Goal: Task Accomplishment & Management: Use online tool/utility

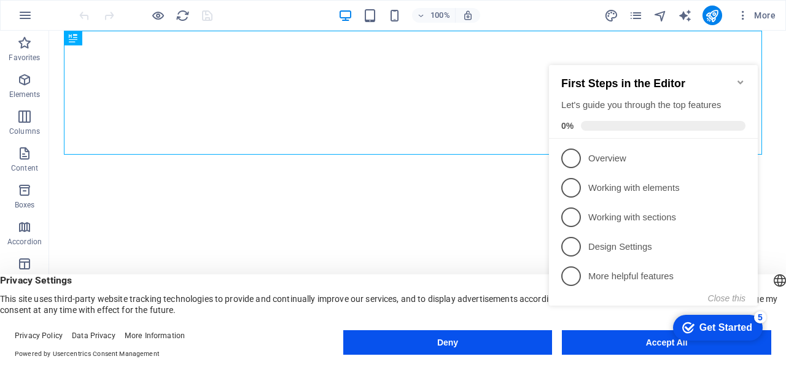
click div "checkmark Get Started 5 First Steps in the Editor Let's guide you through the t…"
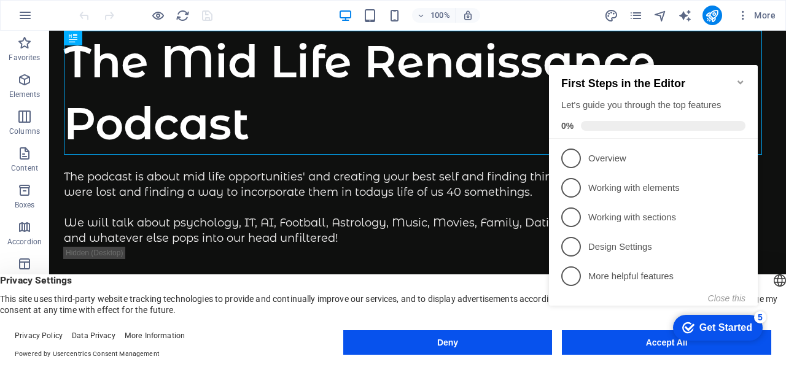
click div "checkmark Get Started 5 First Steps in the Editor Let's guide you through the t…"
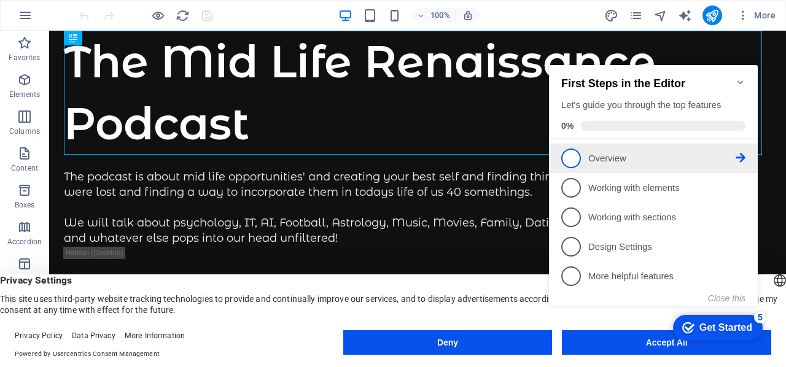
click at [572, 159] on span "1" at bounding box center [571, 159] width 20 height 20
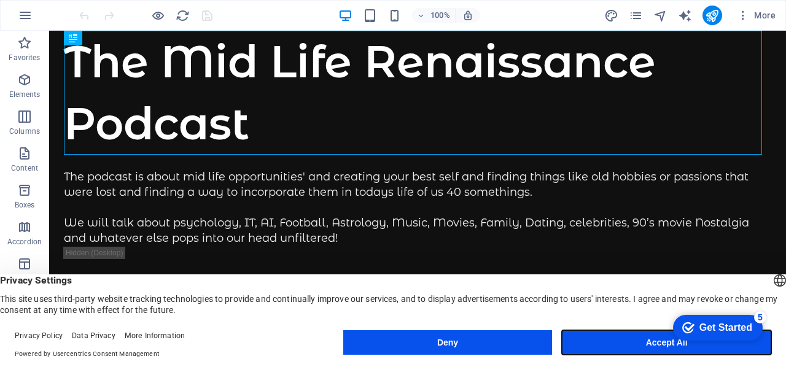
click at [638, 338] on button "Accept All" at bounding box center [666, 342] width 209 height 25
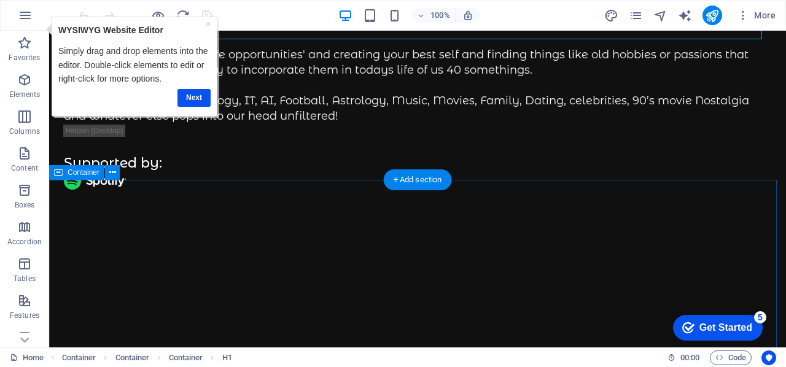
scroll to position [123, 0]
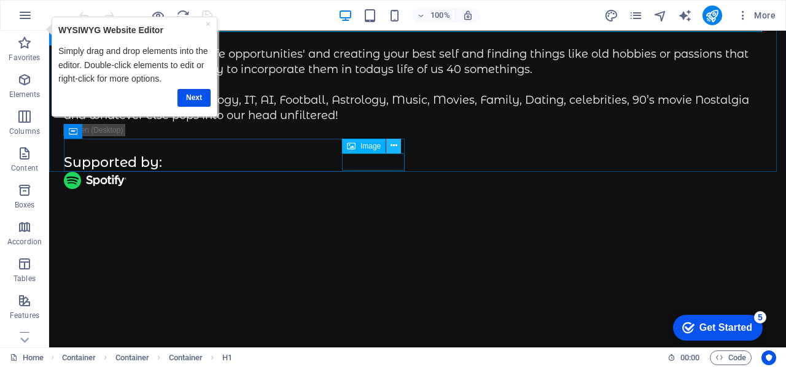
click at [393, 148] on icon at bounding box center [393, 145] width 7 height 13
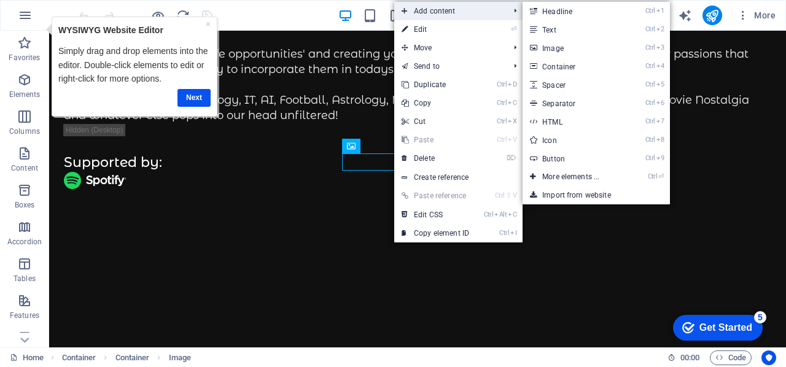
click at [429, 6] on span "Add content" at bounding box center [449, 11] width 110 height 18
click at [550, 45] on link "Ctrl 3 Image" at bounding box center [572, 48] width 101 height 18
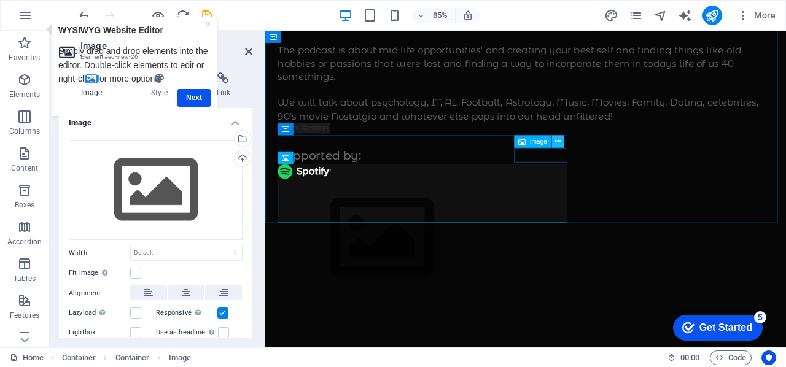
click at [559, 139] on icon at bounding box center [558, 141] width 6 height 11
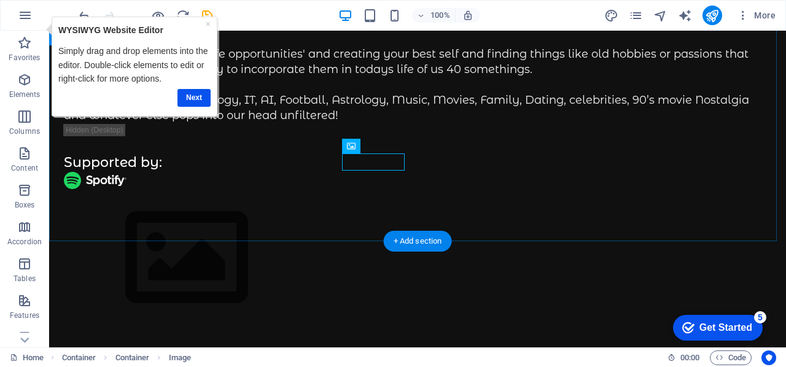
click at [423, 157] on div "The Mid Life Renaissance Podcast The podcast is about mid life opportunities' a…" at bounding box center [417, 117] width 737 height 419
click at [369, 172] on figure at bounding box center [417, 180] width 707 height 17
click at [395, 148] on icon at bounding box center [393, 145] width 7 height 13
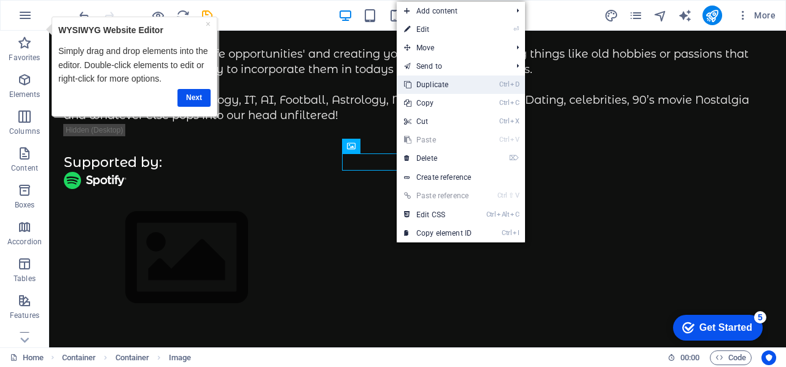
click at [435, 85] on link "Ctrl D Duplicate" at bounding box center [438, 85] width 82 height 18
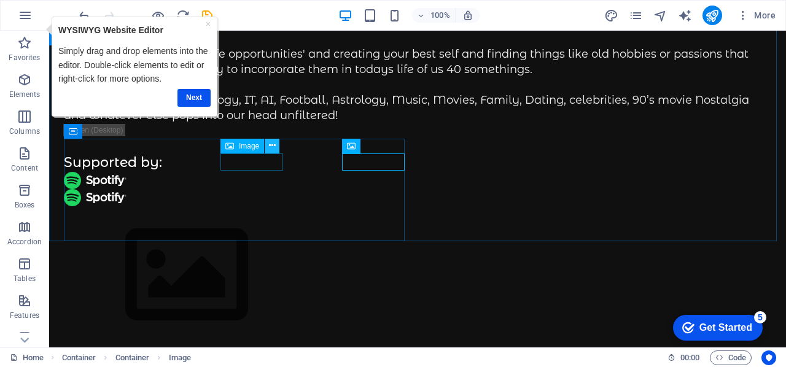
click at [273, 146] on icon at bounding box center [272, 145] width 7 height 13
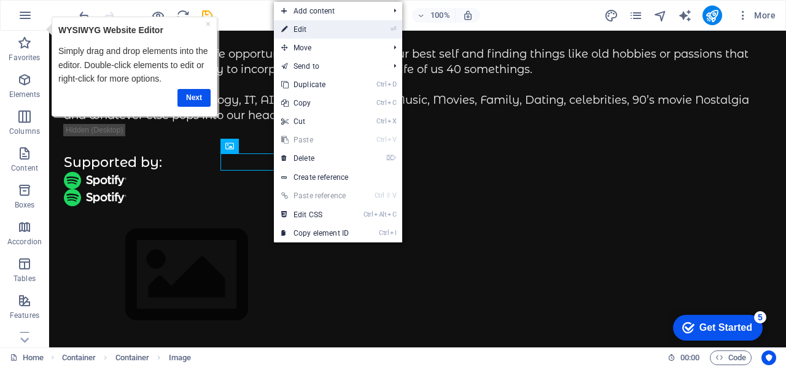
click at [305, 31] on link "⏎ Edit" at bounding box center [315, 29] width 82 height 18
select select "px"
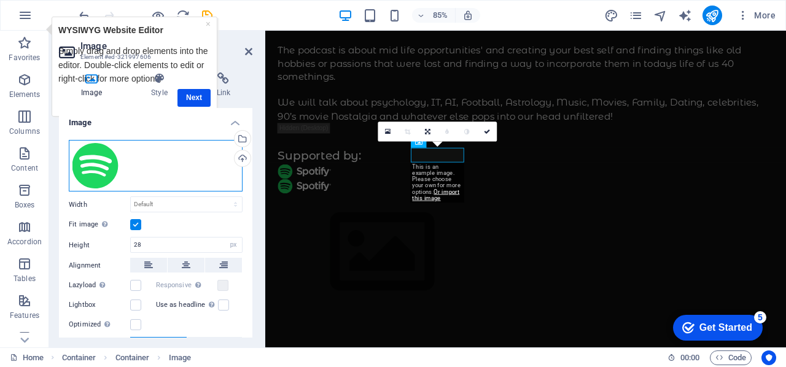
click at [113, 158] on div "Drag files here, click to choose files or select files from Files or our free s…" at bounding box center [156, 166] width 174 height 52
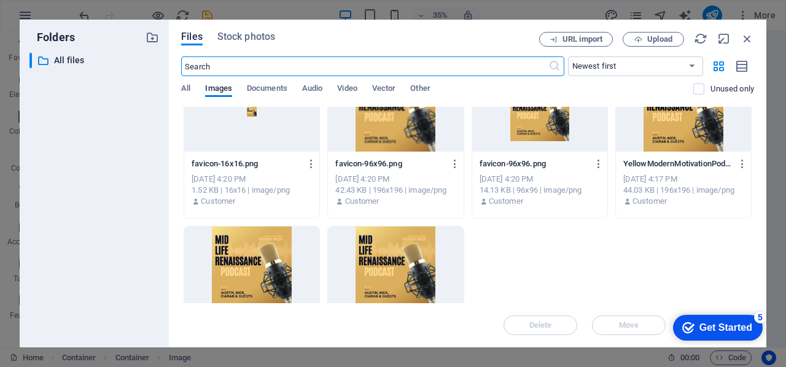
scroll to position [0, 0]
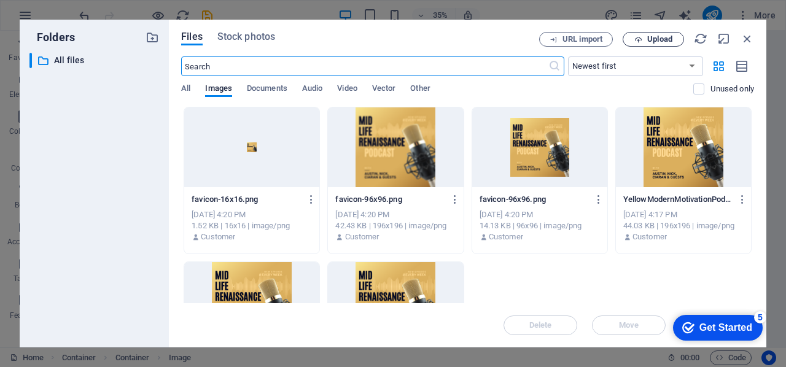
click at [656, 36] on span "Upload" at bounding box center [659, 39] width 25 height 7
click at [637, 36] on icon "button" at bounding box center [638, 40] width 8 height 8
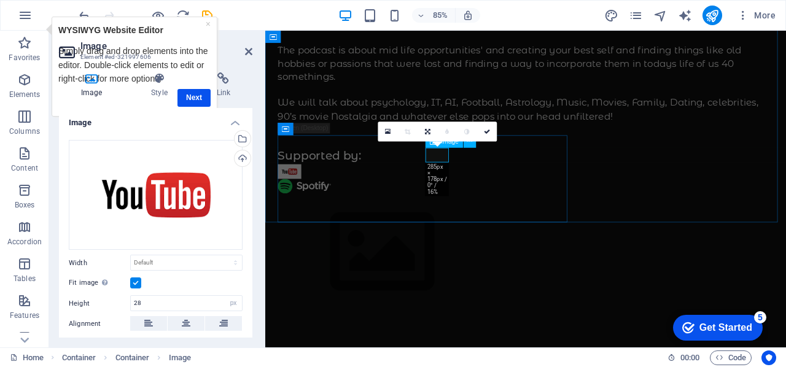
click at [469, 188] on figure at bounding box center [571, 196] width 583 height 17
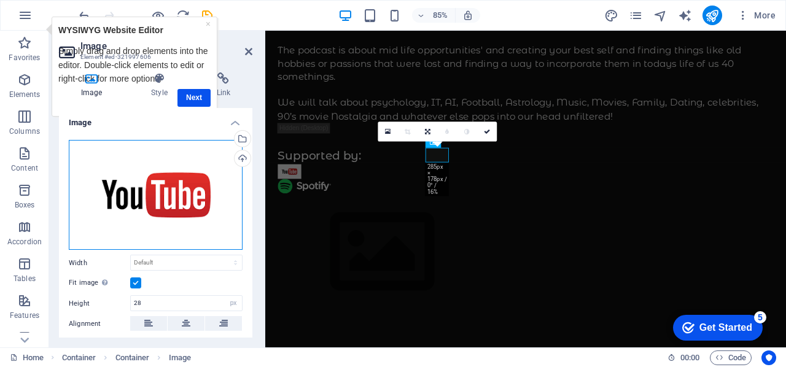
click at [184, 201] on div "Drag files here, click to choose files or select files from Files or our free s…" at bounding box center [156, 195] width 174 height 111
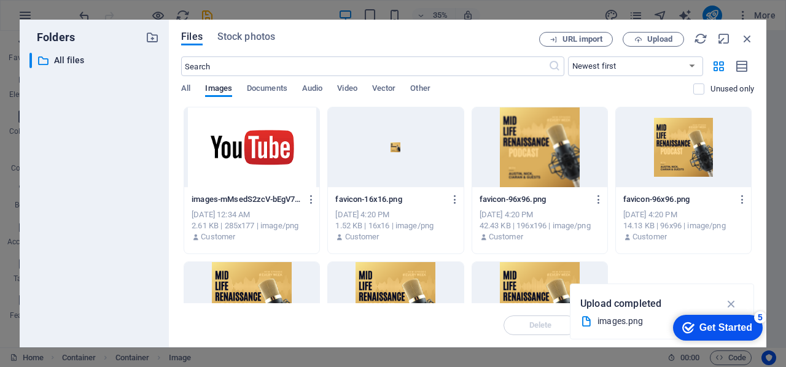
click at [265, 136] on div at bounding box center [251, 147] width 135 height 80
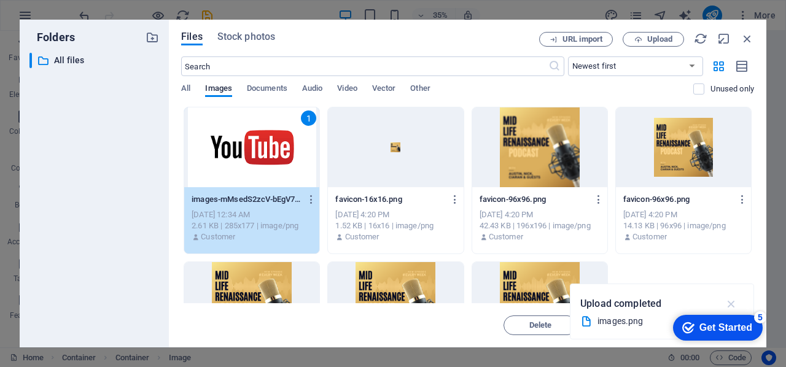
click at [733, 302] on icon "button" at bounding box center [731, 304] width 14 height 14
click at [265, 143] on div "1" at bounding box center [251, 147] width 135 height 80
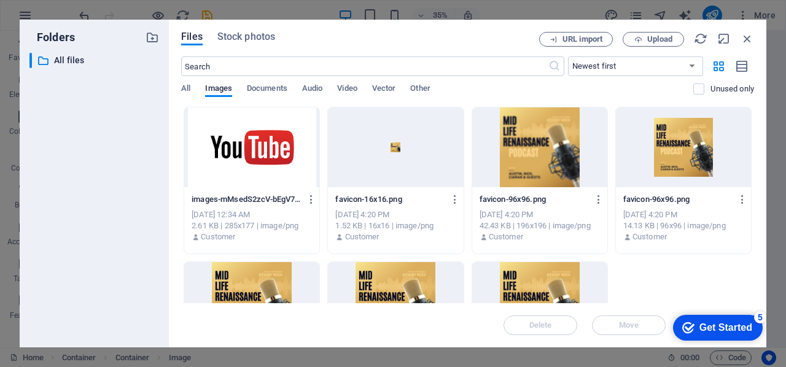
click at [262, 153] on div at bounding box center [251, 147] width 135 height 80
click at [263, 152] on div at bounding box center [251, 147] width 135 height 80
click at [750, 37] on icon "button" at bounding box center [747, 39] width 14 height 14
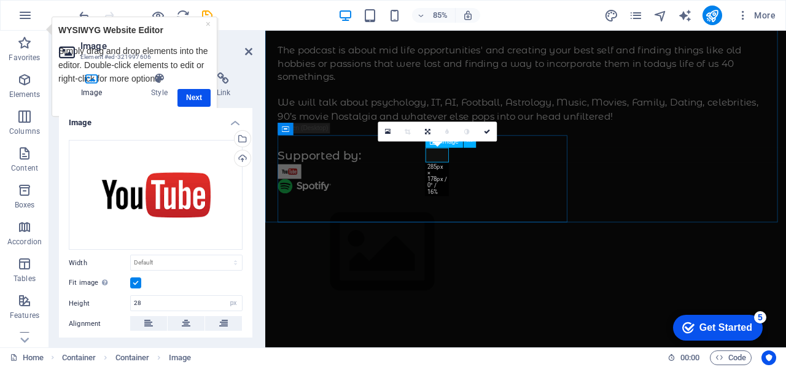
click at [466, 188] on figure at bounding box center [571, 196] width 583 height 17
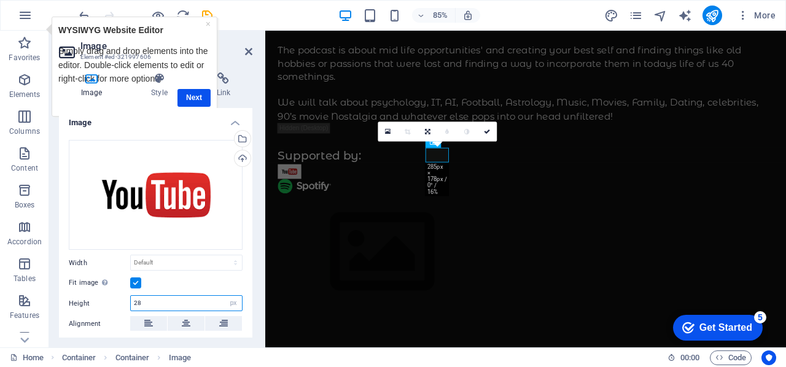
click at [170, 298] on input "28" at bounding box center [186, 303] width 111 height 15
drag, startPoint x: 177, startPoint y: 301, endPoint x: 110, endPoint y: 297, distance: 67.1
click at [108, 295] on div "Height 28 Default auto px" at bounding box center [156, 303] width 174 height 16
click at [190, 319] on button at bounding box center [186, 323] width 37 height 15
type input "120"
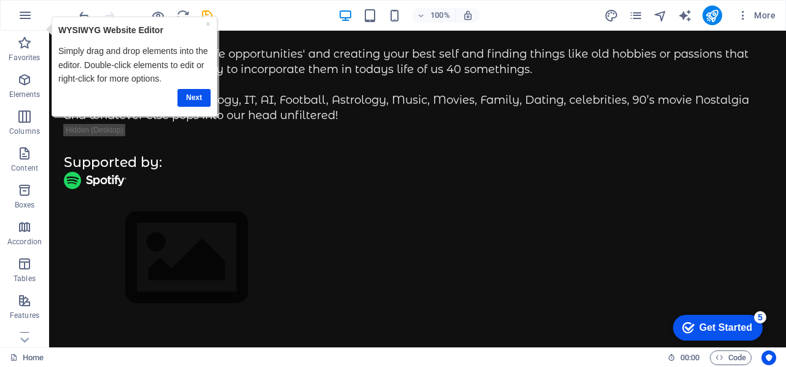
click at [200, 85] on div "Next" at bounding box center [134, 97] width 152 height 24
click at [201, 96] on link "Next" at bounding box center [193, 97] width 33 height 18
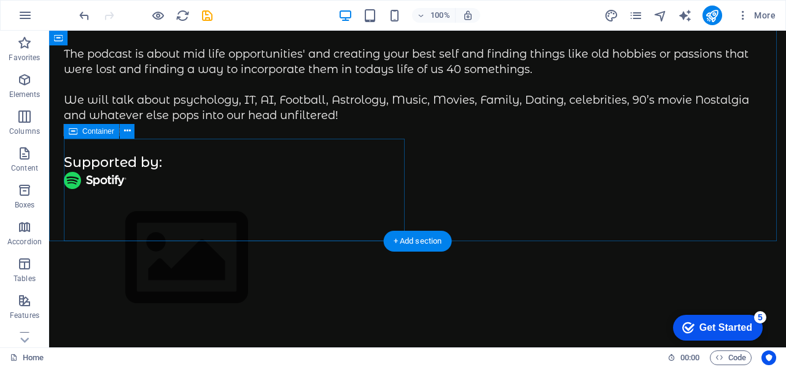
click at [216, 159] on div "Supported by:" at bounding box center [417, 233] width 707 height 189
click at [350, 172] on figure at bounding box center [417, 180] width 707 height 17
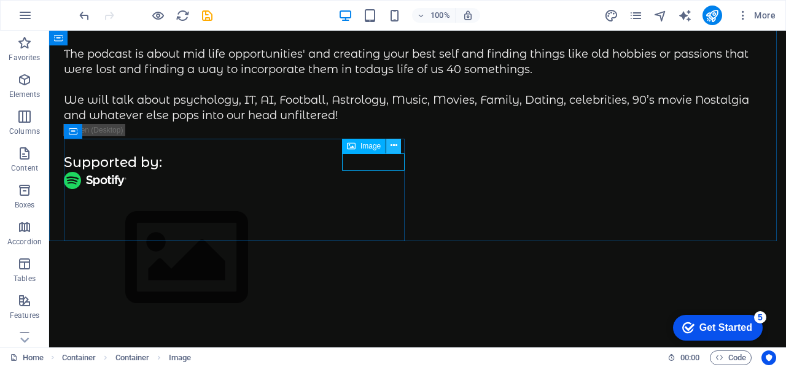
click at [395, 141] on icon at bounding box center [393, 145] width 7 height 13
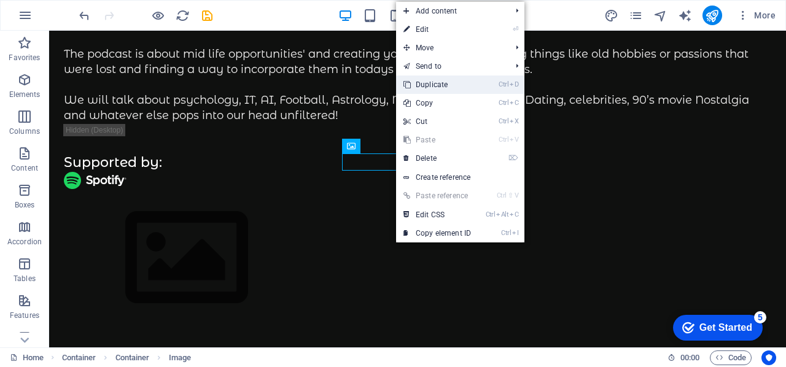
click at [433, 87] on link "Ctrl D Duplicate" at bounding box center [437, 85] width 82 height 18
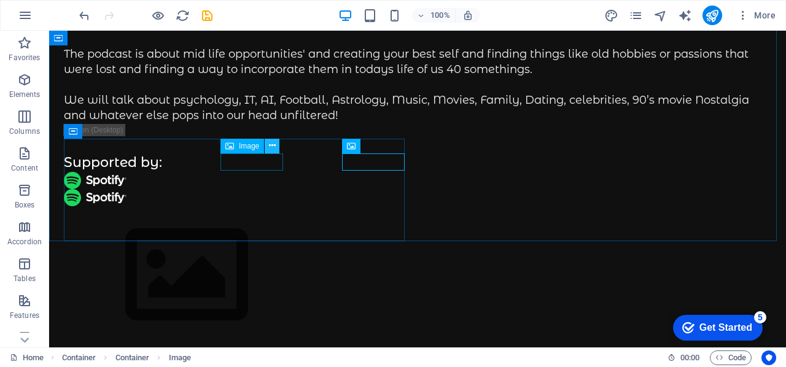
click at [274, 146] on icon at bounding box center [272, 145] width 7 height 13
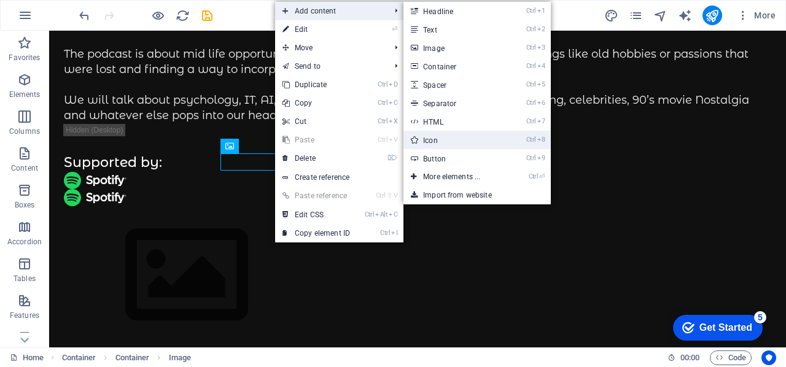
click at [436, 139] on link "Ctrl 8 Icon" at bounding box center [453, 140] width 101 height 18
select select "xMidYMid"
select select "px"
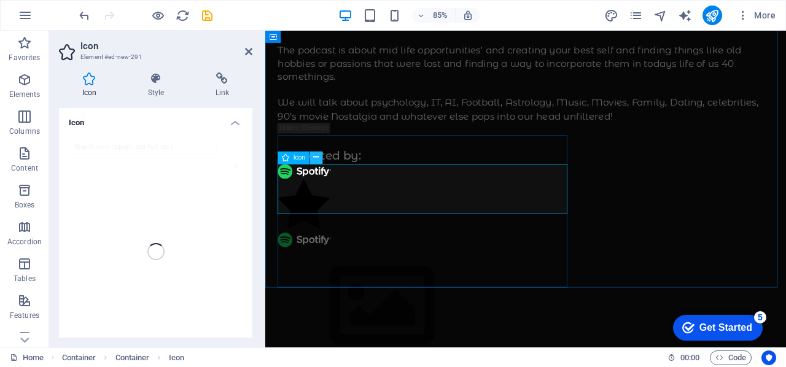
click at [317, 157] on icon at bounding box center [316, 157] width 6 height 11
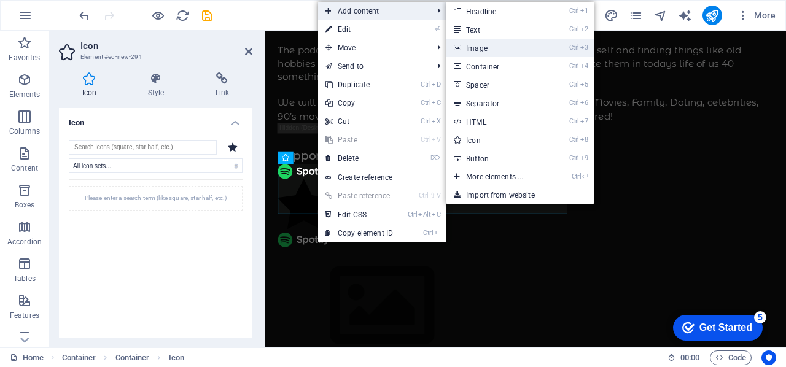
drag, startPoint x: 477, startPoint y: 52, endPoint x: 235, endPoint y: 37, distance: 242.3
click at [477, 52] on link "Ctrl 3 Image" at bounding box center [496, 48] width 101 height 18
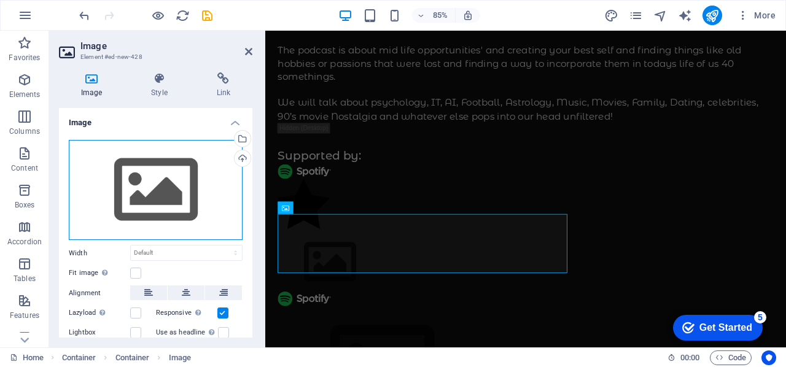
click at [145, 191] on div "Drag files here, click to choose files or select files from Files or our free s…" at bounding box center [156, 190] width 174 height 101
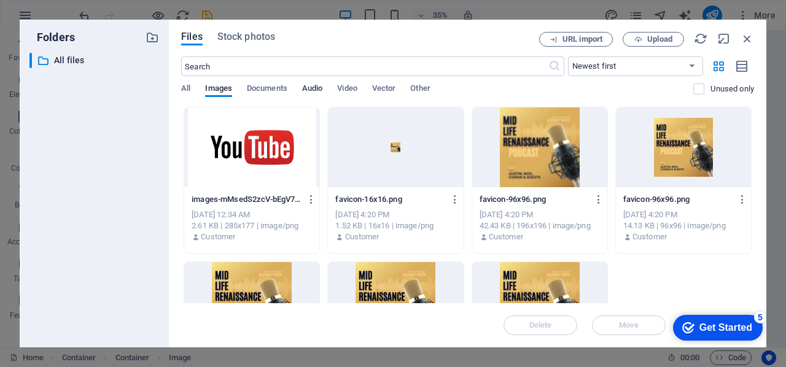
click at [318, 89] on span "Audio" at bounding box center [312, 89] width 20 height 17
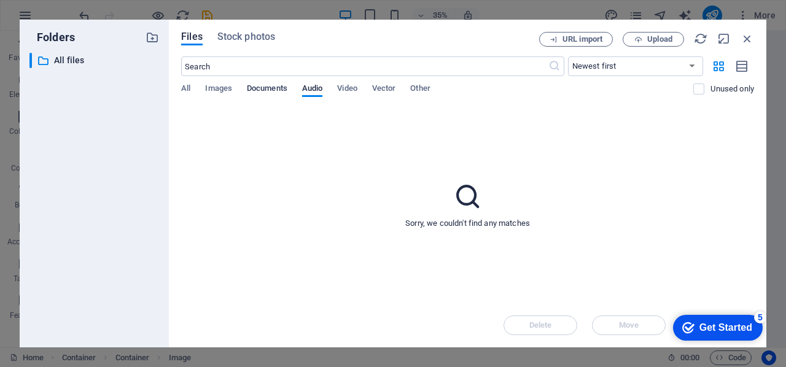
click at [280, 85] on span "Documents" at bounding box center [267, 89] width 41 height 17
click at [361, 86] on div "All Images Documents Audio Video Vector Other" at bounding box center [437, 94] width 512 height 23
click at [387, 84] on span "Vector" at bounding box center [384, 89] width 24 height 17
click at [430, 84] on span "Other" at bounding box center [420, 89] width 20 height 17
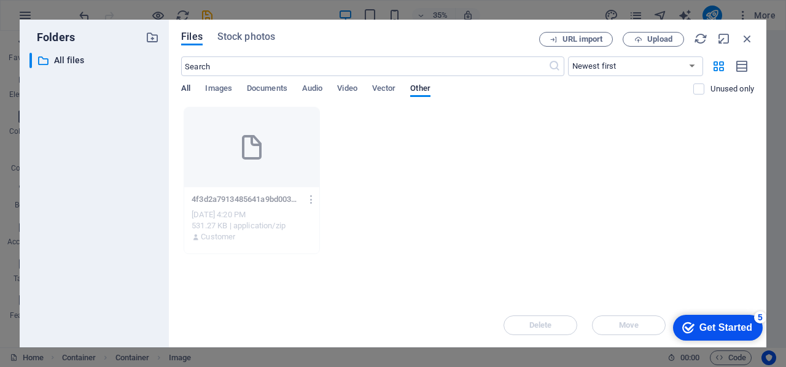
click at [188, 95] on button "All" at bounding box center [185, 90] width 9 height 14
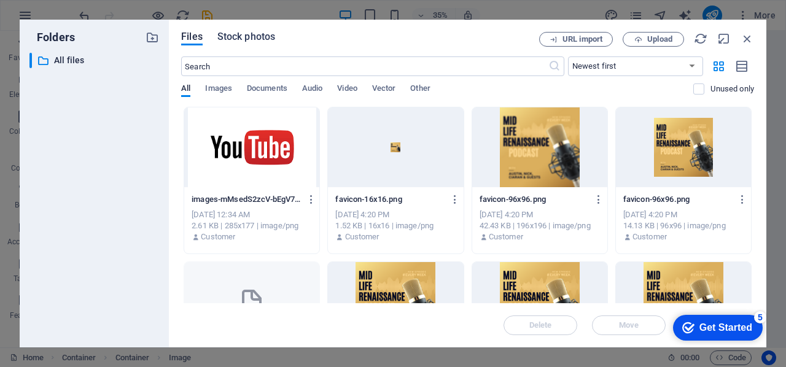
click at [255, 36] on span "Stock photos" at bounding box center [246, 36] width 58 height 15
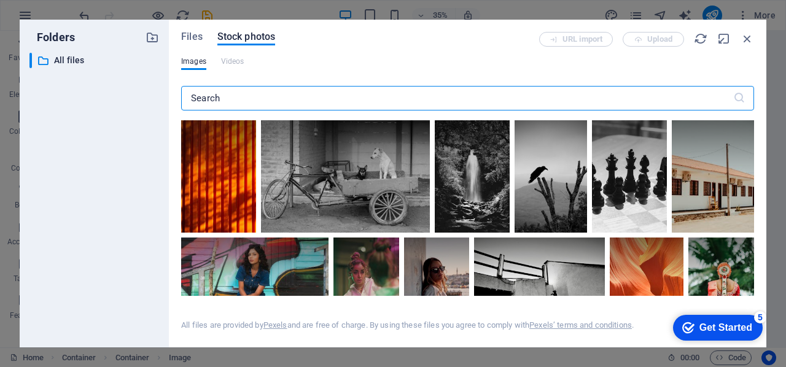
click at [265, 104] on input "text" at bounding box center [457, 98] width 552 height 25
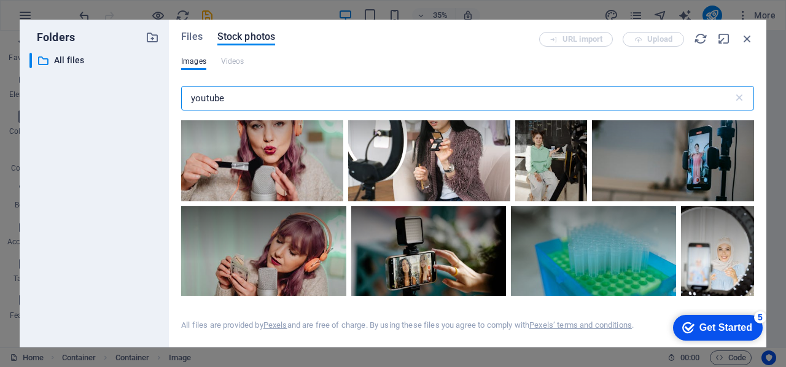
scroll to position [430, 0]
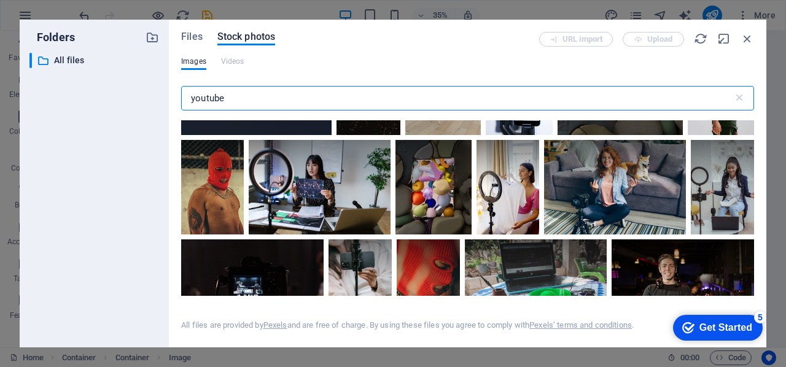
click at [257, 95] on input "youtube" at bounding box center [457, 98] width 552 height 25
type input "youtube logo"
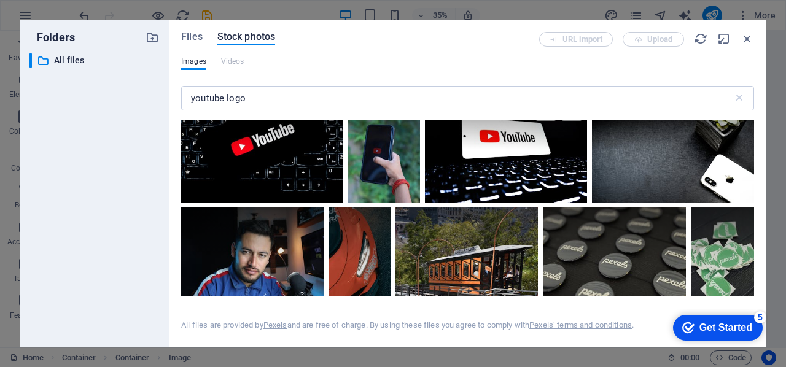
scroll to position [184, 0]
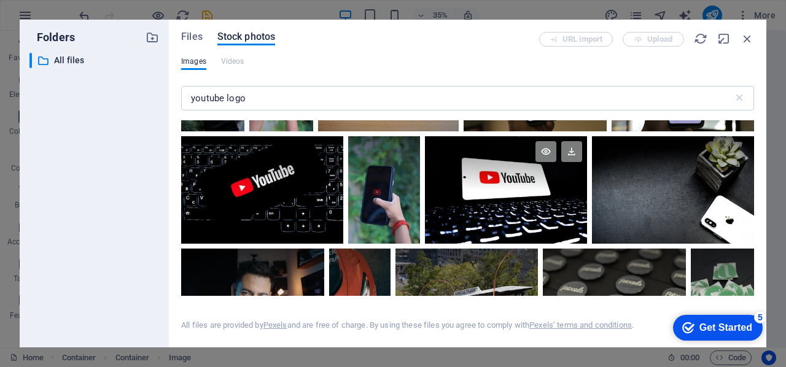
click at [500, 178] on div at bounding box center [506, 163] width 162 height 54
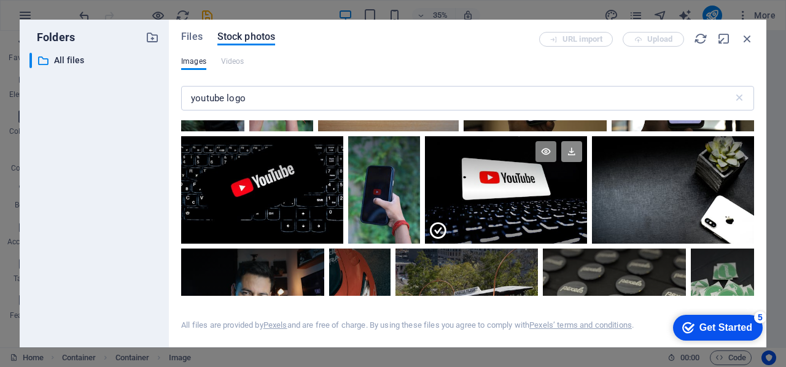
click at [567, 152] on icon at bounding box center [571, 151] width 21 height 21
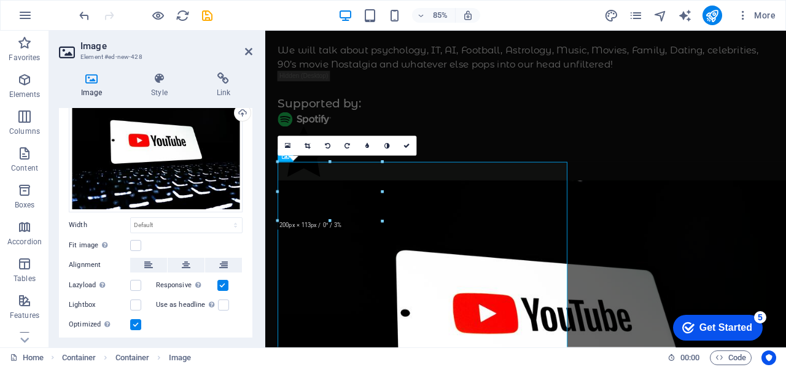
scroll to position [77, 0]
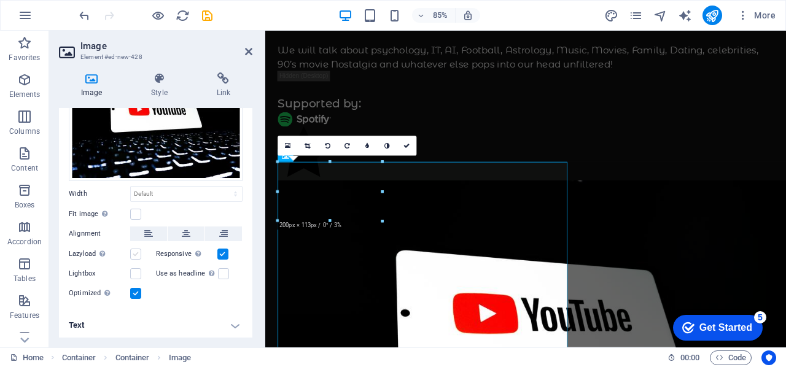
click at [136, 252] on label at bounding box center [135, 254] width 11 height 11
click at [0, 0] on input "Lazyload Loading images after the page loads improves page speed." at bounding box center [0, 0] width 0 height 0
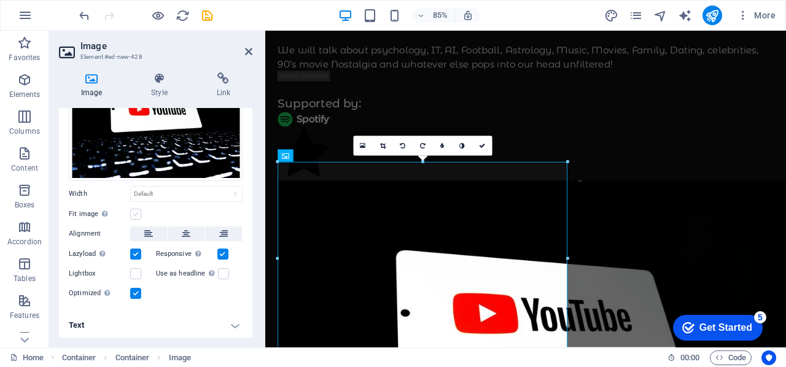
click at [139, 209] on label at bounding box center [135, 214] width 11 height 11
click at [0, 0] on input "Fit image Automatically fit image to a fixed width and height" at bounding box center [0, 0] width 0 height 0
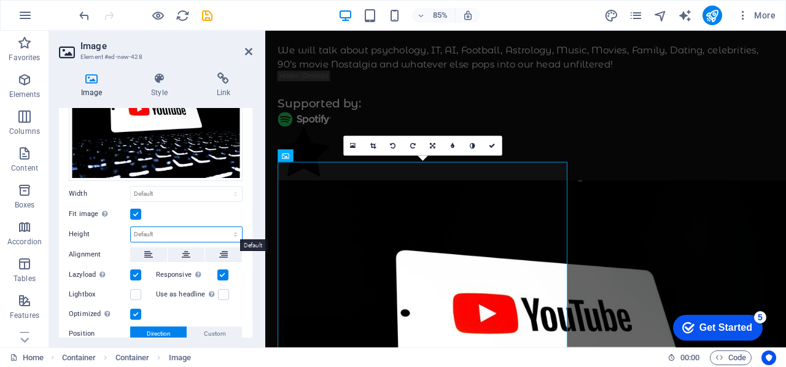
click at [153, 231] on select "Default auto px" at bounding box center [186, 234] width 111 height 15
click at [131, 227] on select "Default auto px" at bounding box center [186, 234] width 111 height 15
click at [186, 257] on icon at bounding box center [186, 254] width 9 height 15
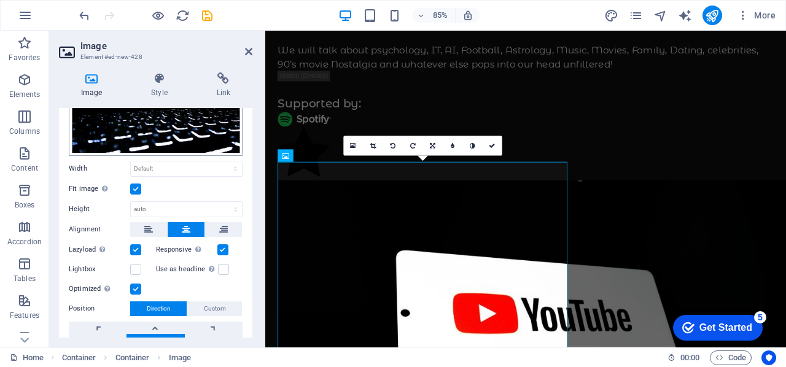
scroll to position [37, 0]
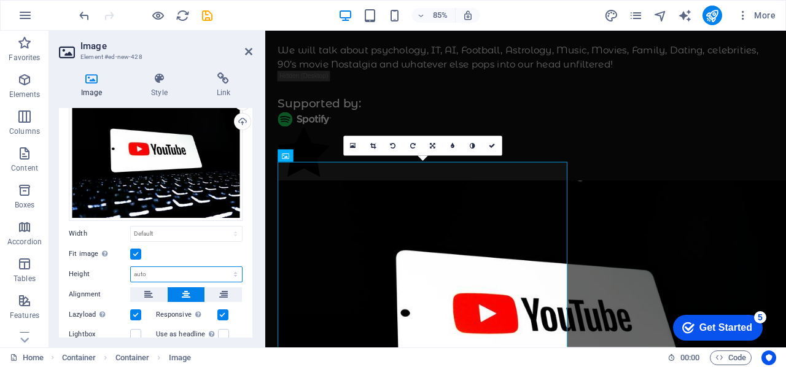
click at [150, 268] on select "Default auto px" at bounding box center [186, 274] width 111 height 15
click at [131, 267] on select "Default auto px" at bounding box center [186, 274] width 111 height 15
click at [154, 273] on select "Default auto px" at bounding box center [186, 274] width 111 height 15
select select "px"
click at [222, 267] on select "Default auto px" at bounding box center [186, 274] width 111 height 15
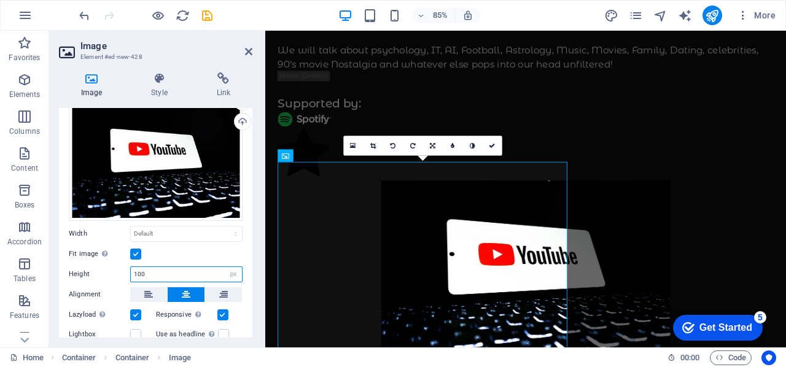
type input "100"
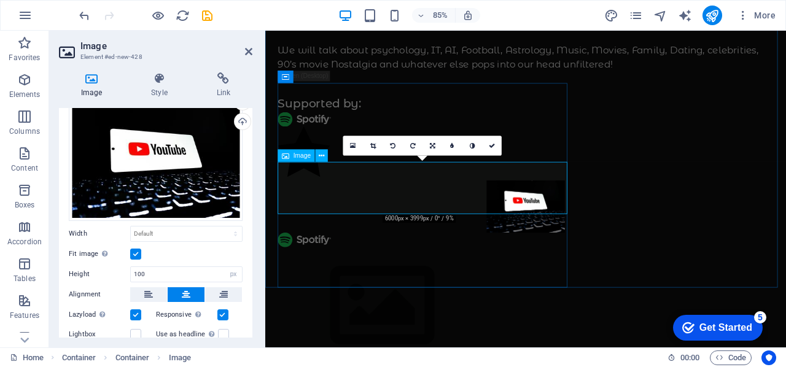
click at [449, 211] on figure at bounding box center [571, 237] width 583 height 61
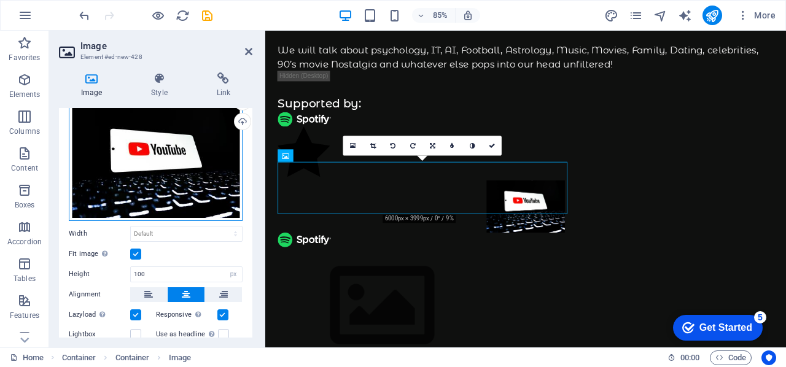
click at [148, 164] on div "Drag files here, click to choose files or select files from Files or our free s…" at bounding box center [156, 162] width 174 height 118
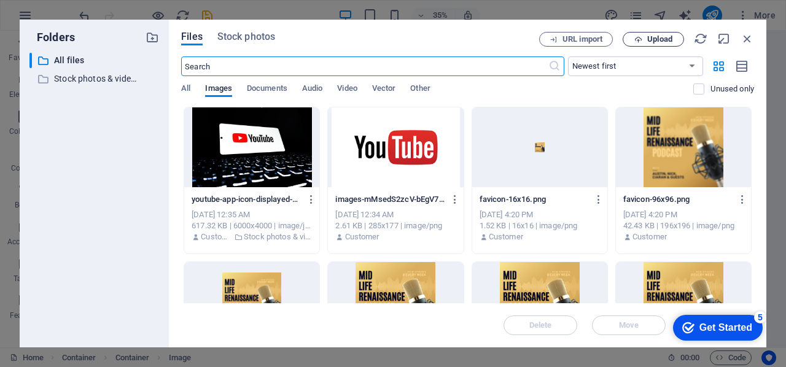
click at [643, 37] on span "Upload" at bounding box center [653, 40] width 50 height 8
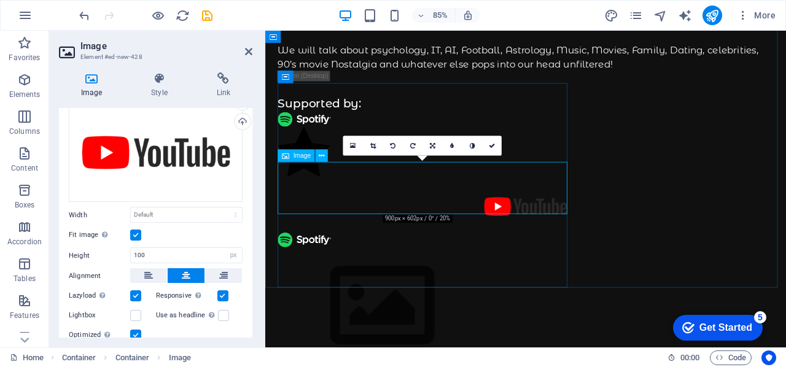
click at [459, 215] on figure at bounding box center [571, 237] width 583 height 61
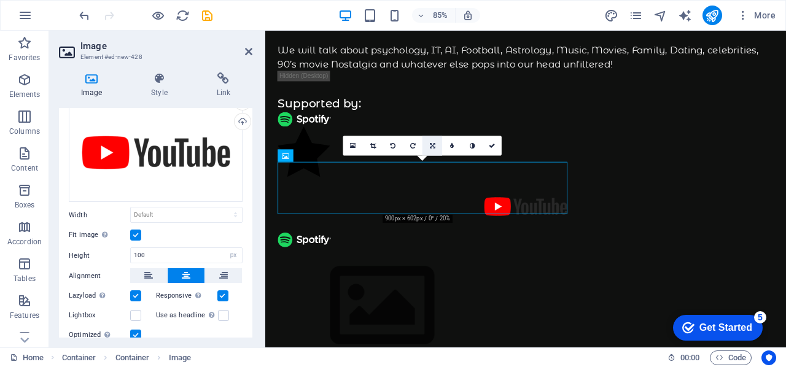
click at [432, 144] on icon at bounding box center [433, 146] width 6 height 6
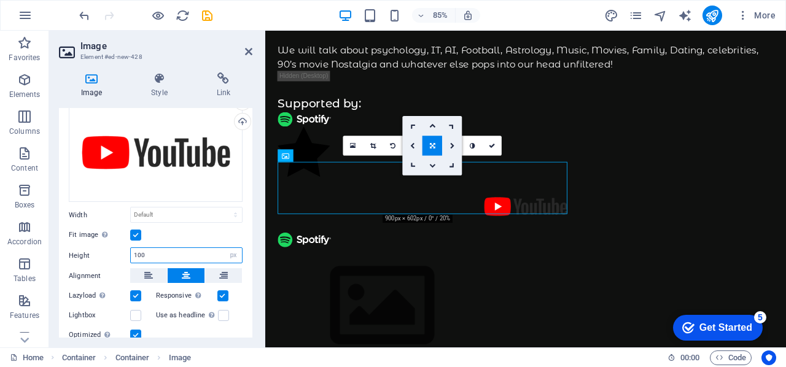
drag, startPoint x: 122, startPoint y: 247, endPoint x: 105, endPoint y: 244, distance: 17.6
click at [105, 247] on div "Height 100 Default auto px" at bounding box center [156, 255] width 174 height 16
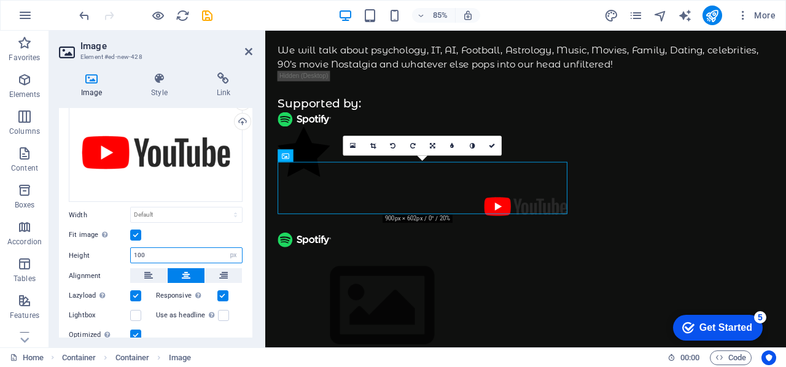
drag, startPoint x: 165, startPoint y: 258, endPoint x: 172, endPoint y: 255, distance: 8.2
click at [165, 257] on input "100" at bounding box center [186, 255] width 111 height 15
drag, startPoint x: 243, startPoint y: 260, endPoint x: 233, endPoint y: 258, distance: 9.9
click at [240, 259] on div "Drag files here, click to choose files or select files from Files or our free s…" at bounding box center [155, 254] width 193 height 322
click at [232, 257] on select "Default auto px" at bounding box center [233, 255] width 17 height 15
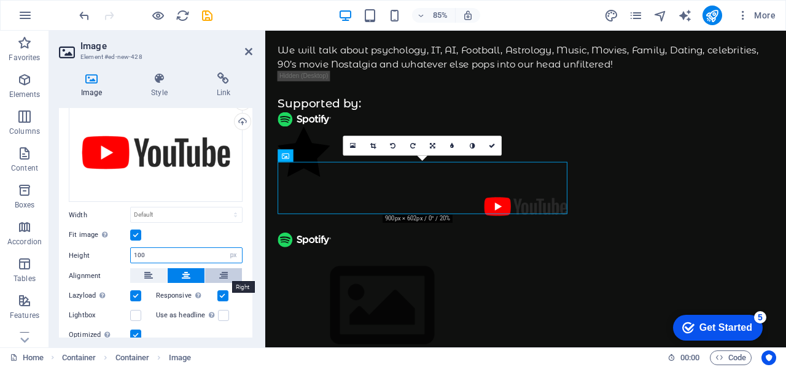
select select "default"
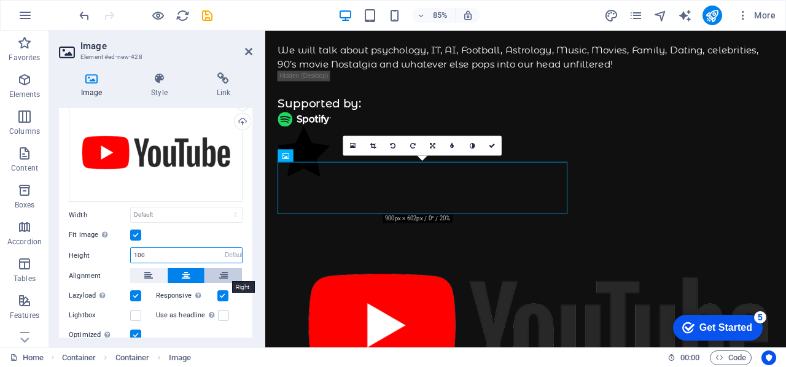
click at [225, 248] on select "Default auto px" at bounding box center [233, 255] width 17 height 15
select select "DISABLED_OPTION_VALUE"
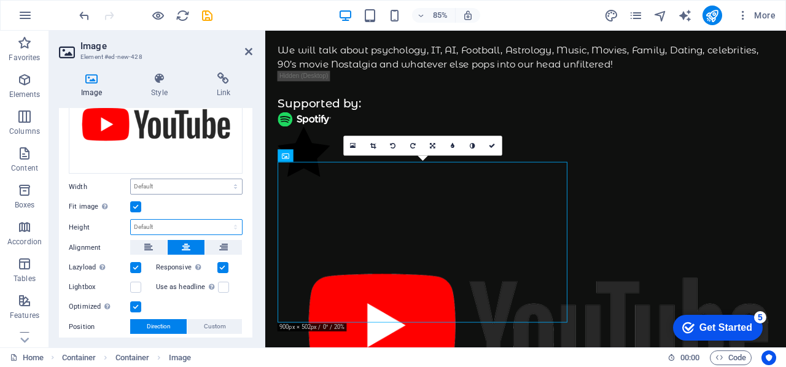
scroll to position [0, 0]
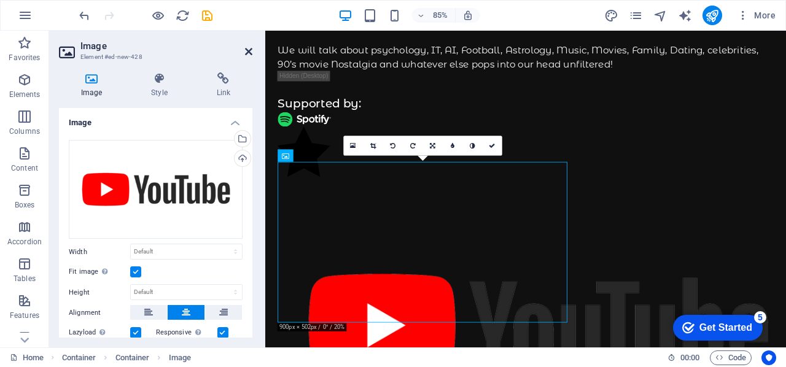
click at [247, 47] on icon at bounding box center [248, 52] width 7 height 10
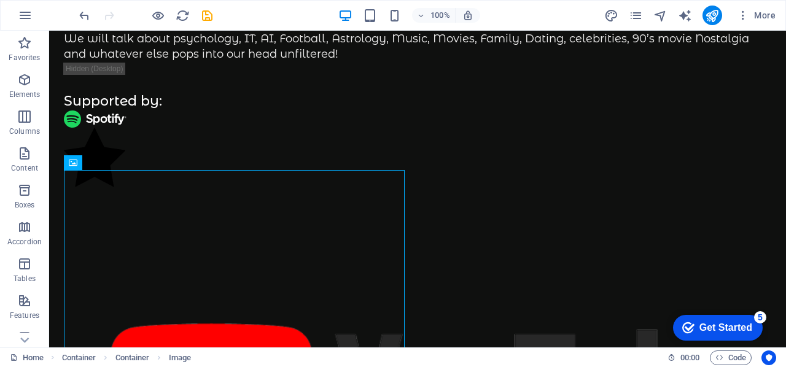
drag, startPoint x: 323, startPoint y: 230, endPoint x: 438, endPoint y: 138, distance: 147.7
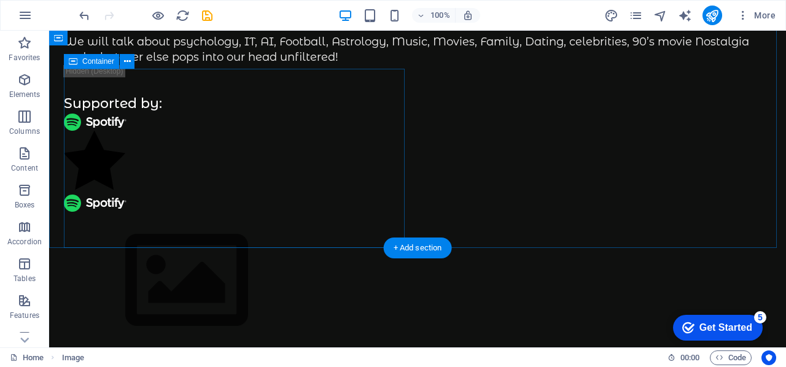
scroll to position [596, 0]
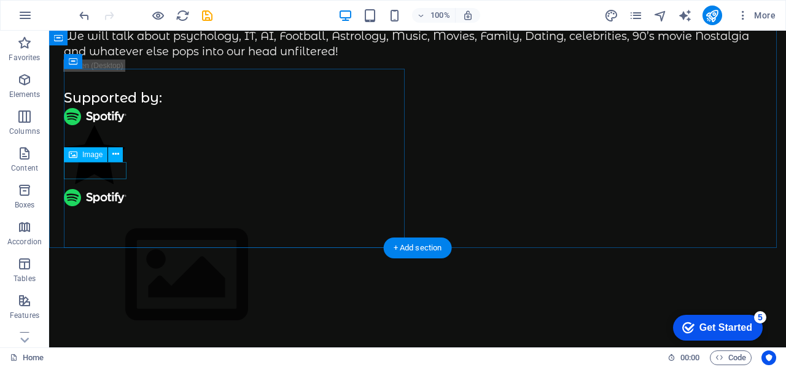
click at [105, 189] on figure at bounding box center [417, 197] width 707 height 17
click at [111, 189] on figure at bounding box center [417, 197] width 707 height 17
click at [118, 155] on icon at bounding box center [115, 154] width 7 height 13
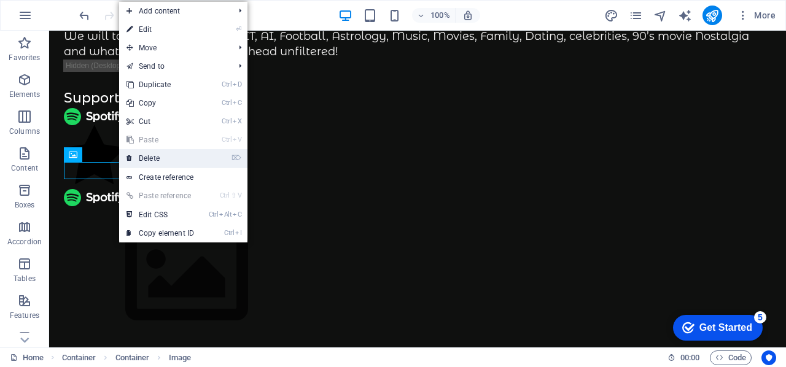
click at [150, 158] on link "⌦ Delete" at bounding box center [160, 158] width 82 height 18
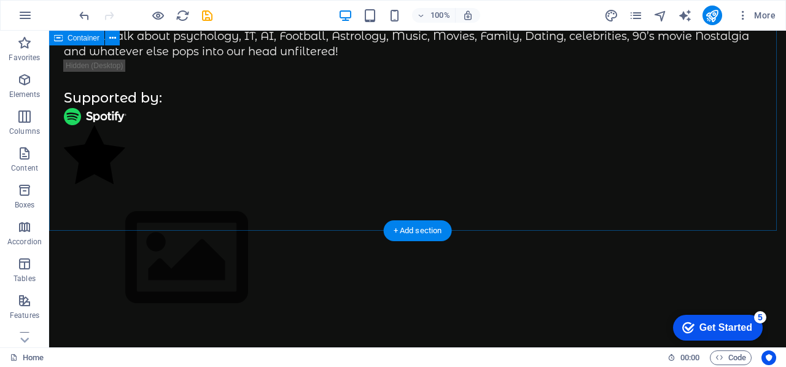
click at [471, 131] on div "The Mid Life Renaissance Podcast The podcast is about mid life opportunities' a…" at bounding box center [417, 85] width 737 height 483
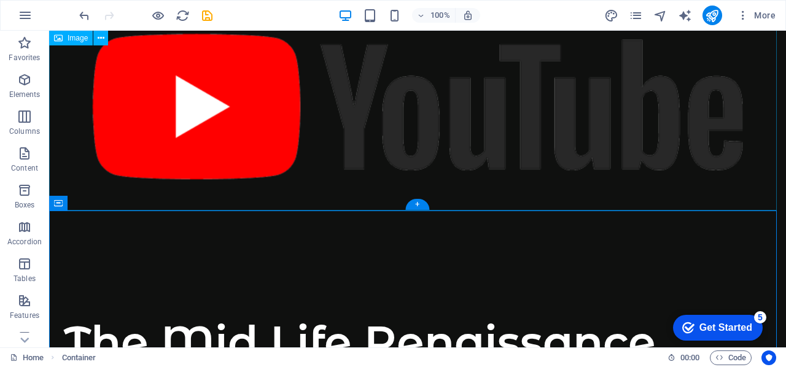
scroll to position [44, 0]
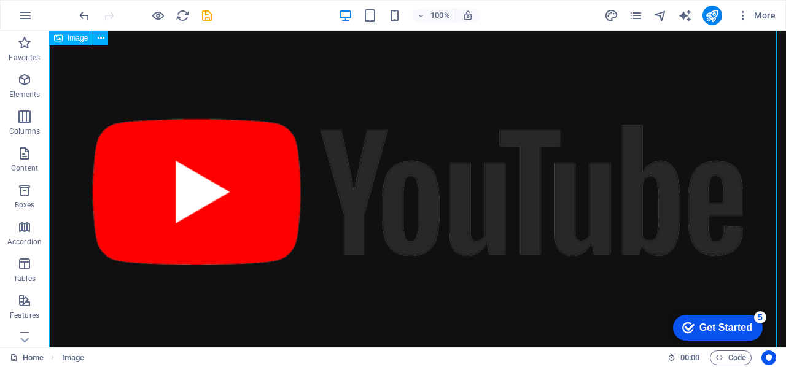
drag, startPoint x: 340, startPoint y: 101, endPoint x: 355, endPoint y: 154, distance: 54.8
click at [354, 164] on figure at bounding box center [417, 191] width 737 height 409
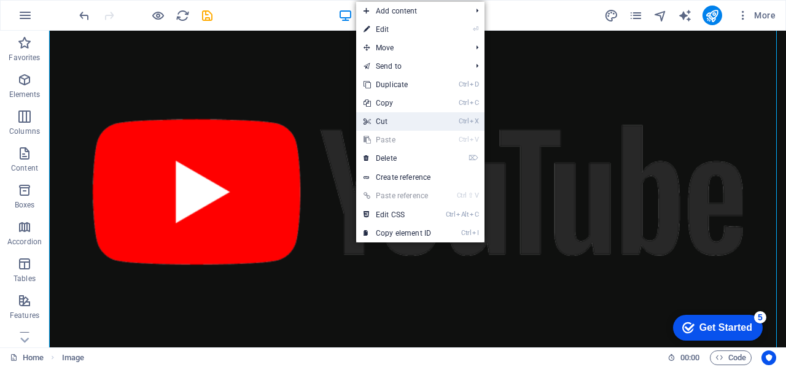
click at [390, 123] on link "Ctrl X Cut" at bounding box center [397, 121] width 82 height 18
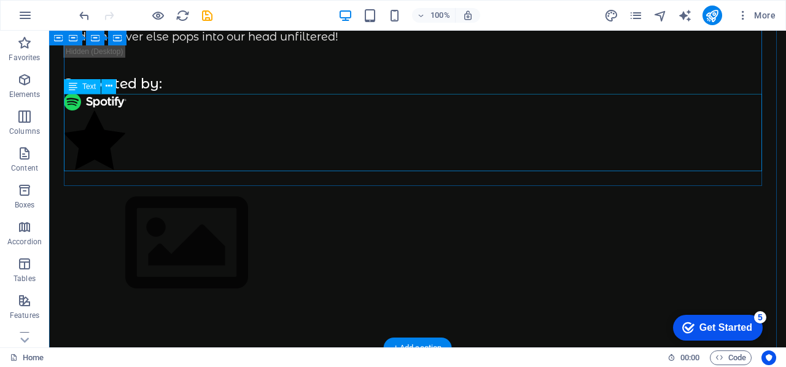
scroll to position [228, 0]
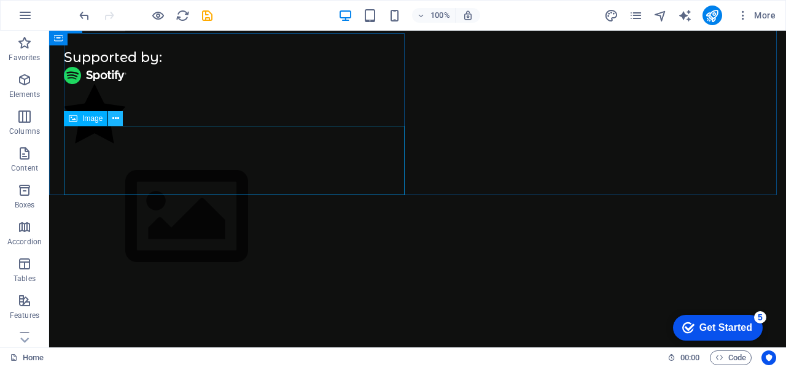
click at [119, 120] on button at bounding box center [115, 118] width 15 height 15
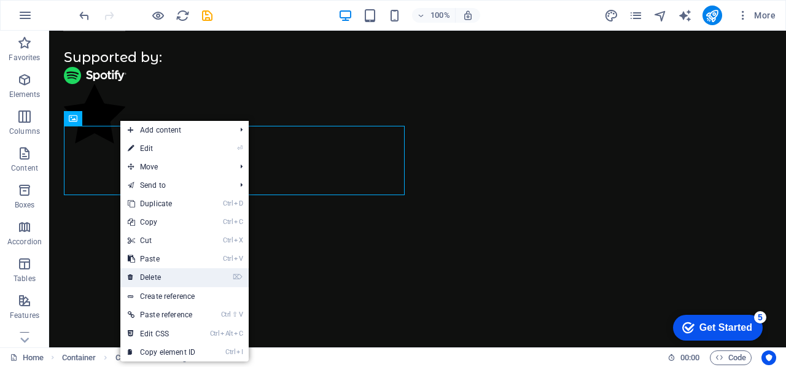
click at [155, 273] on link "⌦ Delete" at bounding box center [161, 277] width 82 height 18
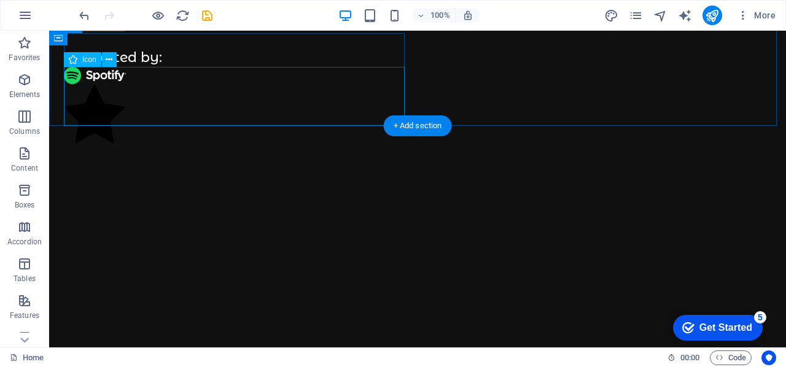
scroll to position [105, 0]
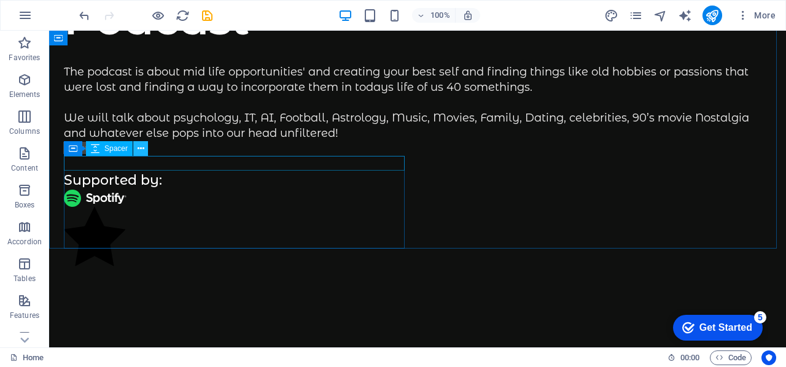
click at [144, 149] on icon at bounding box center [141, 148] width 7 height 13
click at [95, 152] on span "Container" at bounding box center [98, 148] width 32 height 7
click at [128, 149] on icon at bounding box center [127, 148] width 7 height 13
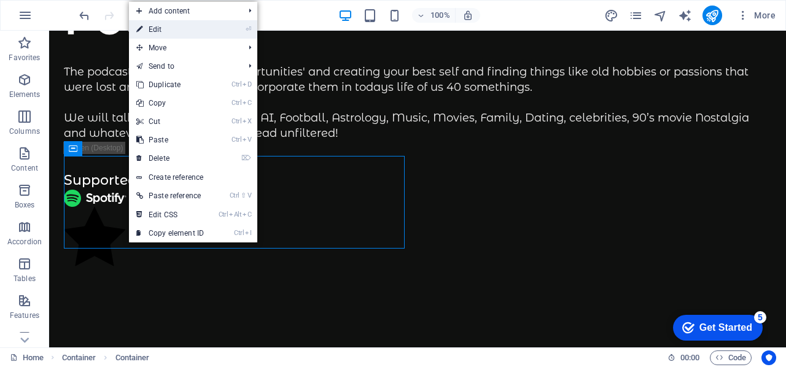
click at [157, 29] on link "⏎ Edit" at bounding box center [170, 29] width 82 height 18
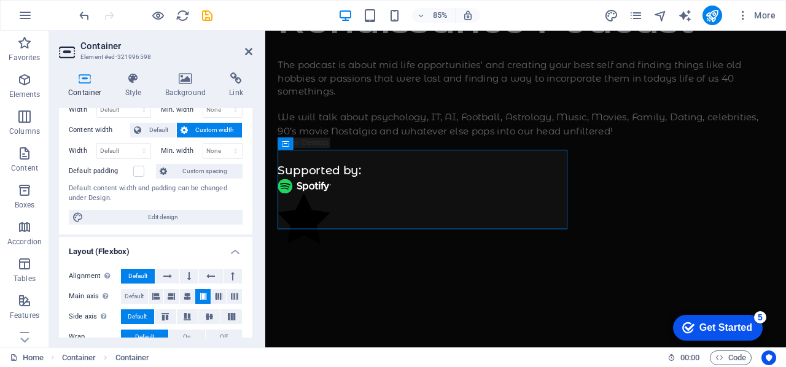
scroll to position [123, 0]
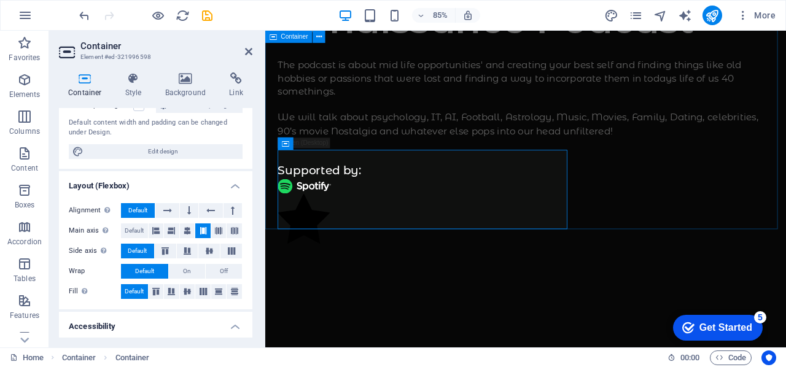
click at [678, 208] on div "The Mid Life Renaissance Podcast The podcast is about mid life opportunities' a…" at bounding box center [571, 106] width 613 height 360
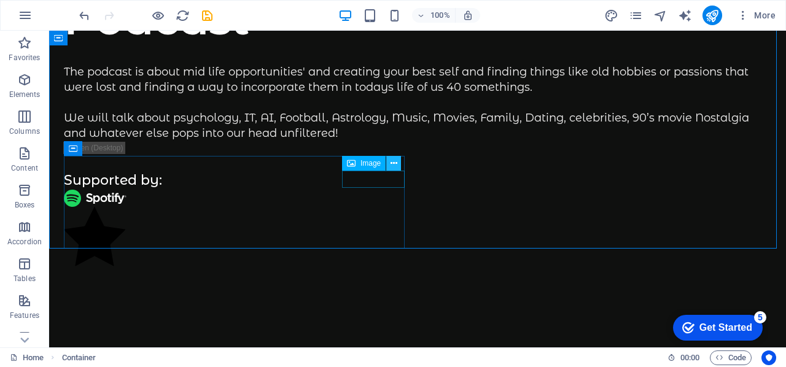
click at [397, 164] on icon at bounding box center [393, 163] width 7 height 13
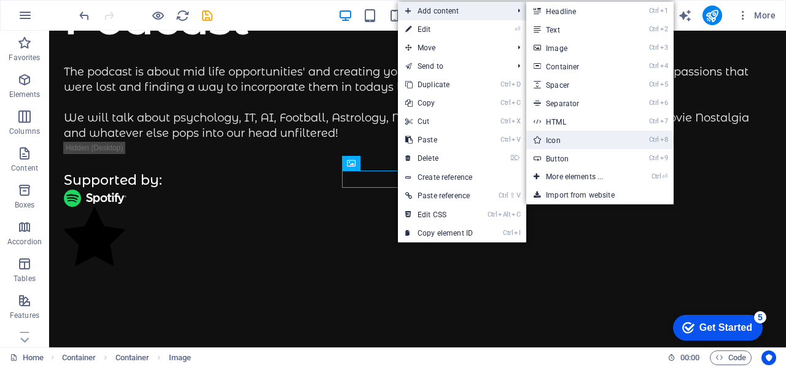
click at [565, 138] on link "Ctrl 8 Icon" at bounding box center [576, 140] width 101 height 18
select select "xMidYMid"
select select "px"
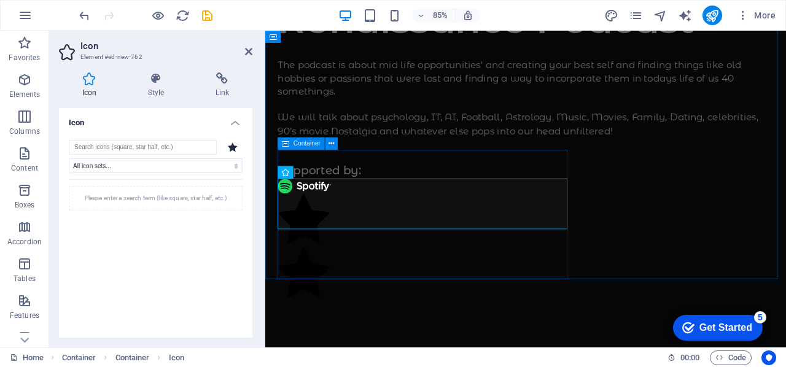
click at [396, 223] on figure at bounding box center [571, 255] width 583 height 64
click at [671, 273] on div "The Mid Life Renaissance Podcast The podcast is about mid life opportunities' a…" at bounding box center [571, 138] width 613 height 424
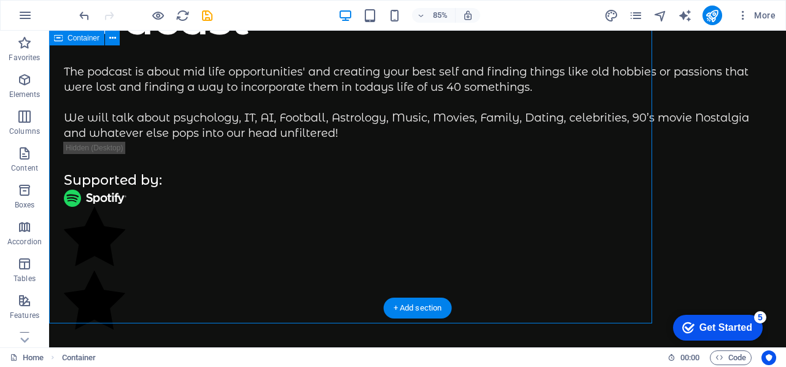
click at [506, 247] on div "The Mid Life Renaissance Podcast The podcast is about mid life opportunities' a…" at bounding box center [417, 130] width 737 height 409
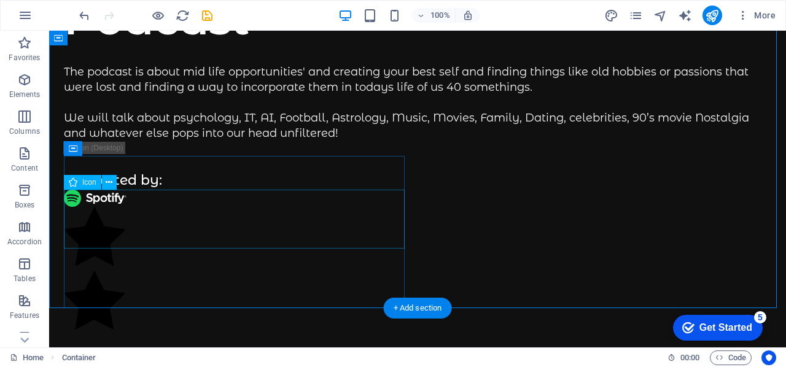
drag, startPoint x: 323, startPoint y: 194, endPoint x: 330, endPoint y: 193, distance: 6.9
click at [324, 207] on figure at bounding box center [417, 239] width 707 height 64
click at [111, 182] on icon at bounding box center [109, 182] width 7 height 13
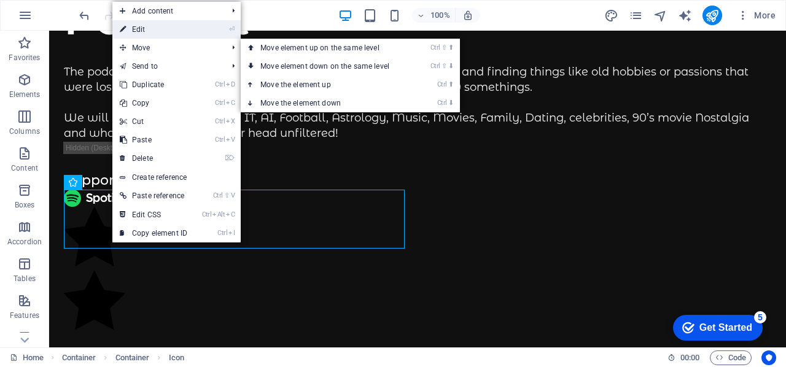
click at [141, 30] on link "⏎ Edit" at bounding box center [153, 29] width 82 height 18
select select "xMidYMid"
select select "px"
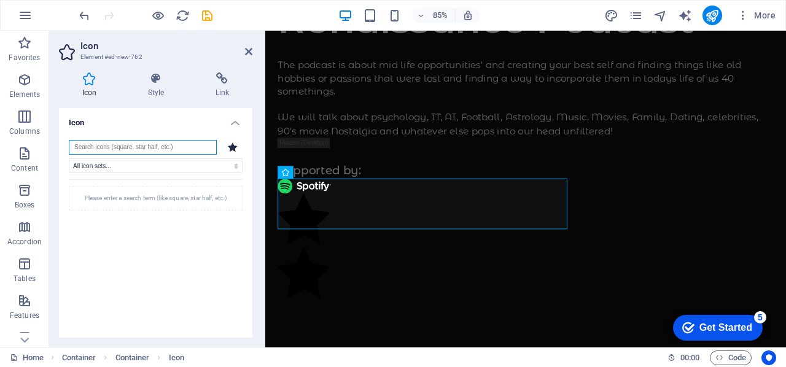
click at [98, 146] on input "search" at bounding box center [143, 147] width 148 height 15
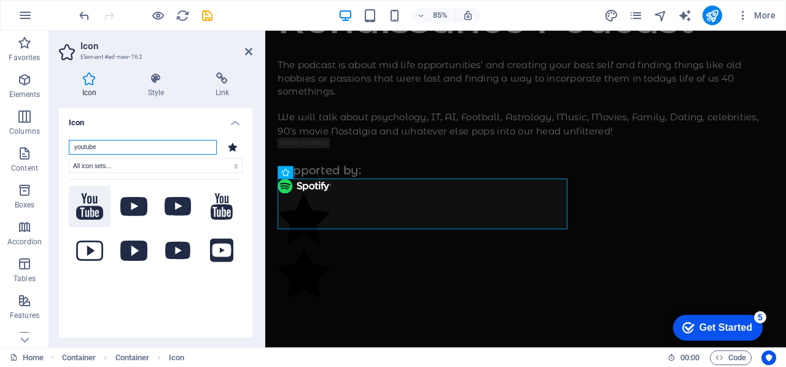
type input "youtube"
click at [90, 198] on icon at bounding box center [89, 206] width 27 height 26
click at [249, 49] on icon at bounding box center [248, 52] width 7 height 10
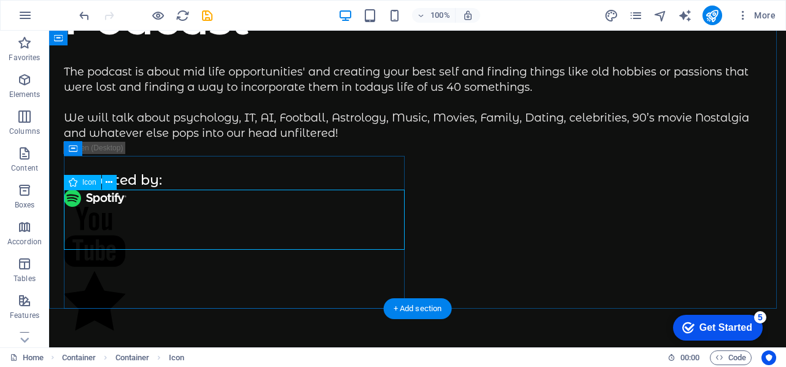
click at [138, 213] on figure at bounding box center [417, 239] width 707 height 64
click at [128, 232] on figure at bounding box center [417, 239] width 707 height 64
click at [129, 223] on figure at bounding box center [417, 239] width 707 height 64
click at [109, 179] on icon at bounding box center [109, 182] width 7 height 13
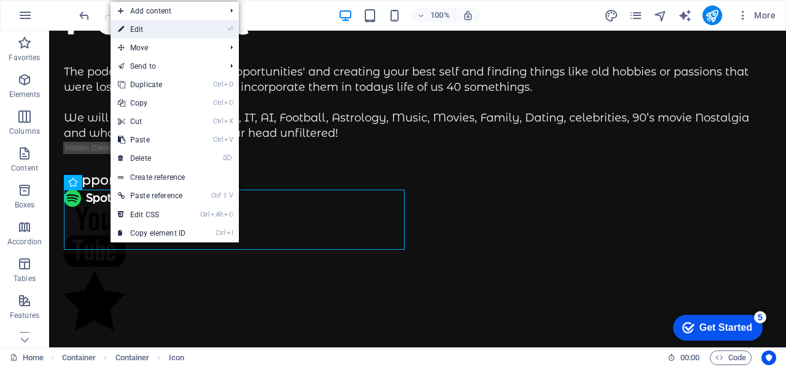
click at [146, 24] on link "⏎ Edit" at bounding box center [152, 29] width 82 height 18
select select "xMidYMid"
select select "px"
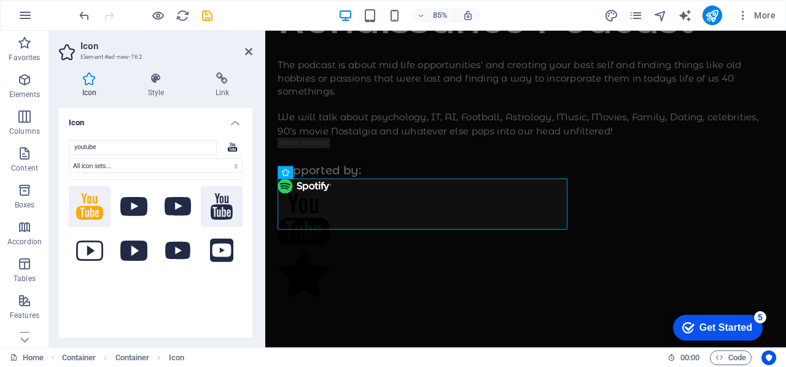
click at [221, 204] on icon at bounding box center [222, 206] width 22 height 27
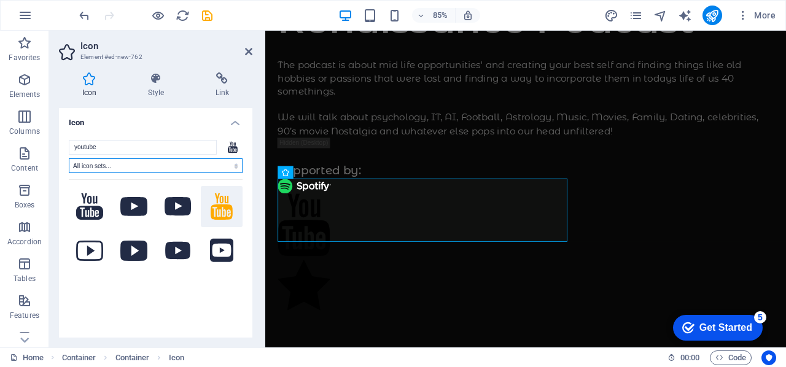
click at [125, 168] on select "All icon sets... IcoFont Ionicons FontAwesome Brands FontAwesome Duotone FontAw…" at bounding box center [156, 165] width 174 height 15
click at [123, 171] on select "All icon sets... IcoFont Ionicons FontAwesome Brands FontAwesome Duotone FontAw…" at bounding box center [156, 165] width 174 height 15
click at [157, 84] on icon at bounding box center [156, 78] width 63 height 12
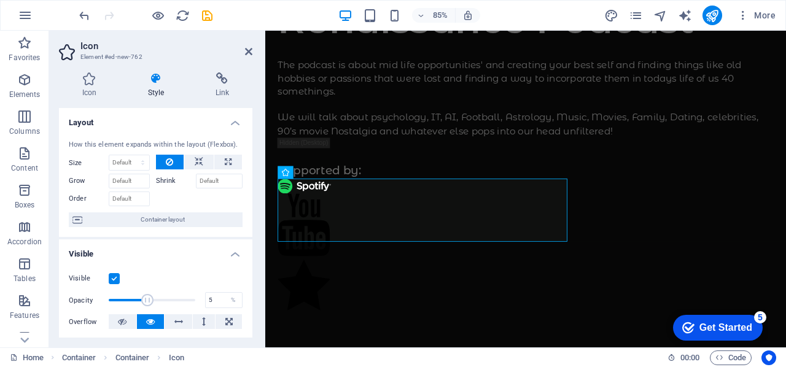
type input "1"
drag, startPoint x: 193, startPoint y: 296, endPoint x: 55, endPoint y: 279, distance: 139.7
click at [55, 279] on div "Icon Style Link Icon youtube All icon sets... IcoFont Ionicons FontAwesome Bran…" at bounding box center [155, 205] width 213 height 285
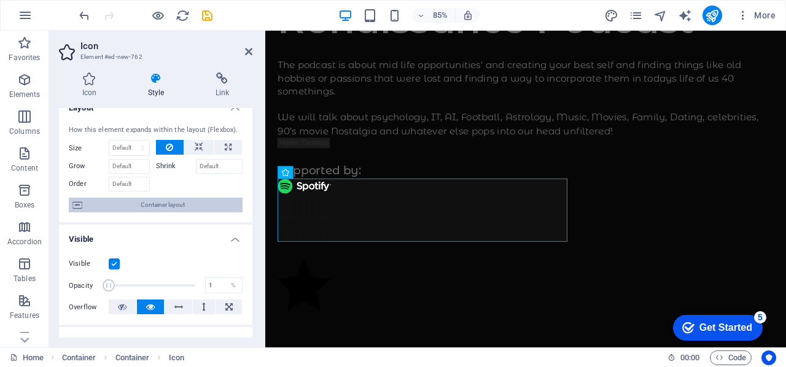
scroll to position [0, 0]
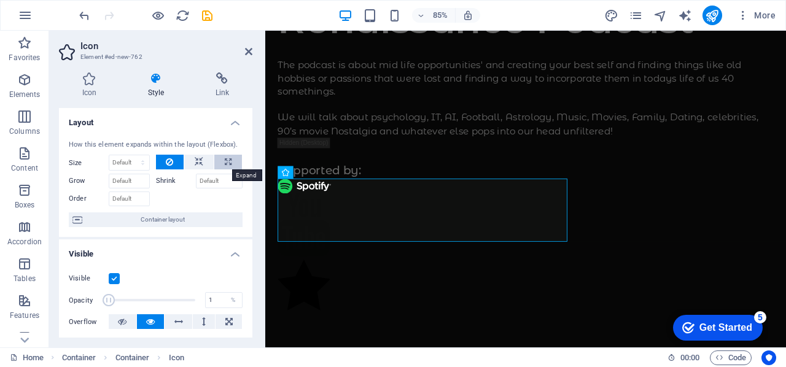
click at [226, 156] on icon at bounding box center [228, 162] width 7 height 15
type input "100"
select select "%"
click at [208, 180] on input "Shrink" at bounding box center [219, 181] width 47 height 15
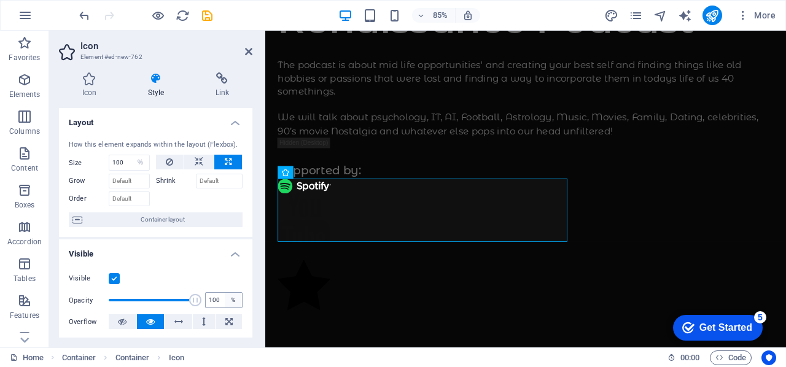
drag, startPoint x: 112, startPoint y: 297, endPoint x: 238, endPoint y: 300, distance: 125.3
click at [238, 300] on div "Opacity 100 %" at bounding box center [156, 300] width 174 height 18
drag, startPoint x: 192, startPoint y: 303, endPoint x: 155, endPoint y: 298, distance: 37.7
click at [155, 298] on span at bounding box center [156, 300] width 12 height 12
type input "55.00"
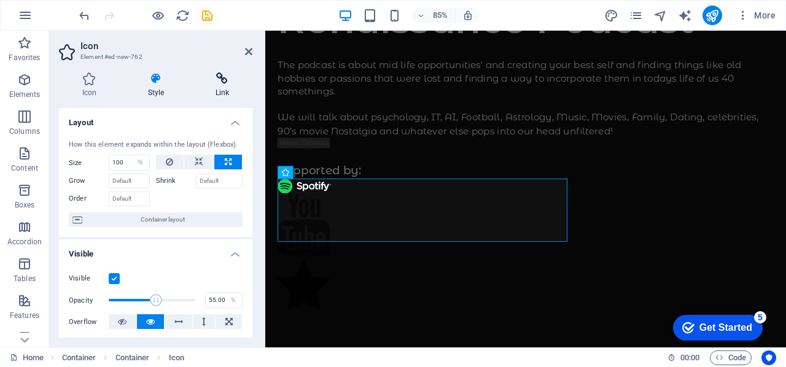
click at [220, 80] on icon at bounding box center [222, 78] width 60 height 12
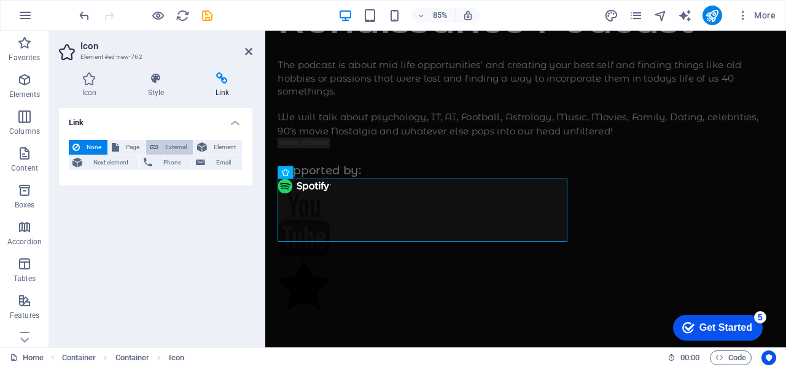
click at [160, 143] on button "External" at bounding box center [169, 147] width 47 height 15
select select "blank"
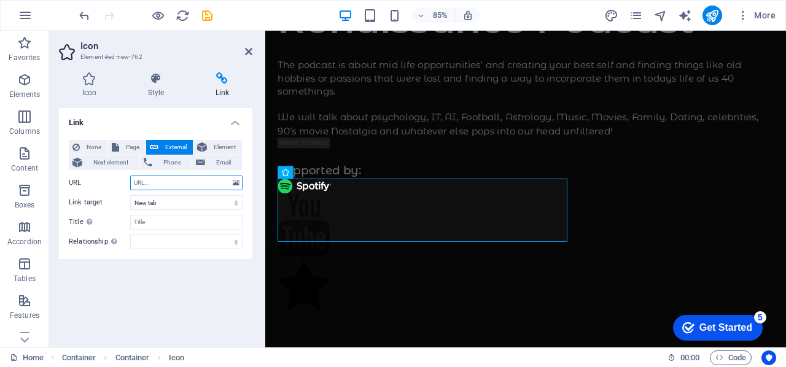
click at [146, 182] on input "URL" at bounding box center [186, 183] width 112 height 15
paste input "[URL][DOMAIN_NAME]"
type input "[URL][DOMAIN_NAME]"
click at [153, 203] on select "New tab Same tab Overlay" at bounding box center [186, 202] width 112 height 15
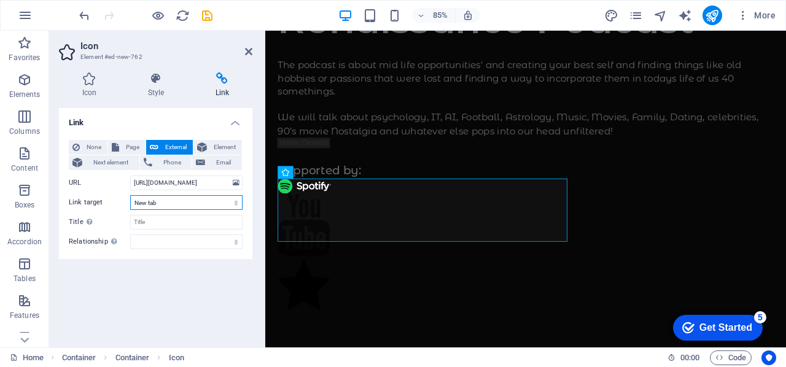
scroll to position [0, 0]
click at [130, 195] on select "New tab Same tab Overlay" at bounding box center [186, 202] width 112 height 15
click at [160, 222] on input "Title Additional link description, should not be the same as the link text. The…" at bounding box center [186, 222] width 112 height 15
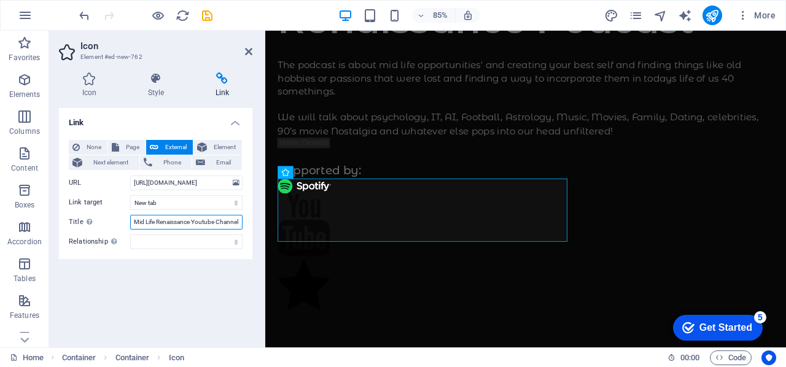
type input "Mid Life Renaissance Youtube Channel"
click at [145, 274] on div "Link None Page External Element Next element Phone Email Page Home Element URL …" at bounding box center [155, 223] width 193 height 230
click at [343, 232] on figure at bounding box center [571, 262] width 583 height 79
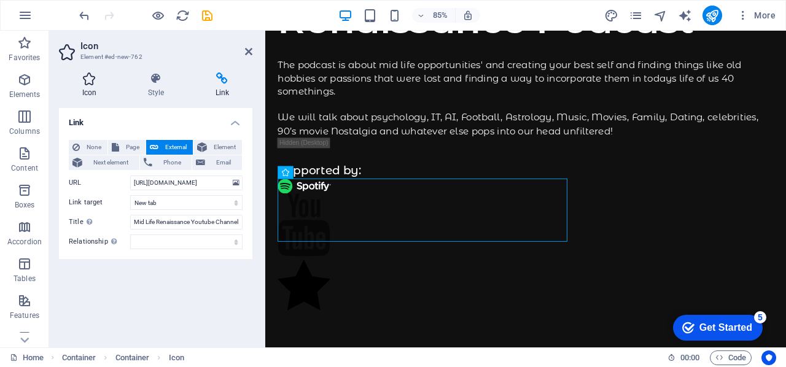
click at [86, 77] on icon at bounding box center [89, 78] width 61 height 12
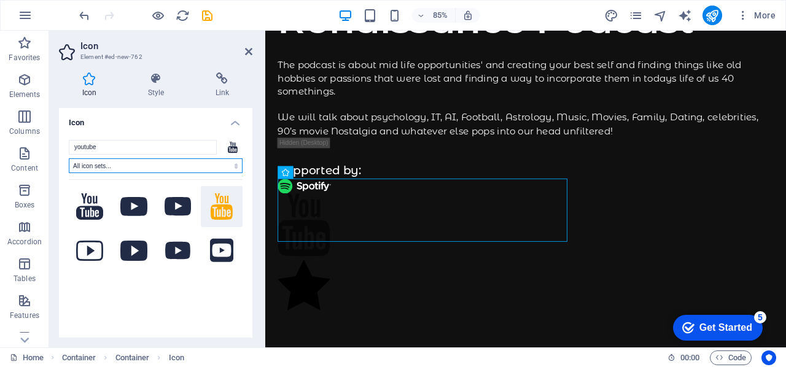
click at [234, 166] on select "All icon sets... IcoFont Ionicons FontAwesome Brands FontAwesome Duotone FontAw…" at bounding box center [156, 165] width 174 height 15
click at [136, 131] on div "youtube All icon sets... IcoFont Ionicons FontAwesome Brands FontAwesome Duoton…" at bounding box center [155, 251] width 193 height 243
click at [155, 83] on icon at bounding box center [156, 78] width 63 height 12
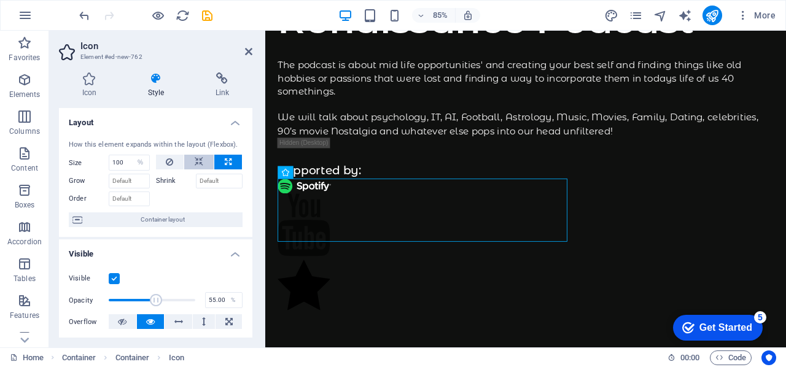
click at [195, 161] on icon at bounding box center [199, 162] width 9 height 15
select select "DISABLED_OPTION_VALUE"
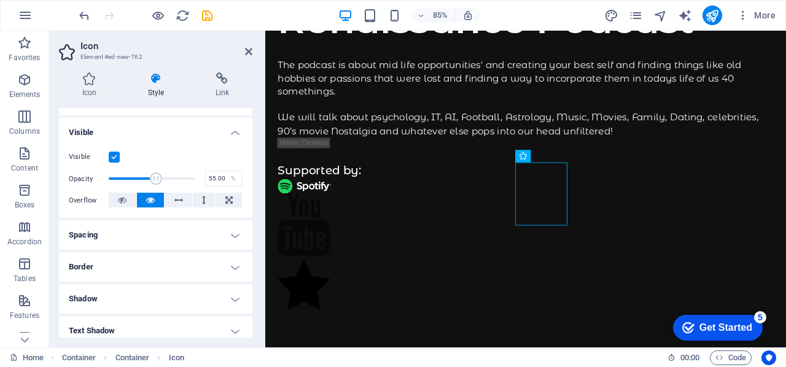
scroll to position [123, 0]
click at [113, 155] on label at bounding box center [114, 155] width 11 height 11
click at [0, 0] on input "Visible" at bounding box center [0, 0] width 0 height 0
click at [113, 155] on label at bounding box center [114, 155] width 11 height 11
click at [0, 0] on input "Visible" at bounding box center [0, 0] width 0 height 0
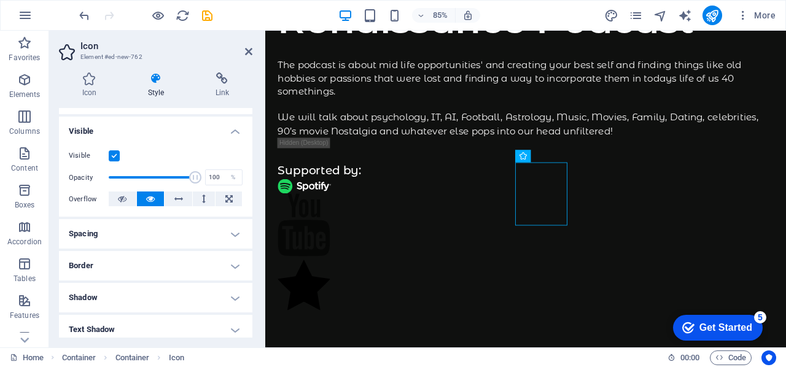
drag, startPoint x: 155, startPoint y: 174, endPoint x: 246, endPoint y: 169, distance: 90.4
click at [246, 169] on div "Visible Opacity 100 % Overflow" at bounding box center [155, 178] width 193 height 78
drag, startPoint x: 193, startPoint y: 174, endPoint x: 85, endPoint y: 164, distance: 108.5
click at [83, 165] on div "Visible Opacity 1 % Overflow" at bounding box center [155, 178] width 193 height 78
type input "59"
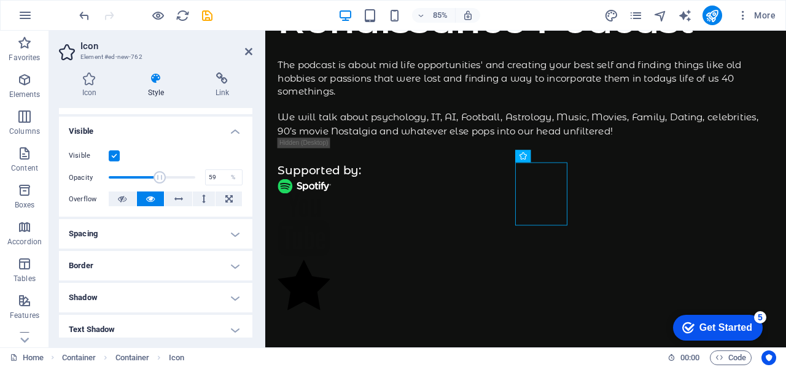
drag, startPoint x: 108, startPoint y: 175, endPoint x: 158, endPoint y: 174, distance: 49.7
click at [158, 174] on span at bounding box center [159, 177] width 12 height 12
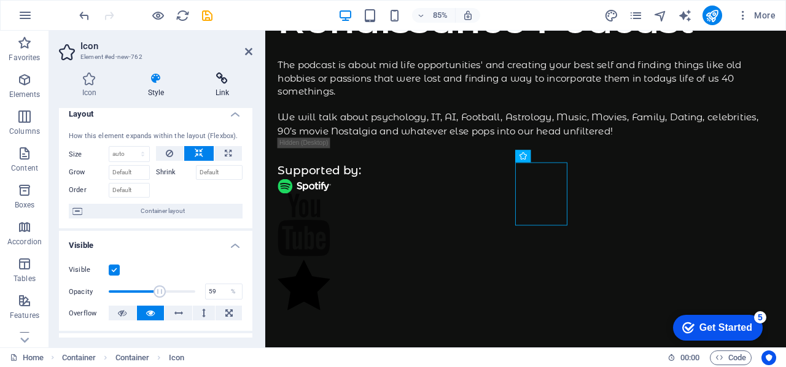
scroll to position [0, 0]
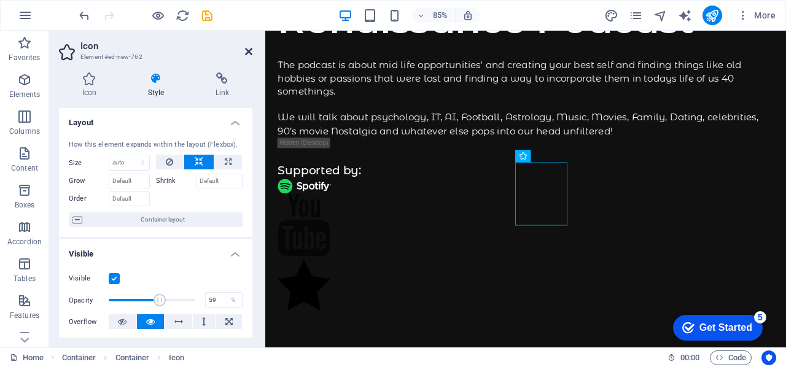
click at [249, 49] on icon at bounding box center [248, 52] width 7 height 10
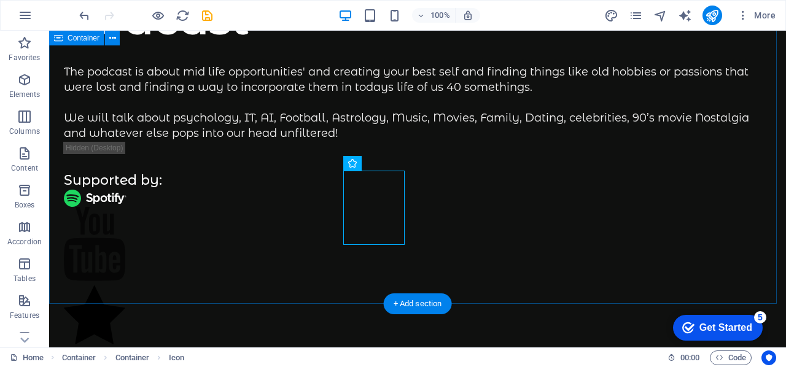
click at [447, 204] on div "The Mid Life Renaissance Podcast The podcast is about mid life opportunities' a…" at bounding box center [417, 138] width 737 height 424
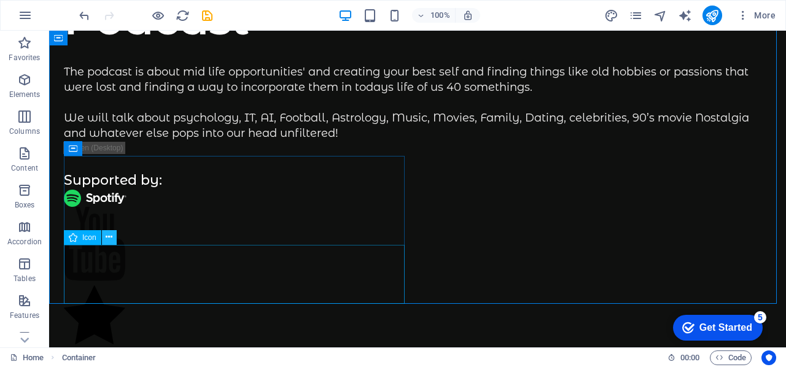
click at [107, 238] on icon at bounding box center [109, 237] width 7 height 13
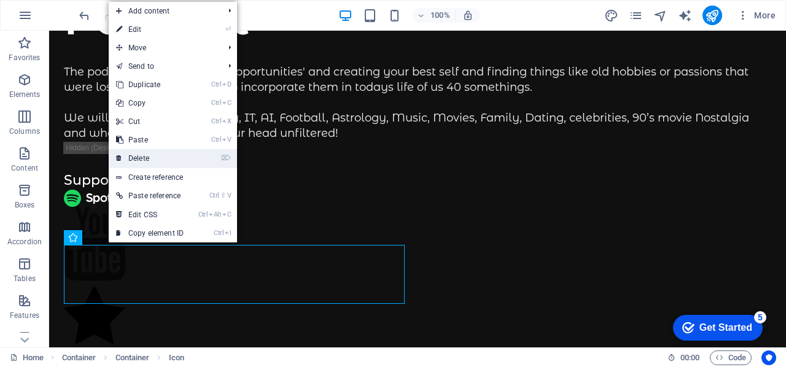
click at [139, 157] on link "⌦ Delete" at bounding box center [150, 158] width 82 height 18
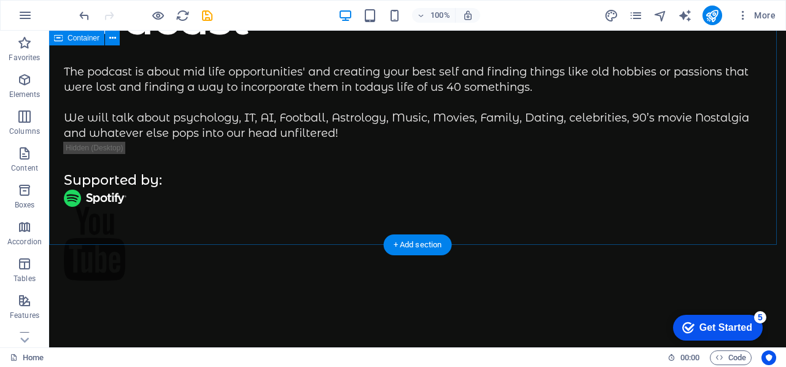
click at [452, 177] on div "The Mid Life Renaissance Podcast The podcast is about mid life opportunities' a…" at bounding box center [417, 106] width 737 height 360
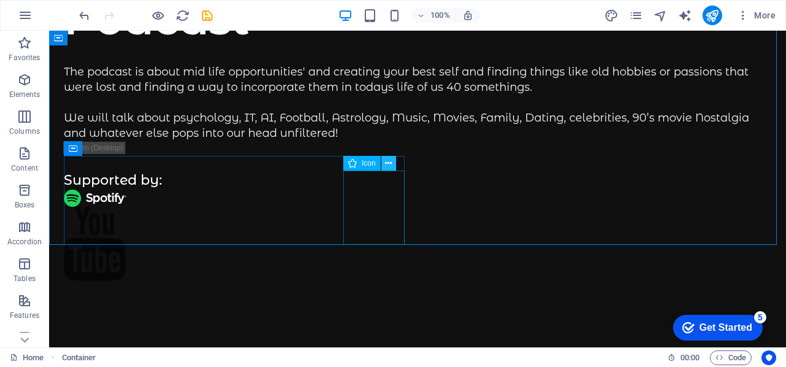
click at [388, 165] on icon at bounding box center [388, 163] width 7 height 13
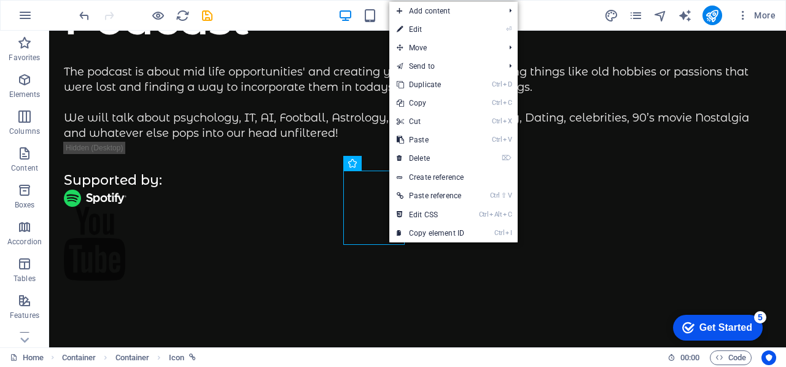
click at [421, 29] on link "⏎ Edit" at bounding box center [430, 29] width 82 height 18
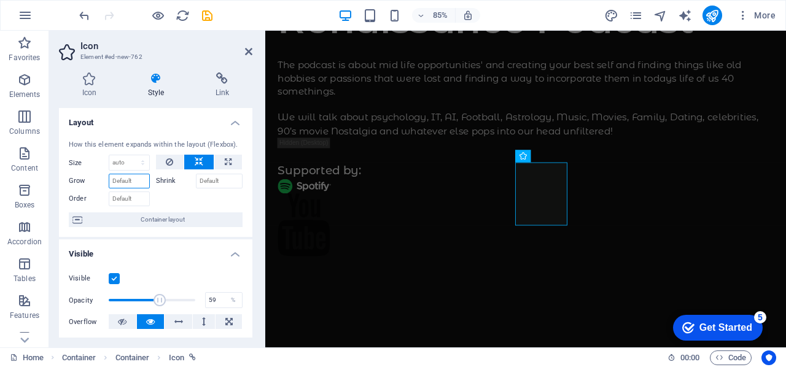
click at [126, 182] on input "Grow" at bounding box center [129, 181] width 41 height 15
click at [88, 80] on icon at bounding box center [89, 78] width 61 height 12
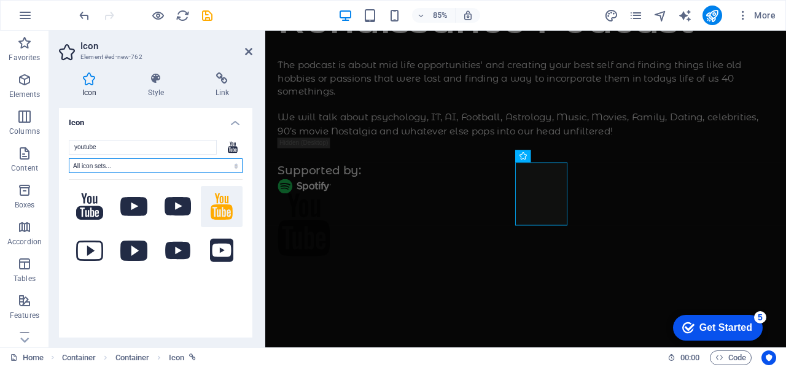
click at [128, 166] on select "All icon sets... IcoFont Ionicons FontAwesome Brands FontAwesome Duotone FontAw…" at bounding box center [156, 165] width 174 height 15
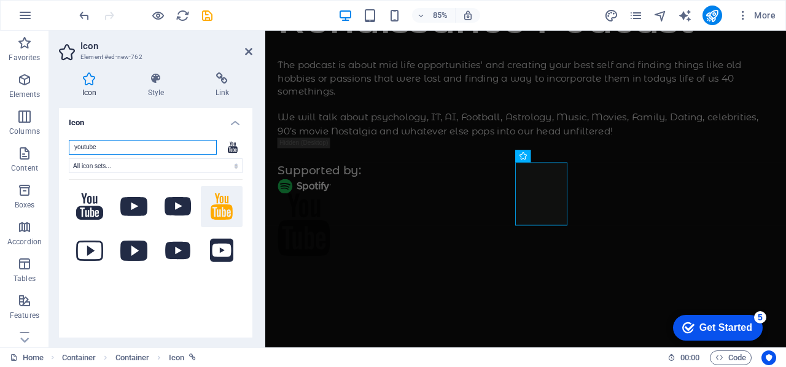
click at [118, 142] on input "youtube" at bounding box center [143, 147] width 148 height 15
click at [210, 251] on icon at bounding box center [221, 250] width 23 height 23
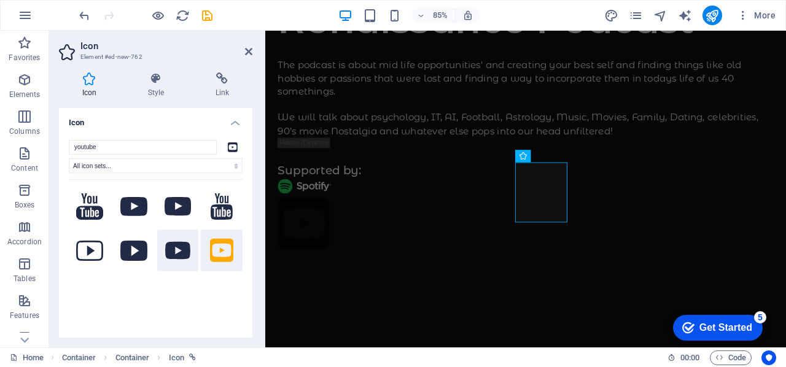
click at [178, 248] on icon at bounding box center [177, 251] width 25 height 18
click at [212, 246] on icon at bounding box center [221, 250] width 23 height 27
click at [213, 209] on icon at bounding box center [222, 206] width 22 height 27
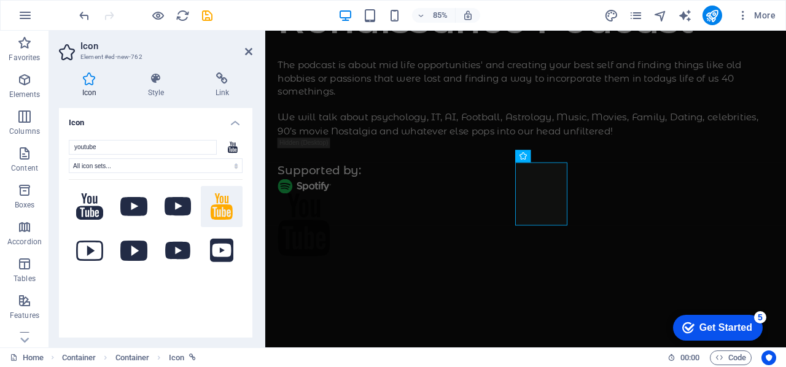
click at [233, 118] on h4 "Icon" at bounding box center [155, 119] width 193 height 22
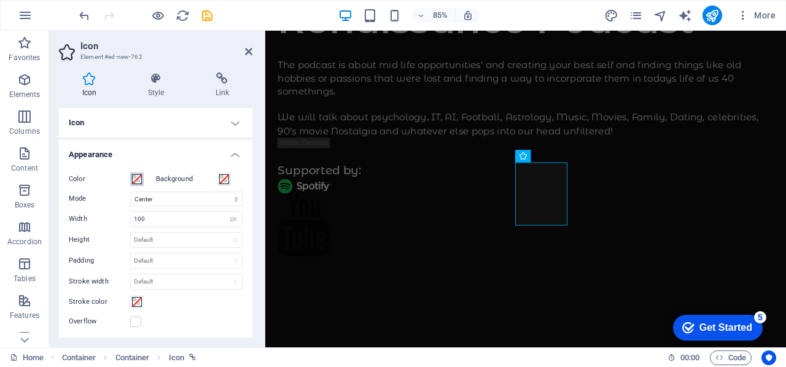
click at [135, 179] on span at bounding box center [137, 179] width 10 height 10
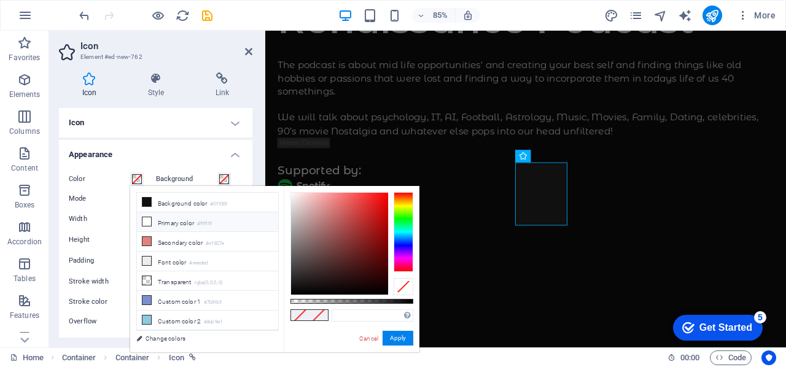
click at [149, 220] on icon at bounding box center [146, 221] width 9 height 9
click at [152, 239] on li "Secondary color #e1827e" at bounding box center [207, 242] width 141 height 20
click at [171, 219] on li "Primary color #ffffff" at bounding box center [207, 222] width 141 height 20
type input "#ffffff"
click at [222, 179] on span at bounding box center [224, 179] width 10 height 10
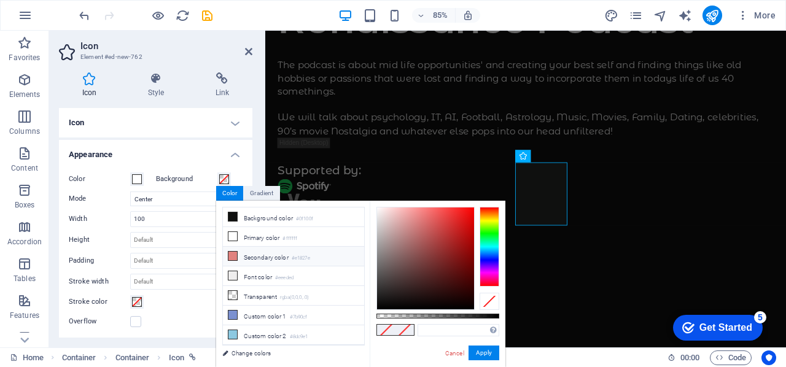
click at [248, 252] on li "Secondary color #e1827e" at bounding box center [293, 257] width 141 height 20
type input "#e1827e"
click at [138, 179] on span at bounding box center [137, 179] width 10 height 10
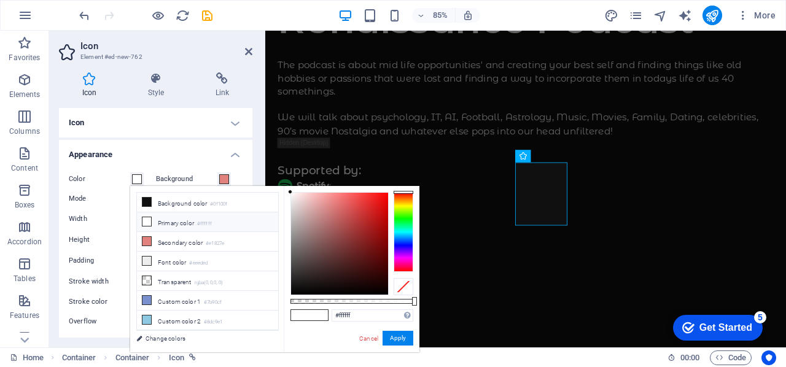
click at [165, 219] on li "Primary color #ffffff" at bounding box center [207, 222] width 141 height 20
drag, startPoint x: 176, startPoint y: 147, endPoint x: 208, endPoint y: 146, distance: 31.9
click at [176, 147] on h4 "Appearance" at bounding box center [155, 151] width 193 height 22
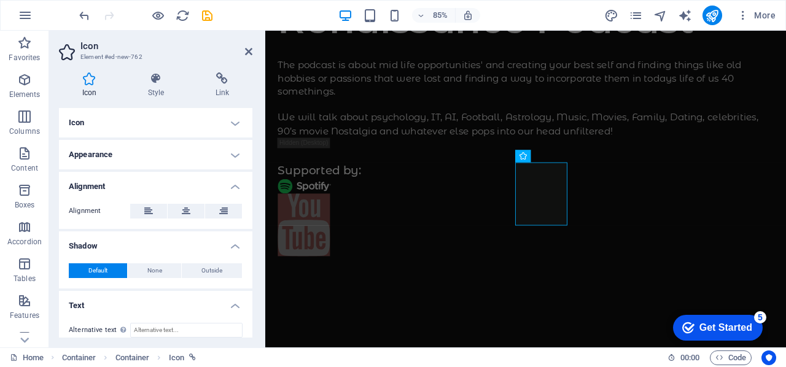
click at [108, 115] on h4 "Icon" at bounding box center [155, 122] width 193 height 29
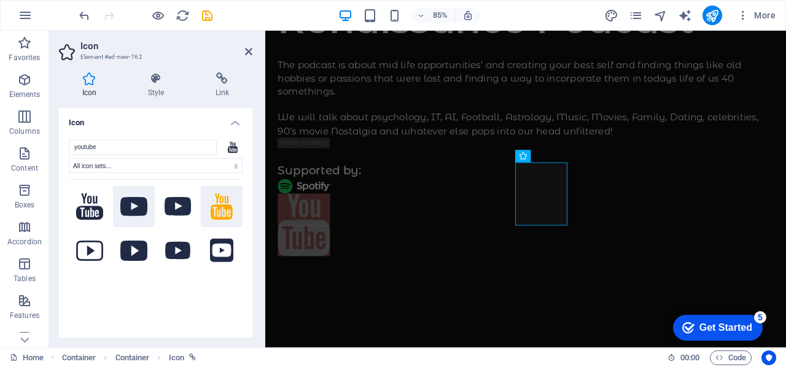
click at [134, 204] on icon at bounding box center [133, 206] width 27 height 19
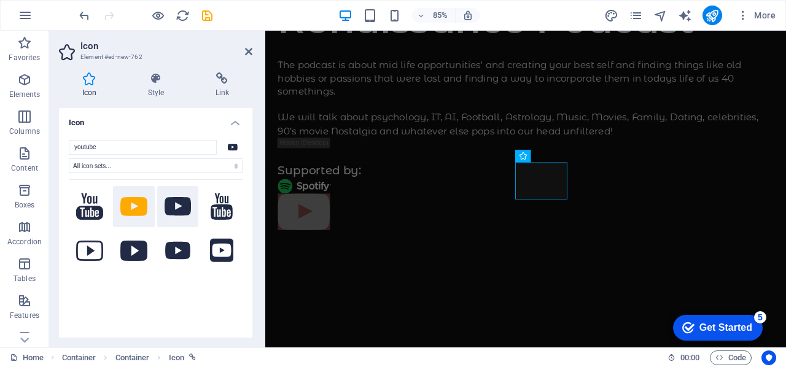
click at [182, 203] on icon at bounding box center [178, 206] width 27 height 19
click at [162, 83] on icon at bounding box center [156, 78] width 63 height 12
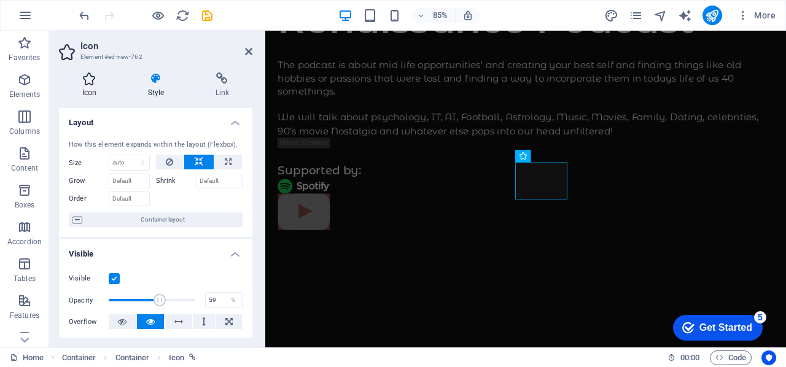
click at [101, 80] on icon at bounding box center [89, 78] width 61 height 12
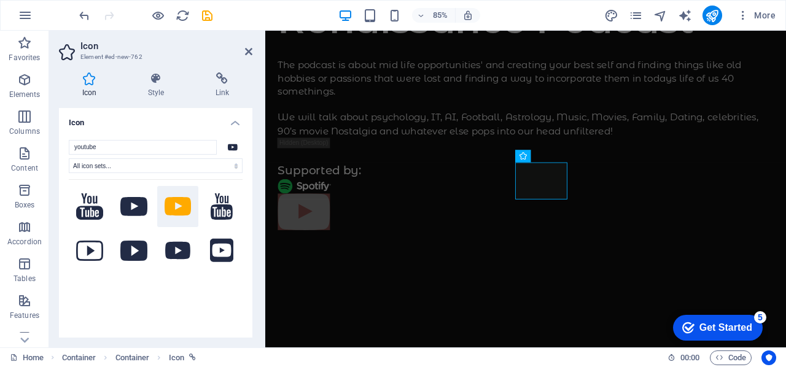
click at [233, 123] on h4 "Icon" at bounding box center [155, 119] width 193 height 22
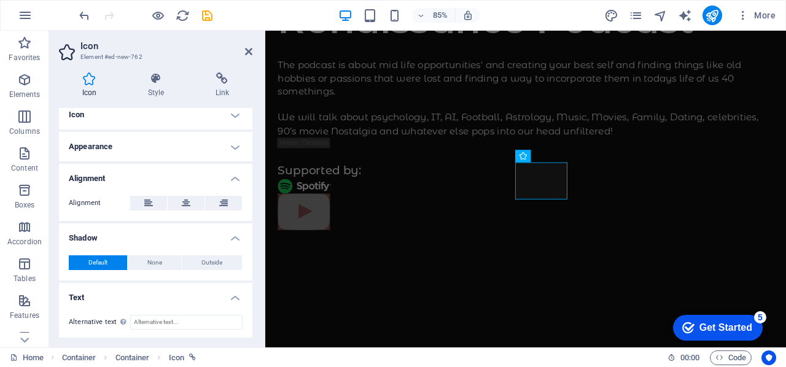
scroll to position [9, 0]
click at [231, 144] on h4 "Appearance" at bounding box center [155, 145] width 193 height 29
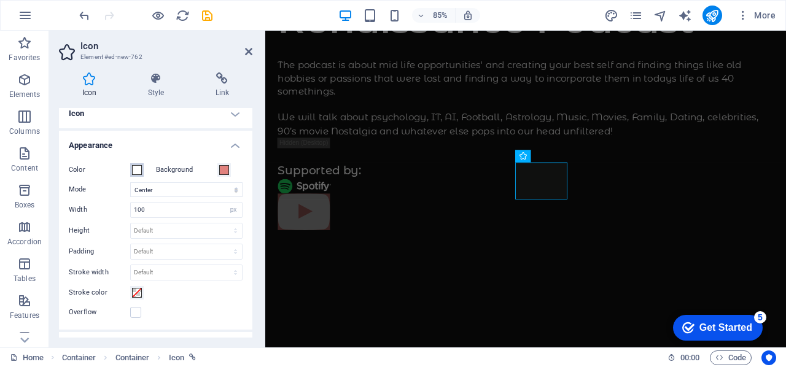
click at [136, 171] on span at bounding box center [137, 170] width 10 height 10
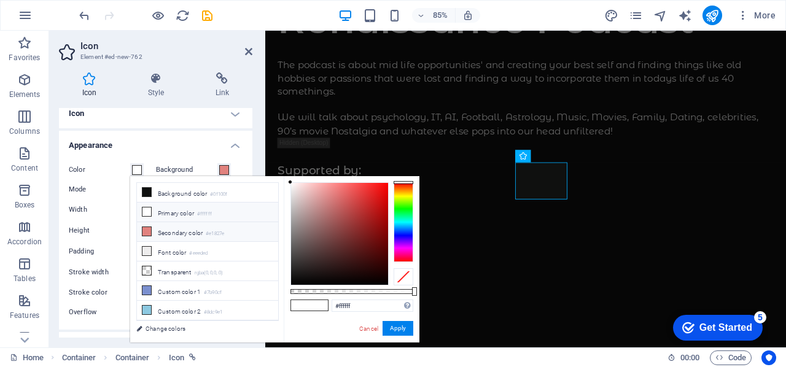
click at [150, 227] on icon at bounding box center [146, 231] width 9 height 9
type input "#e1827e"
click at [220, 169] on span at bounding box center [224, 170] width 10 height 10
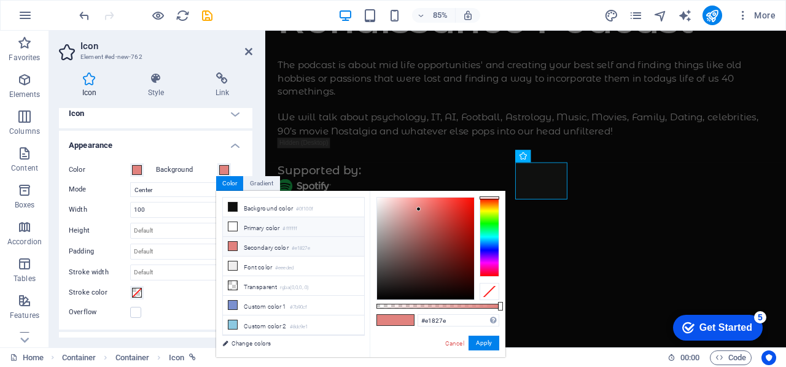
click at [235, 232] on li "Primary color #ffffff" at bounding box center [293, 227] width 141 height 20
type input "#ffffff"
click at [485, 338] on button "Apply" at bounding box center [483, 343] width 31 height 15
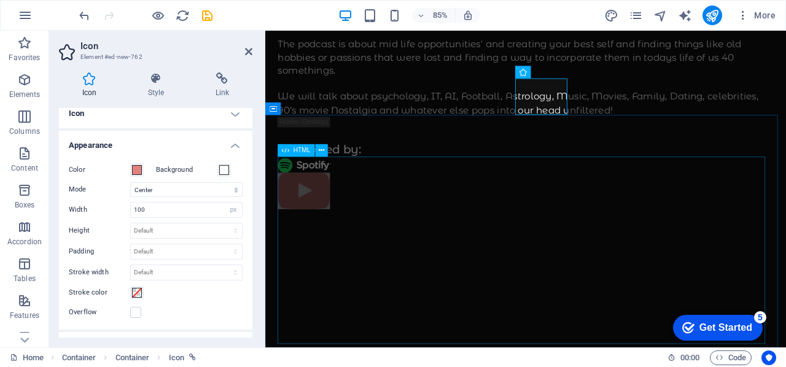
scroll to position [44, 0]
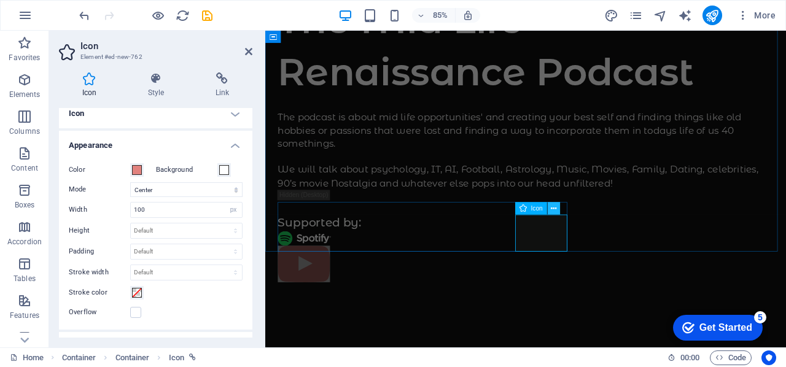
click at [553, 207] on icon at bounding box center [554, 208] width 6 height 11
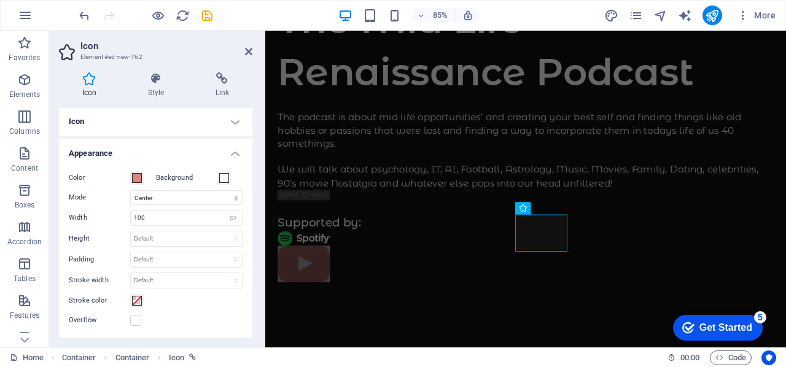
scroll to position [0, 0]
click at [238, 120] on h4 "Icon" at bounding box center [155, 122] width 193 height 29
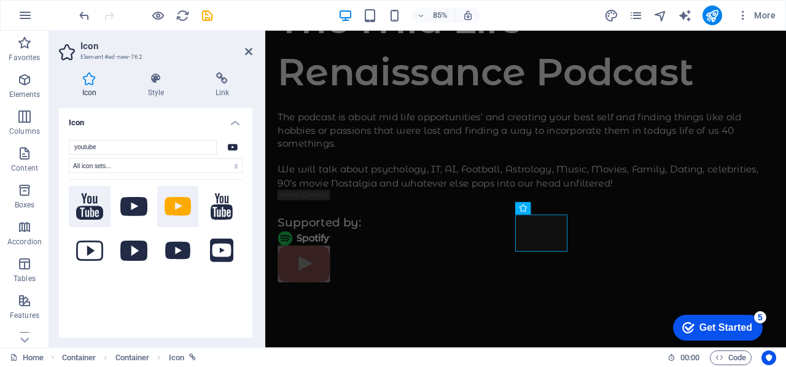
drag, startPoint x: 81, startPoint y: 197, endPoint x: 87, endPoint y: 200, distance: 6.9
click at [80, 196] on icon at bounding box center [89, 206] width 27 height 26
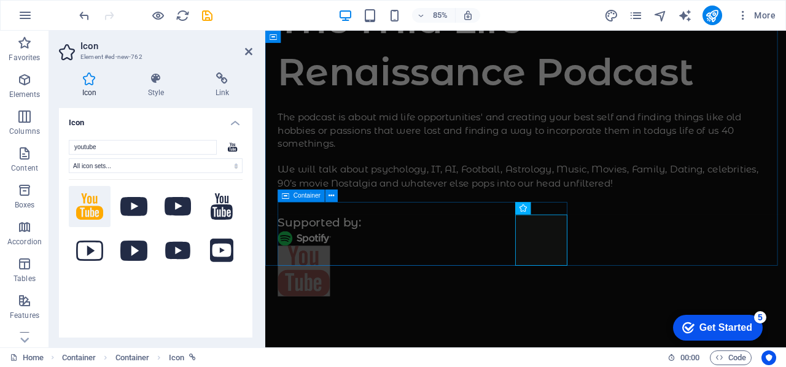
click at [459, 279] on div "Supported by:" at bounding box center [571, 290] width 583 height 115
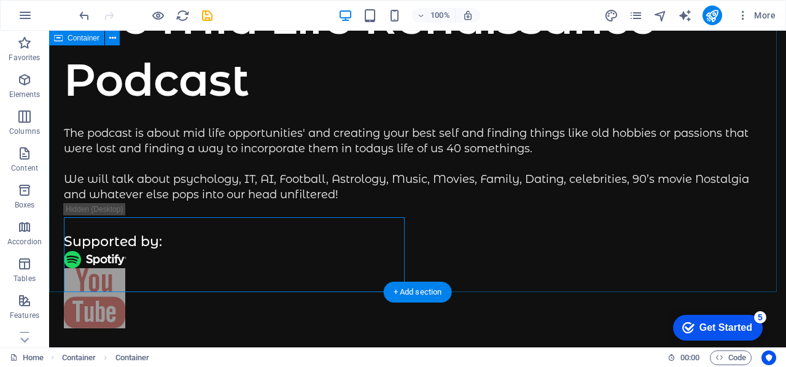
click at [431, 233] on div "The Mid Life Renaissance Podcast The podcast is about mid life opportunities' a…" at bounding box center [417, 160] width 737 height 346
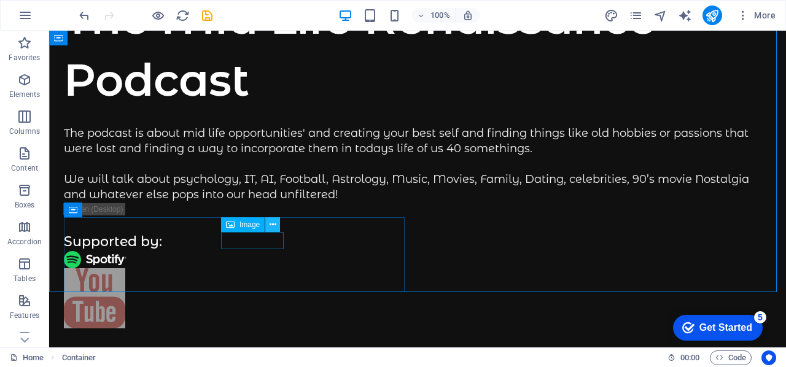
click at [271, 224] on icon at bounding box center [273, 225] width 7 height 13
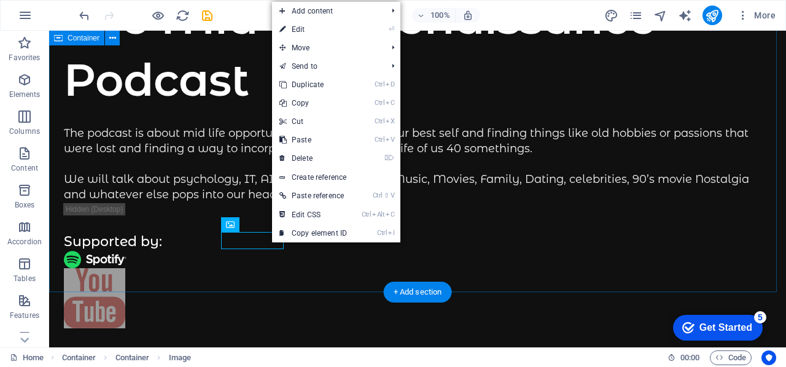
click at [438, 266] on div "The Mid Life Renaissance Podcast The podcast is about mid life opportunities' a…" at bounding box center [417, 160] width 737 height 346
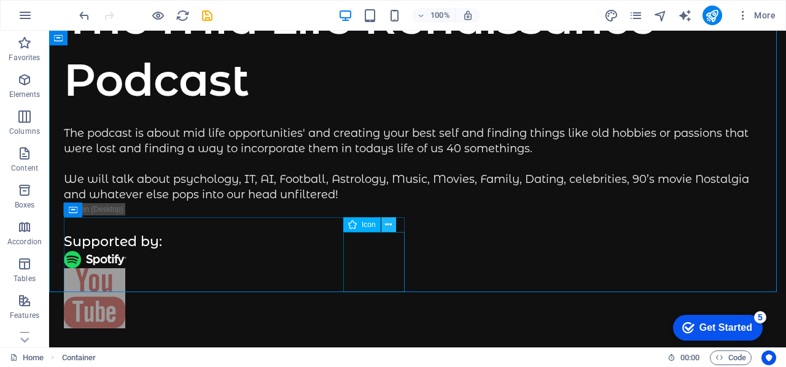
click at [386, 224] on icon at bounding box center [388, 225] width 7 height 13
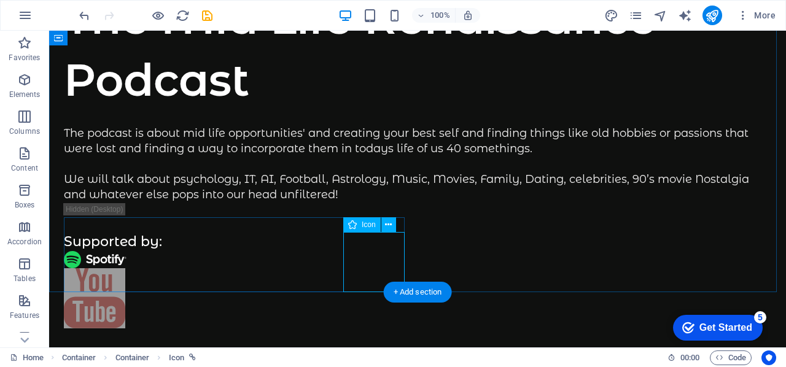
click at [379, 268] on figure at bounding box center [417, 300] width 707 height 64
click at [387, 225] on icon at bounding box center [388, 225] width 7 height 13
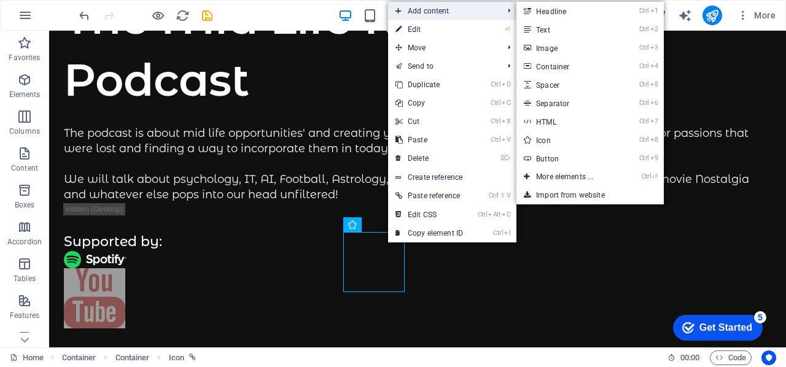
click at [419, 9] on span "Add content" at bounding box center [443, 11] width 110 height 18
click at [559, 52] on link "Ctrl 3 Image" at bounding box center [566, 48] width 101 height 18
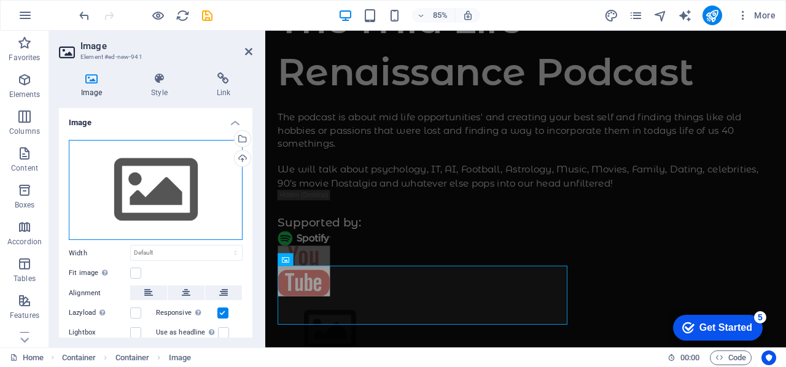
click at [154, 182] on div "Drag files here, click to choose files or select files from Files or our free s…" at bounding box center [156, 190] width 174 height 101
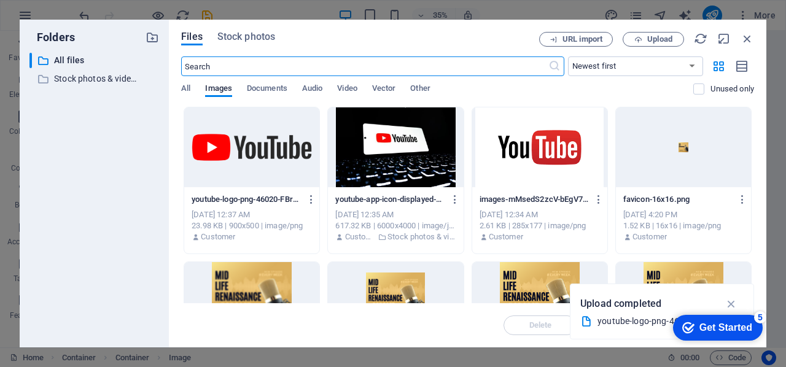
click at [255, 146] on div at bounding box center [251, 147] width 135 height 80
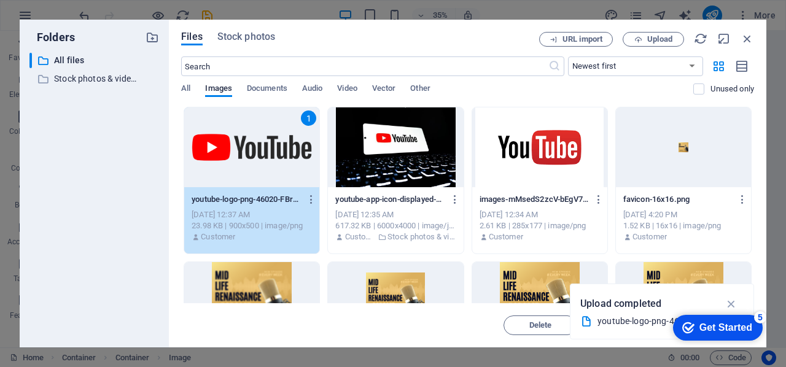
click at [256, 146] on div "1" at bounding box center [251, 147] width 135 height 80
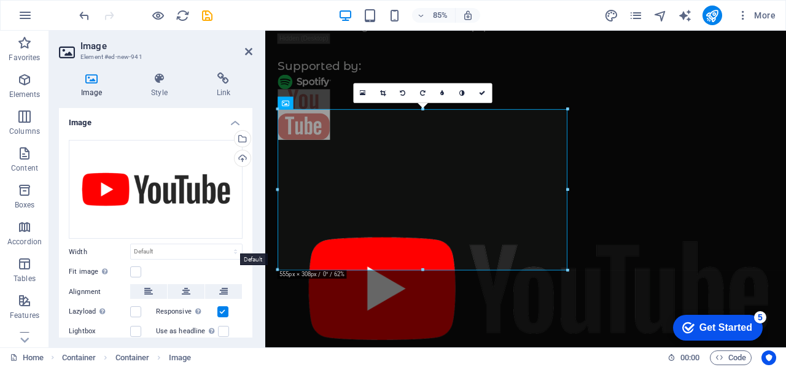
scroll to position [58, 0]
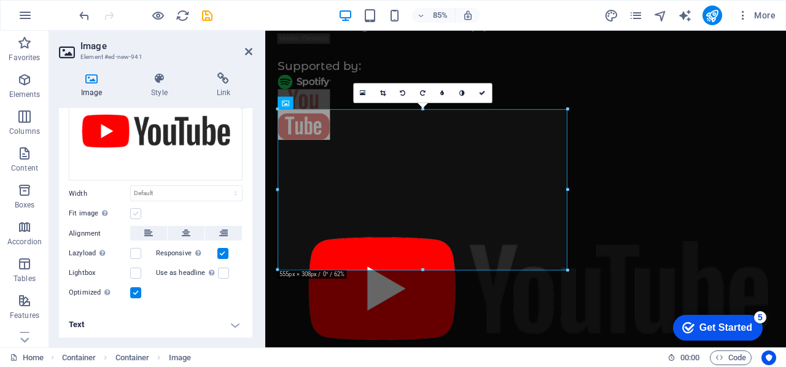
click at [136, 209] on label at bounding box center [135, 213] width 11 height 11
click at [0, 0] on input "Fit image Automatically fit image to a fixed width and height" at bounding box center [0, 0] width 0 height 0
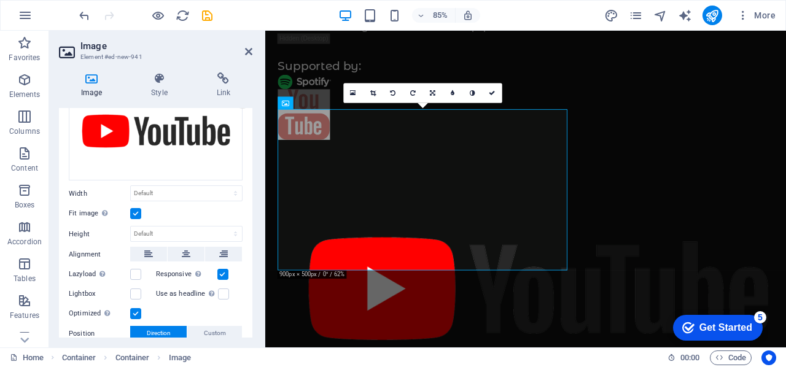
click at [137, 209] on label at bounding box center [135, 213] width 11 height 11
click at [0, 0] on input "Fit image Automatically fit image to a fixed width and height" at bounding box center [0, 0] width 0 height 0
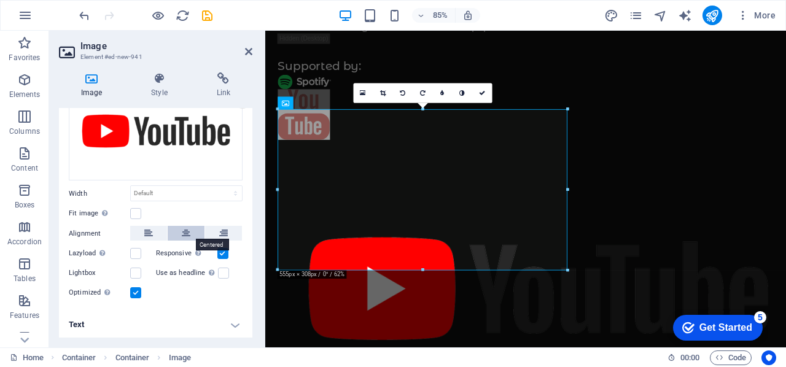
click at [182, 231] on icon at bounding box center [186, 233] width 9 height 15
click at [155, 233] on button at bounding box center [148, 233] width 37 height 15
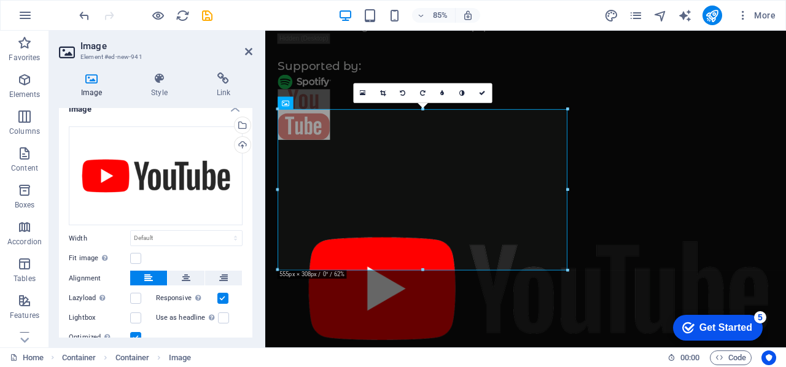
scroll to position [0, 0]
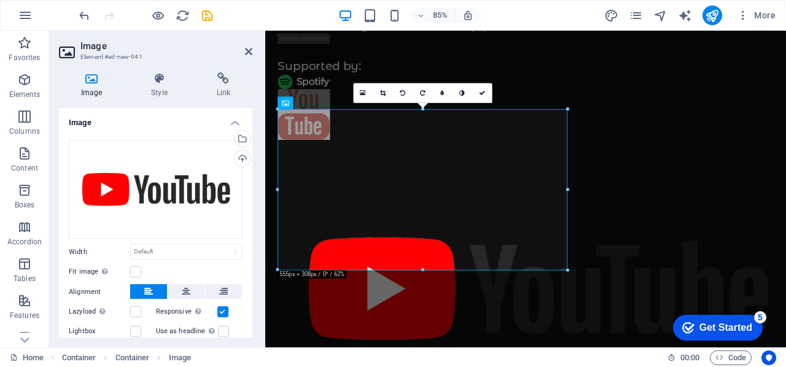
click at [228, 122] on h4 "Image" at bounding box center [155, 119] width 193 height 22
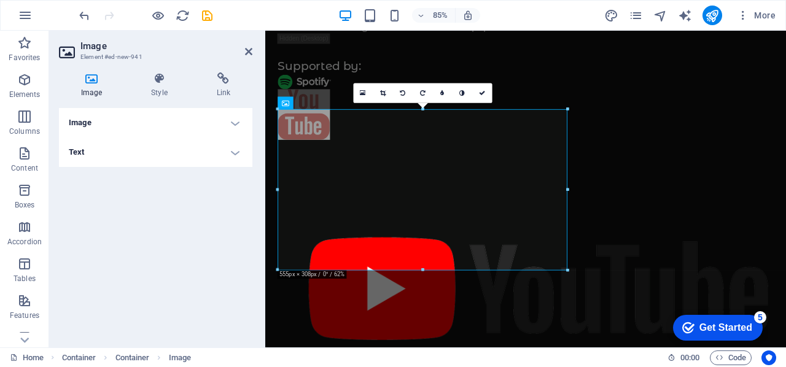
click at [233, 149] on h4 "Text" at bounding box center [155, 152] width 193 height 29
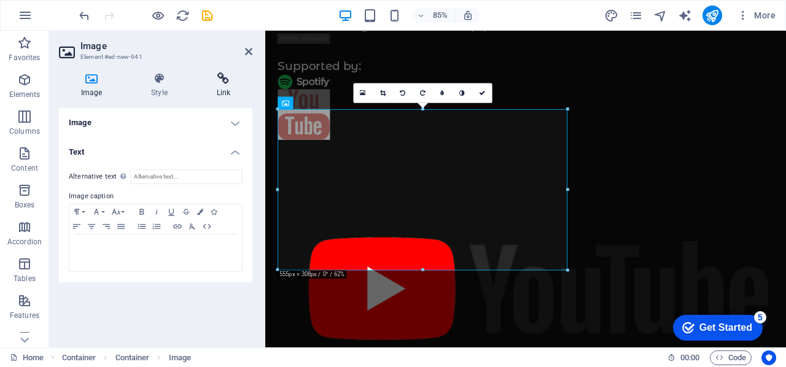
click at [220, 88] on h4 "Link" at bounding box center [224, 85] width 58 height 26
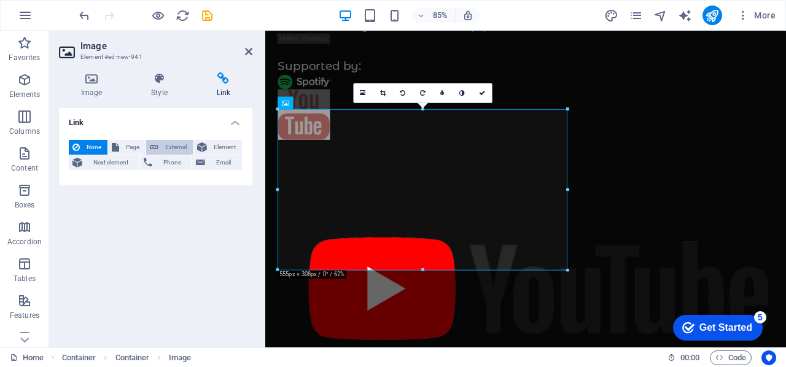
click at [161, 146] on button "External" at bounding box center [169, 147] width 47 height 15
select select "blank"
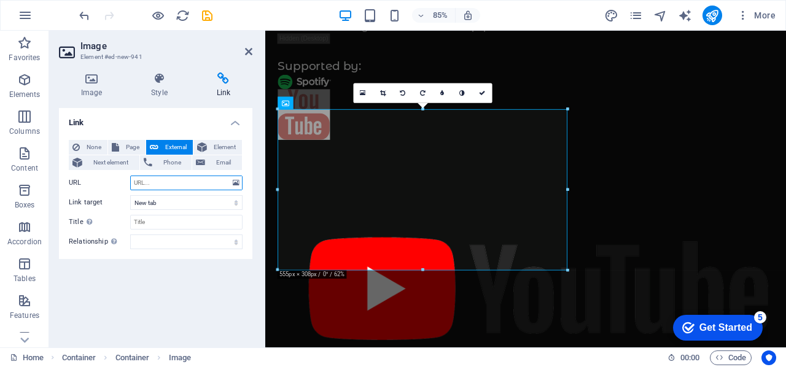
click at [152, 180] on input "URL" at bounding box center [186, 183] width 112 height 15
paste input "[URL][DOMAIN_NAME]"
type input "[URL][DOMAIN_NAME]"
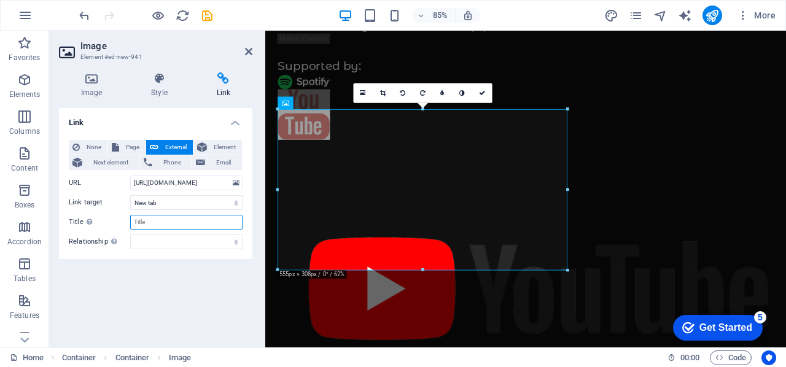
click at [141, 217] on input "Title Additional link description, should not be the same as the link text. The…" at bounding box center [186, 222] width 112 height 15
type input "The Mid Life Renaissance Youtube Channel"
click at [161, 89] on h4 "Style" at bounding box center [161, 85] width 65 height 26
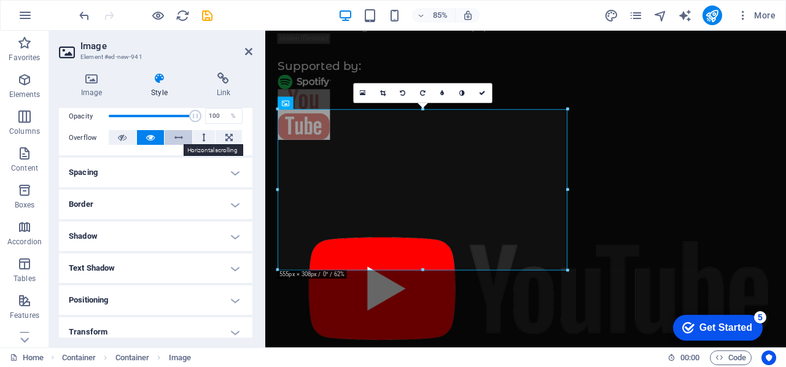
scroll to position [123, 0]
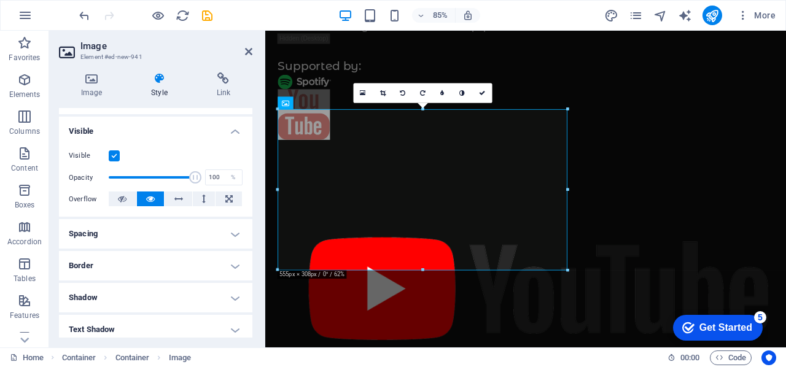
click at [232, 131] on h4 "Visible" at bounding box center [155, 128] width 193 height 22
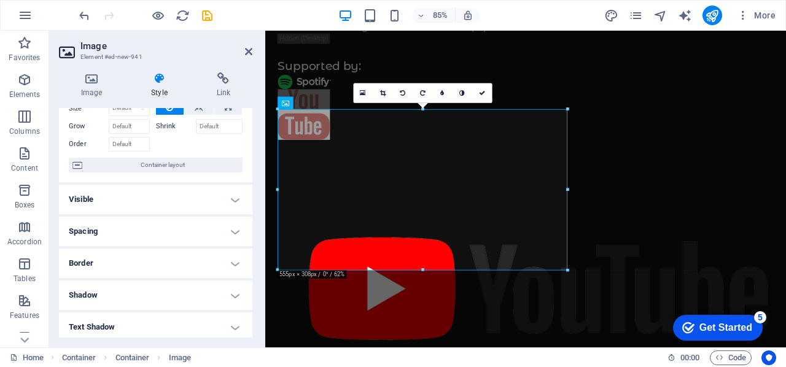
scroll to position [0, 0]
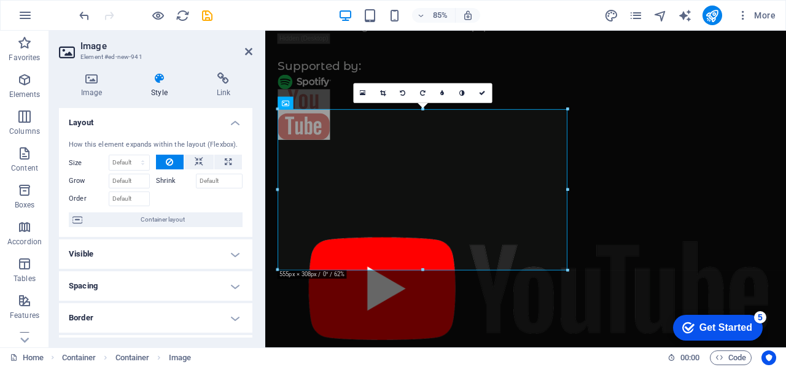
click at [228, 120] on h4 "Layout" at bounding box center [155, 119] width 193 height 22
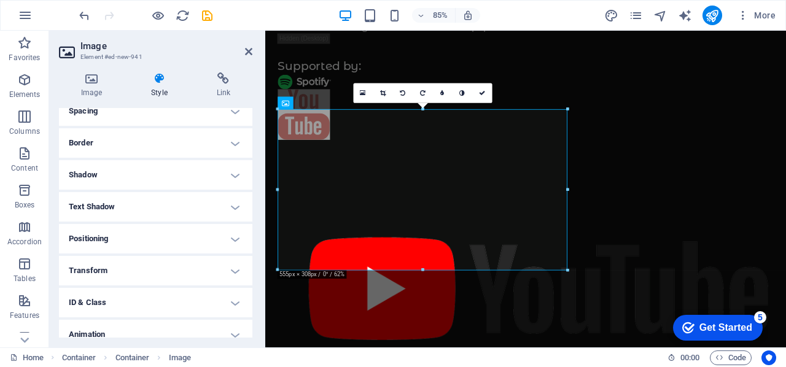
scroll to position [118, 0]
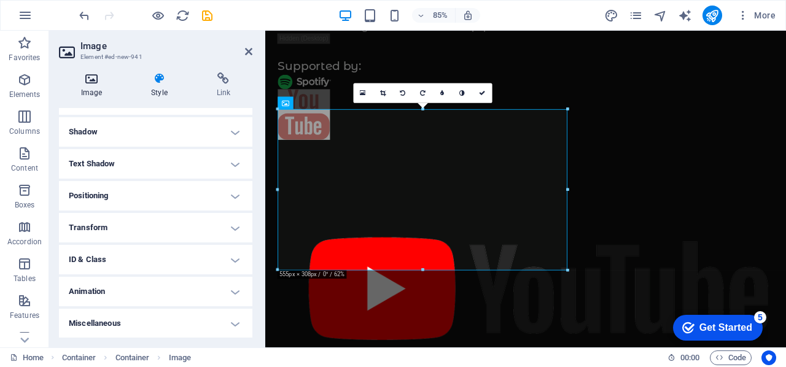
click at [91, 81] on icon at bounding box center [91, 78] width 65 height 12
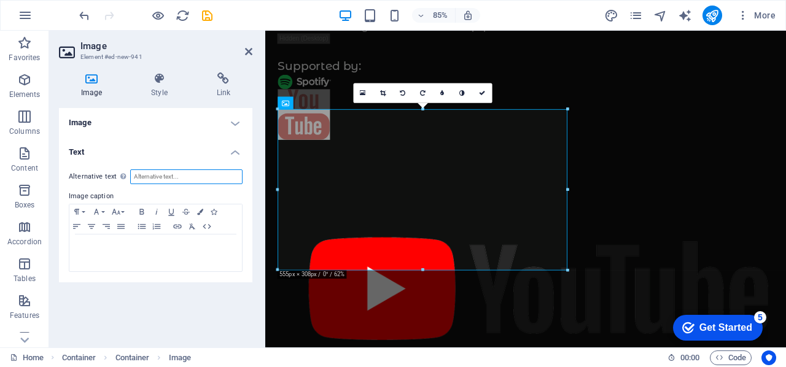
click at [136, 174] on input "Alternative text The alternative text is used by devices that cannot display im…" at bounding box center [186, 176] width 112 height 15
type input "Mid Life Renaissance YouTube Channel"
click at [557, 165] on figure at bounding box center [571, 335] width 583 height 340
click at [616, 165] on figure at bounding box center [571, 335] width 583 height 340
click at [669, 147] on div "The Mid Life Renaissance Podcast The podcast is about mid life opportunities' a…" at bounding box center [571, 154] width 613 height 702
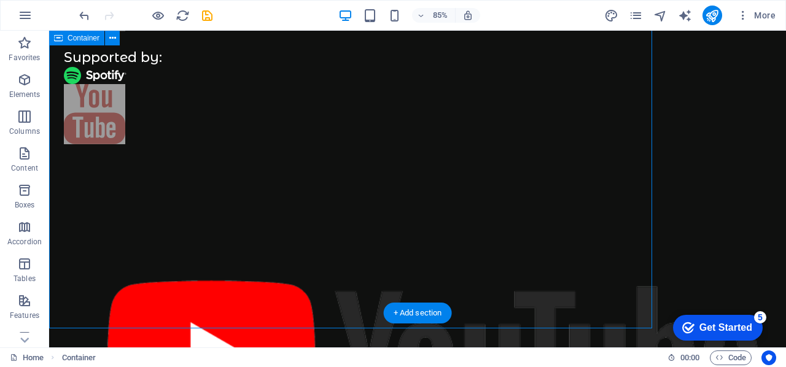
scroll to position [212, 0]
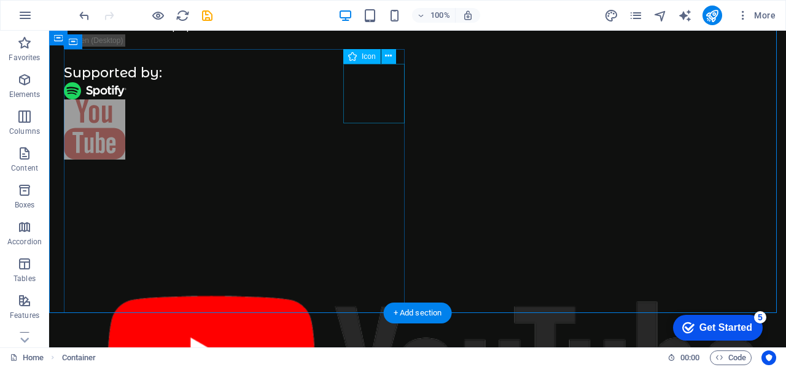
click at [372, 100] on figure at bounding box center [417, 131] width 707 height 64
click at [389, 55] on icon at bounding box center [388, 56] width 7 height 13
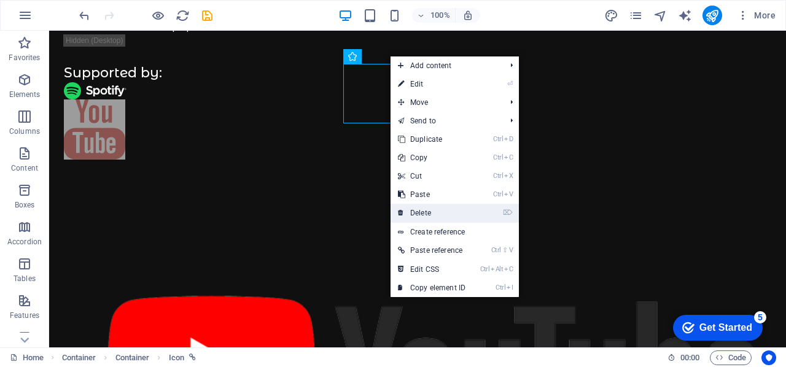
click at [427, 211] on link "⌦ Delete" at bounding box center [431, 213] width 82 height 18
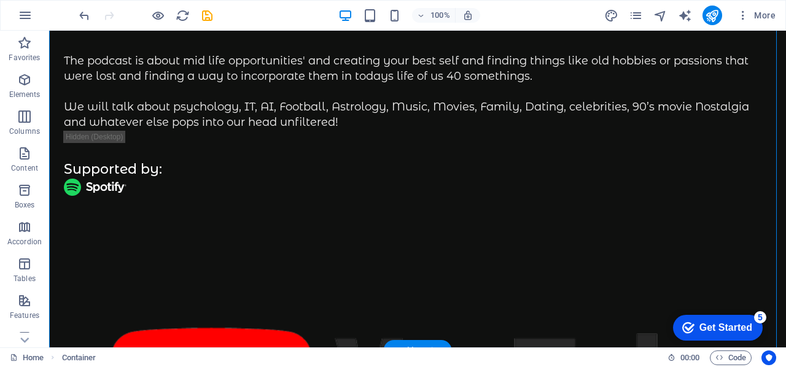
scroll to position [106, 0]
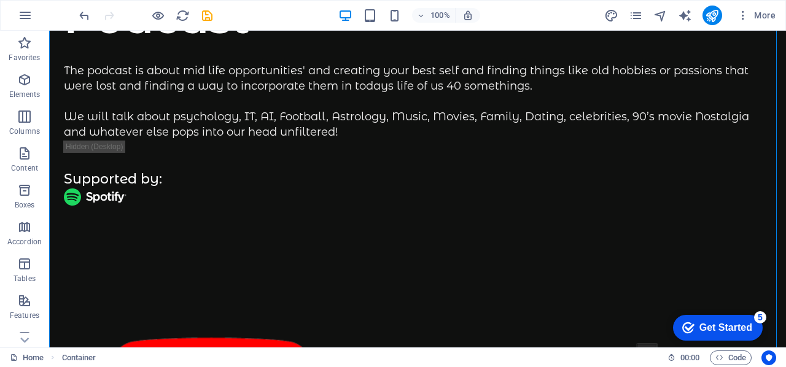
drag, startPoint x: 291, startPoint y: 154, endPoint x: 302, endPoint y: 179, distance: 26.9
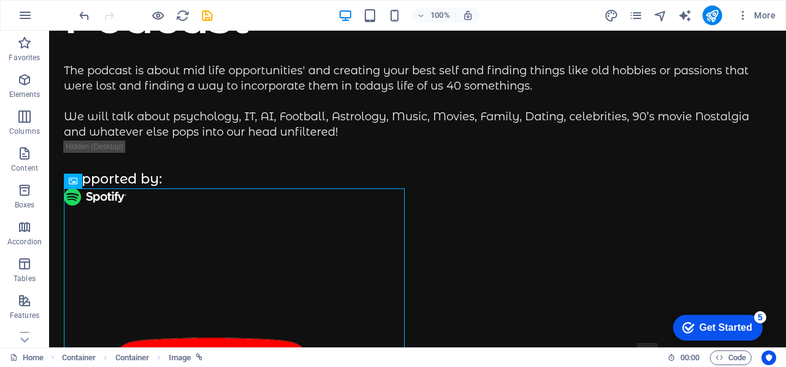
drag, startPoint x: 287, startPoint y: 236, endPoint x: 379, endPoint y: 196, distance: 100.4
click at [440, 223] on div "The Mid Life Renaissance Podcast The podcast is about mid life opportunities' a…" at bounding box center [417, 269] width 737 height 691
drag, startPoint x: 176, startPoint y: 252, endPoint x: 206, endPoint y: 182, distance: 77.0
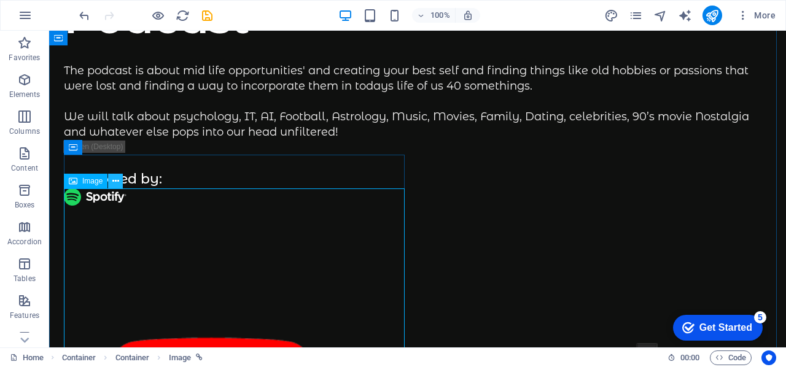
click at [118, 183] on icon at bounding box center [115, 181] width 7 height 13
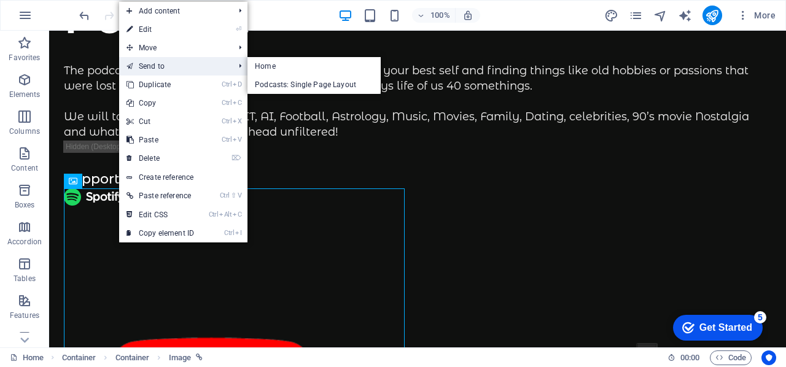
drag, startPoint x: 145, startPoint y: 49, endPoint x: 155, endPoint y: 67, distance: 21.2
click at [221, 71] on ul "Add content Ctrl 1 Headline Ctrl 2 Text Ctrl 3 Image Ctrl 4 Container Ctrl 5 Sp…" at bounding box center [183, 122] width 128 height 241
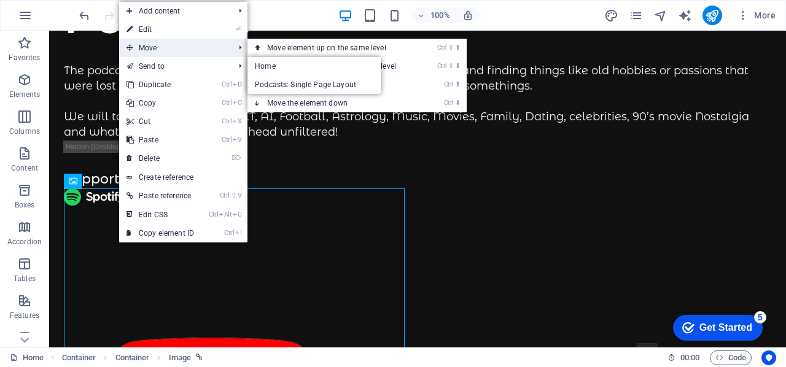
click at [155, 47] on span "Move" at bounding box center [174, 48] width 110 height 18
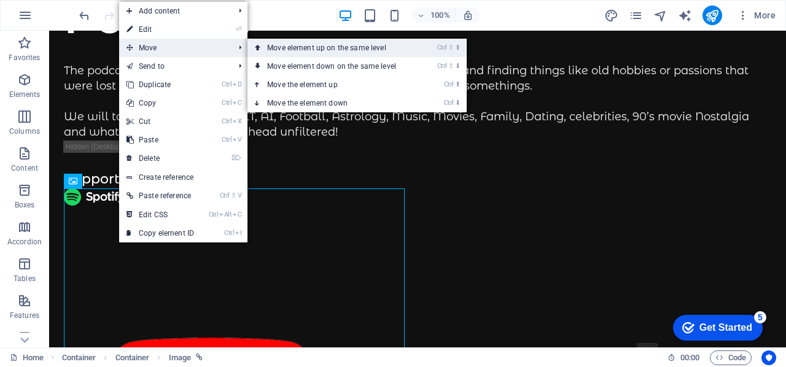
click at [349, 47] on link "Ctrl ⇧ ⬆ Move element up on the same level" at bounding box center [333, 48] width 173 height 18
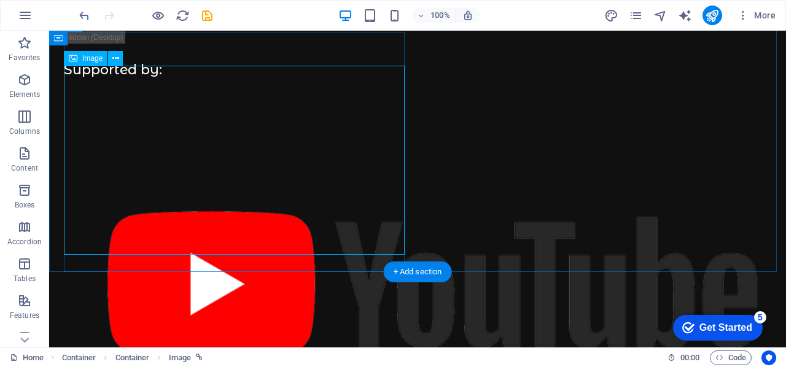
scroll to position [229, 0]
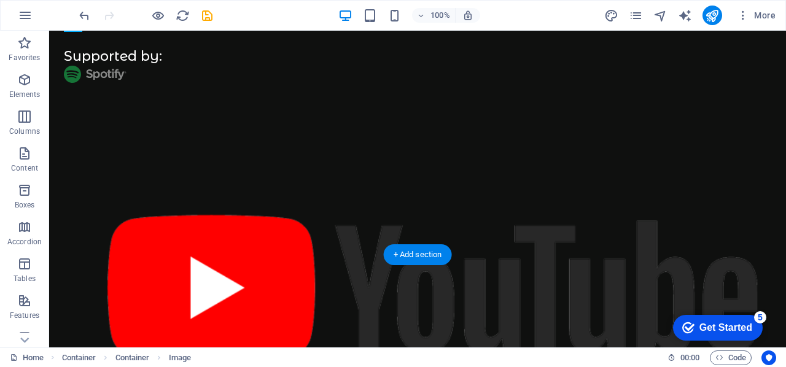
drag, startPoint x: 99, startPoint y: 265, endPoint x: 393, endPoint y: 117, distance: 328.4
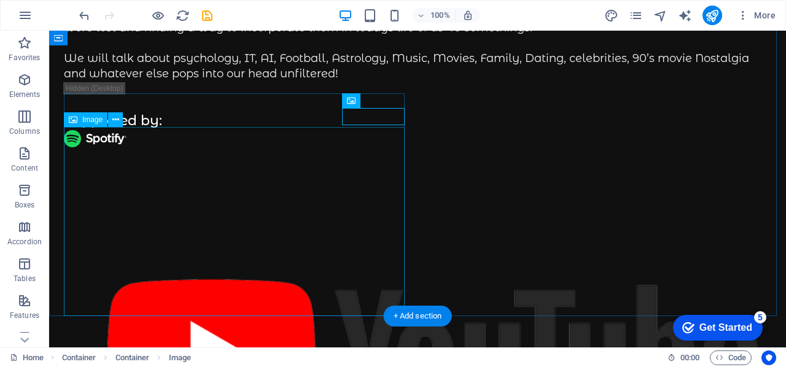
scroll to position [168, 0]
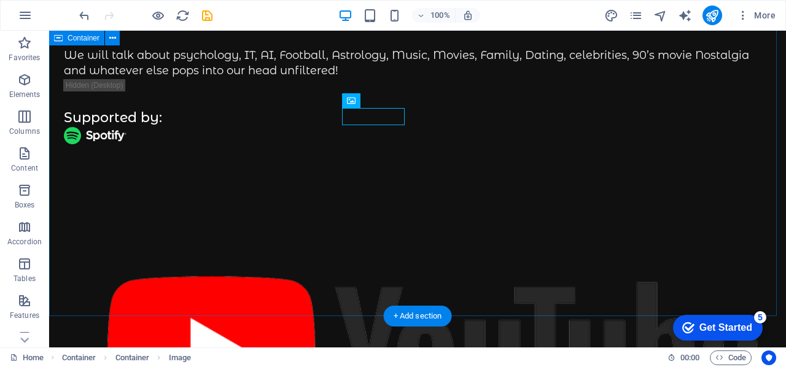
drag, startPoint x: 505, startPoint y: 176, endPoint x: 489, endPoint y: 173, distance: 16.9
click at [500, 174] on div "The Mid Life Renaissance Podcast The podcast is about mid life opportunities' a…" at bounding box center [417, 208] width 737 height 691
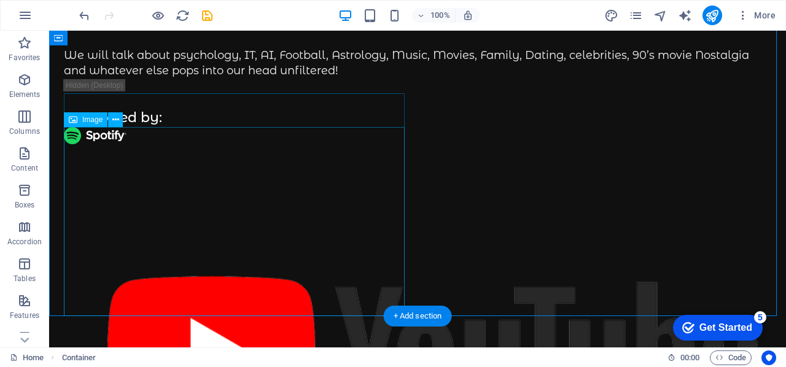
click at [247, 215] on figure at bounding box center [417, 348] width 707 height 409
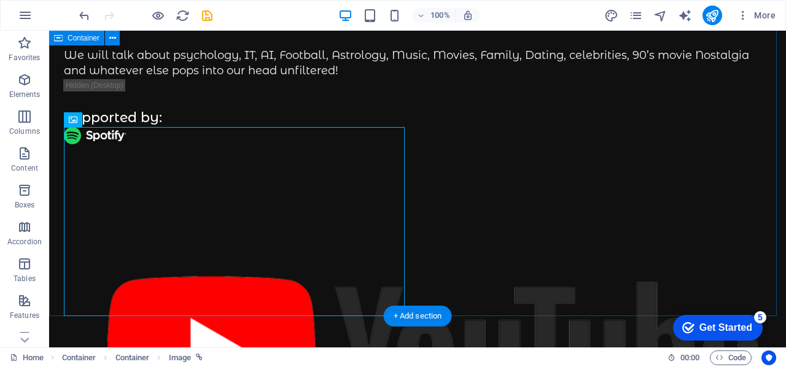
drag, startPoint x: 483, startPoint y: 200, endPoint x: 470, endPoint y: 198, distance: 12.5
click at [483, 200] on div "The Mid Life Renaissance Podcast The podcast is about mid life opportunities' a…" at bounding box center [417, 208] width 737 height 691
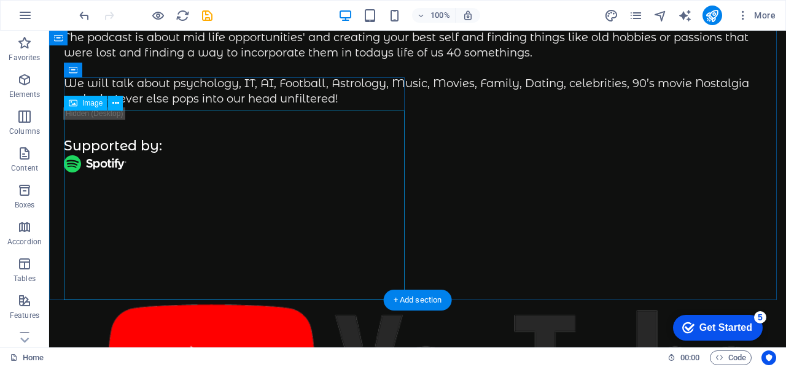
scroll to position [123, 0]
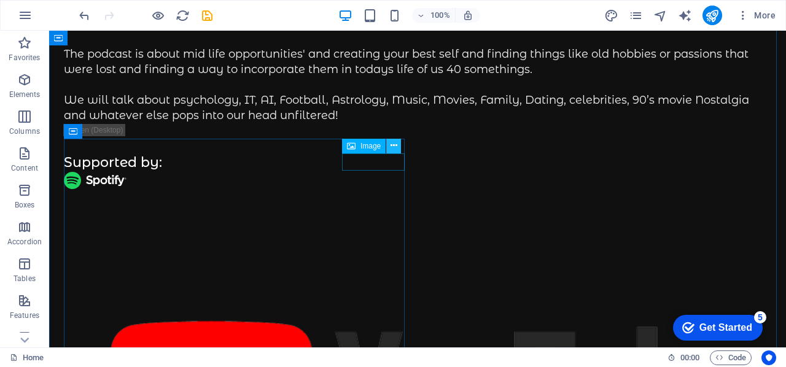
click at [399, 143] on button at bounding box center [393, 146] width 15 height 15
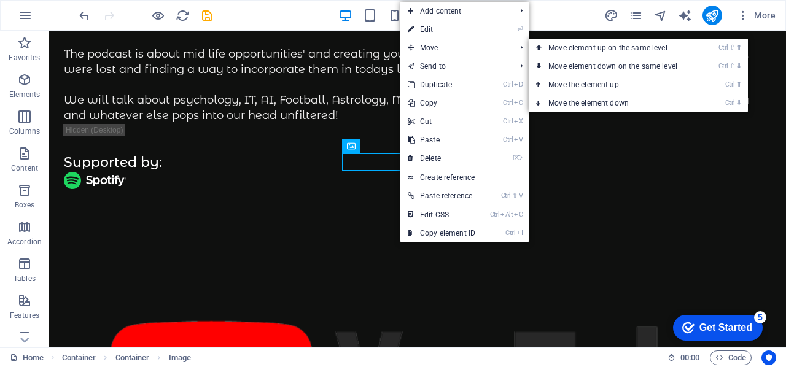
click at [425, 28] on link "⏎ Edit" at bounding box center [441, 29] width 82 height 18
select select "px"
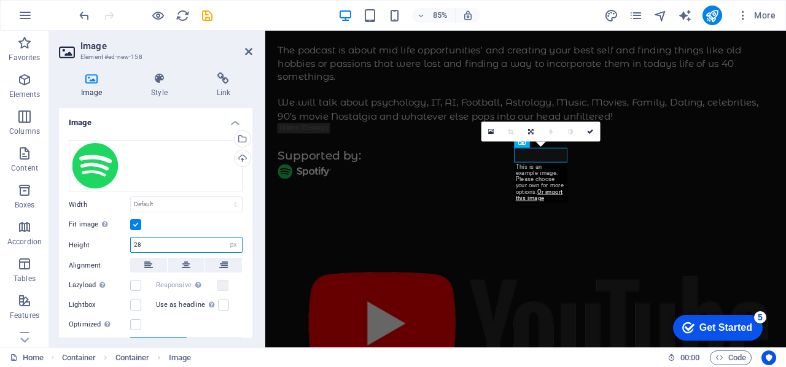
drag, startPoint x: 152, startPoint y: 240, endPoint x: 101, endPoint y: 239, distance: 51.6
click at [102, 239] on div "Height 28 Default auto px" at bounding box center [156, 245] width 174 height 16
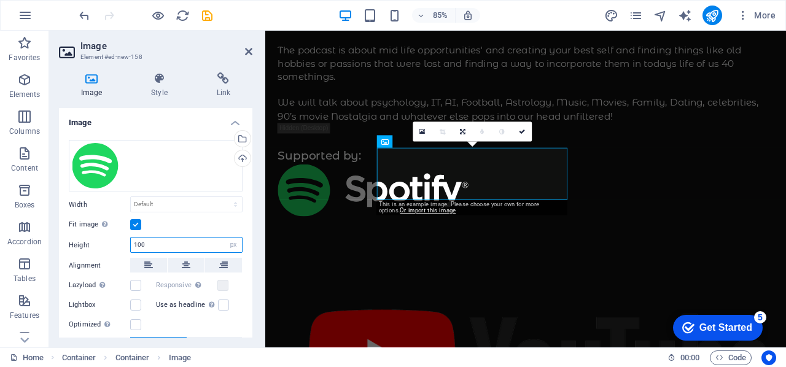
drag, startPoint x: 146, startPoint y: 241, endPoint x: 96, endPoint y: 235, distance: 50.1
click at [97, 235] on div "Drag files here, click to choose files or select files from Files or our free s…" at bounding box center [155, 267] width 193 height 274
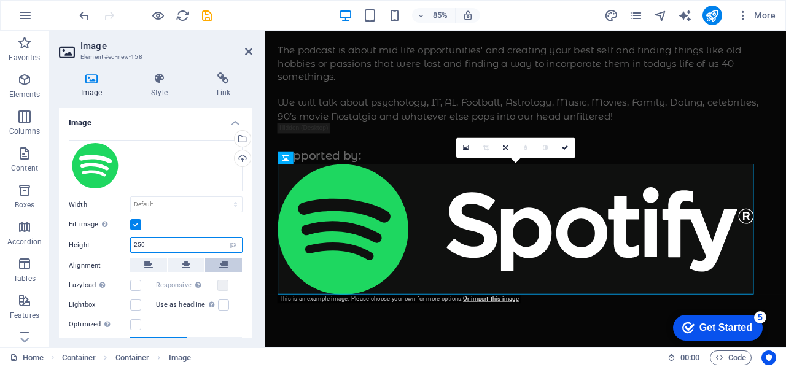
type input "250"
click at [220, 263] on icon at bounding box center [223, 265] width 9 height 15
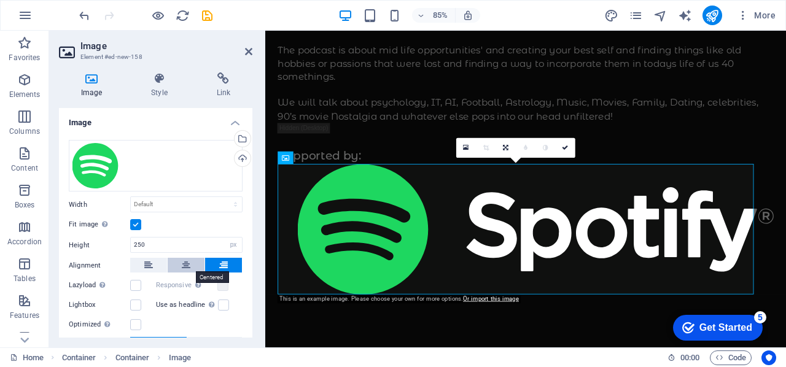
click at [177, 259] on button at bounding box center [186, 265] width 37 height 15
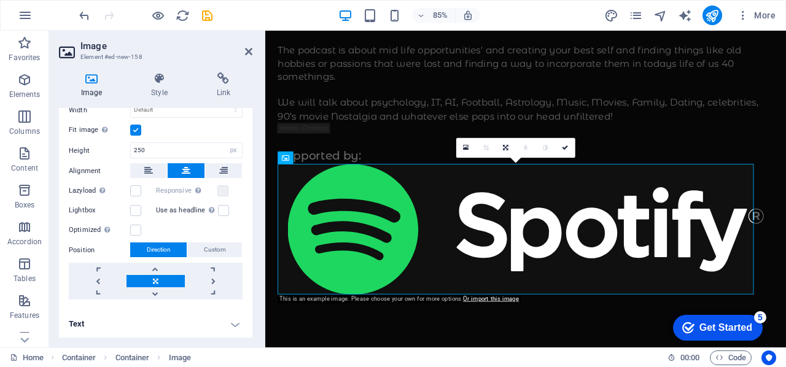
scroll to position [0, 0]
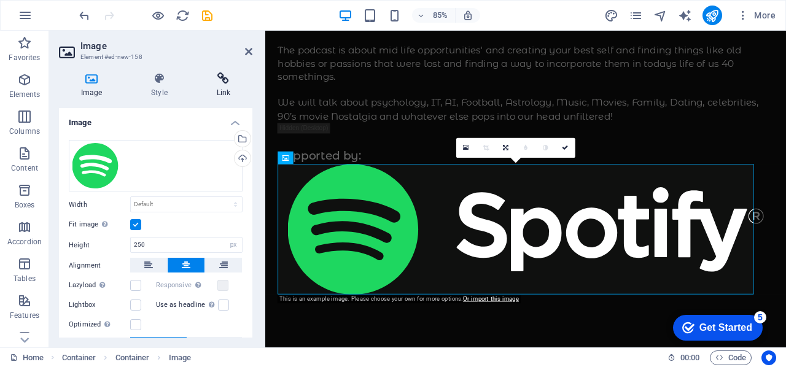
click at [226, 79] on icon at bounding box center [224, 78] width 58 height 12
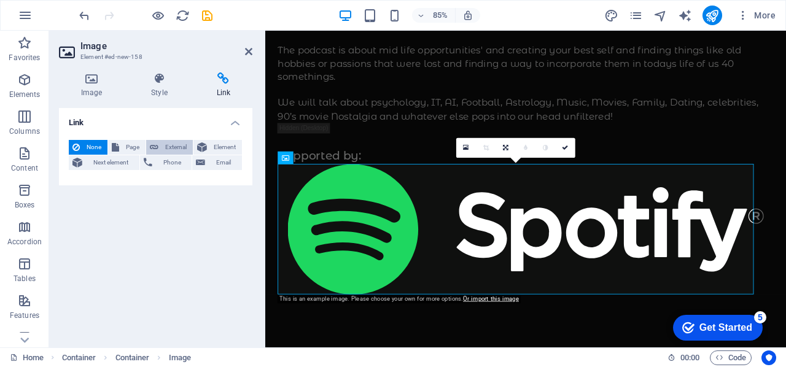
click at [165, 144] on span "External" at bounding box center [175, 147] width 27 height 15
select select "blank"
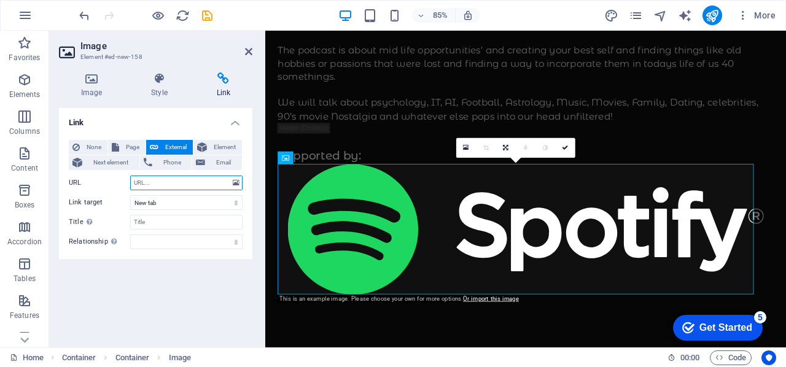
click at [161, 180] on input "URL" at bounding box center [186, 183] width 112 height 15
paste input "[URL][DOMAIN_NAME]"
type input "[URL][DOMAIN_NAME]"
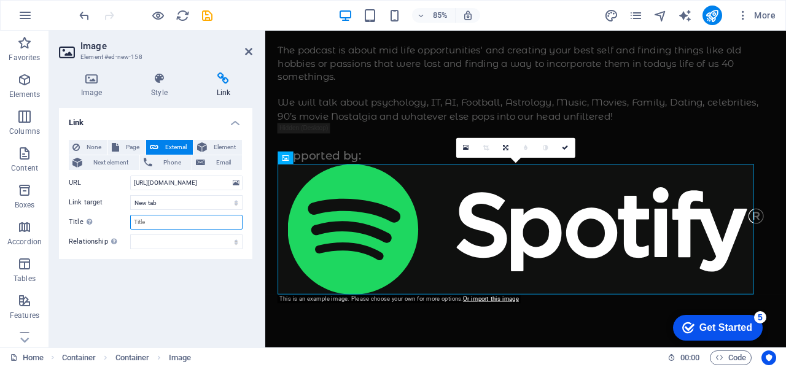
click at [146, 224] on input "Title Additional link description, should not be the same as the link text. The…" at bounding box center [186, 222] width 112 height 15
type input "The Mid Life Renaissance Podcast"
click at [163, 79] on icon at bounding box center [159, 78] width 60 height 12
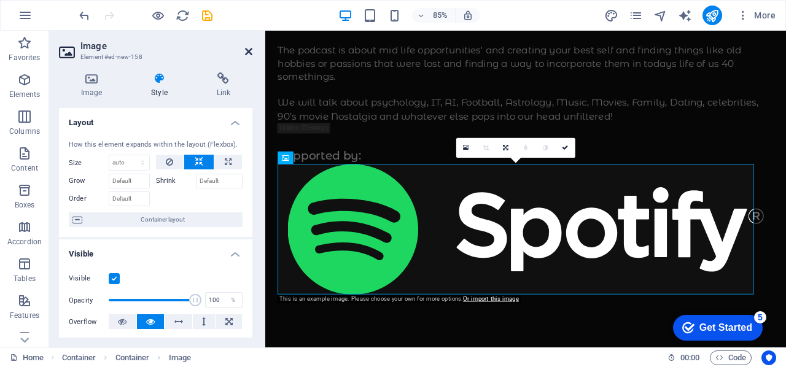
click at [249, 47] on icon at bounding box center [248, 52] width 7 height 10
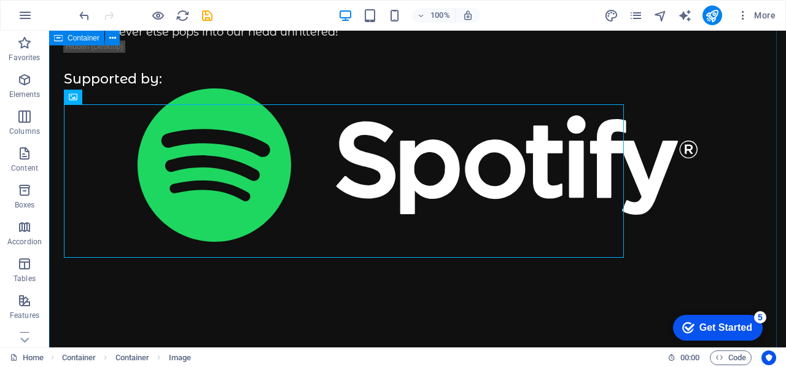
scroll to position [184, 0]
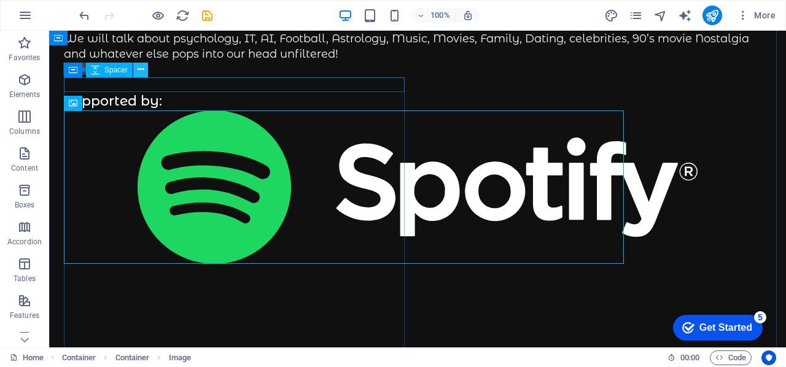
click at [142, 71] on icon at bounding box center [141, 69] width 7 height 13
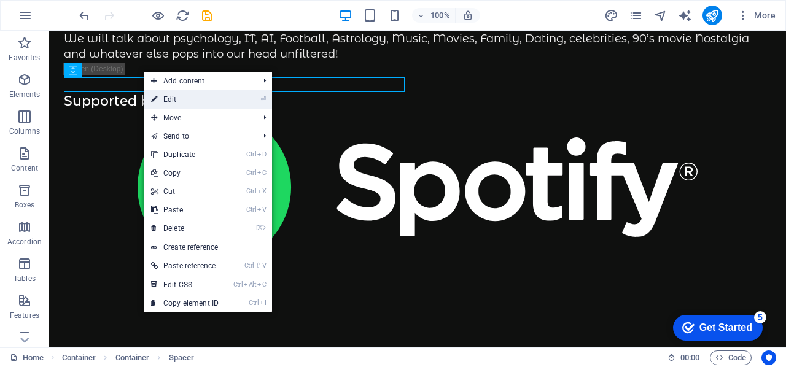
click at [169, 102] on link "⏎ Edit" at bounding box center [185, 99] width 82 height 18
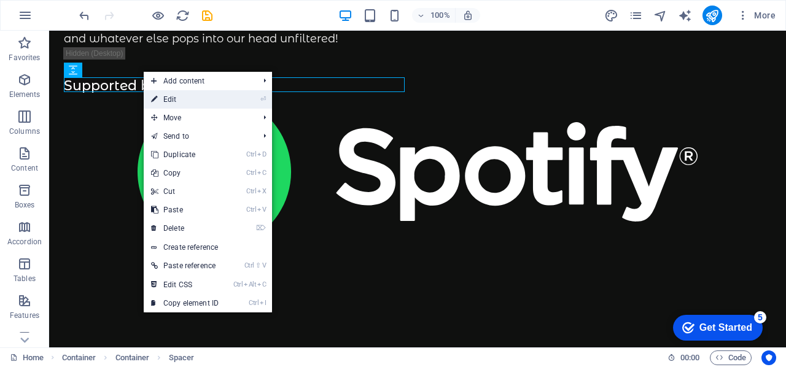
select select "px"
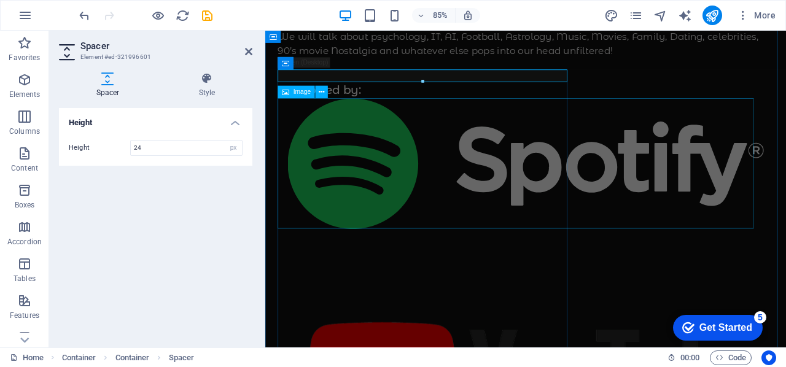
click at [478, 150] on figure at bounding box center [571, 187] width 583 height 153
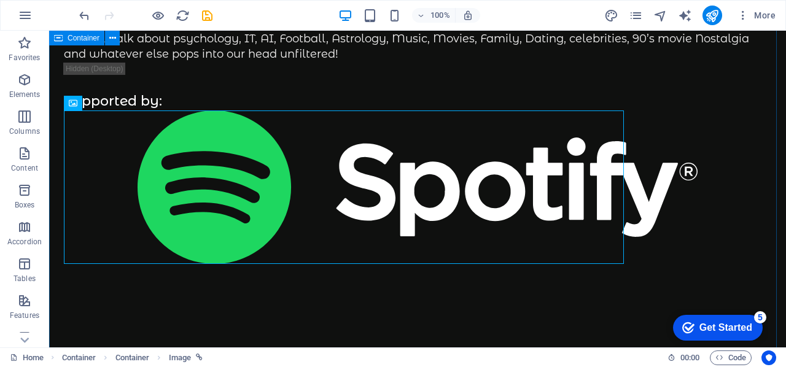
click at [638, 85] on div "The Mid Life Renaissance Podcast The podcast is about mid life opportunities' a…" at bounding box center [417, 260] width 737 height 827
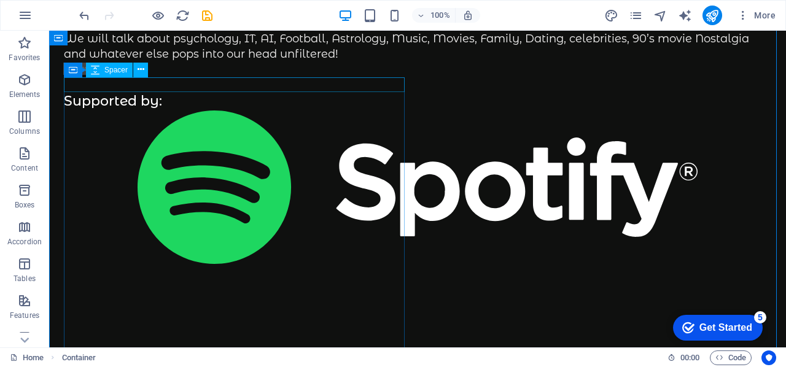
click at [399, 84] on div at bounding box center [417, 84] width 707 height 15
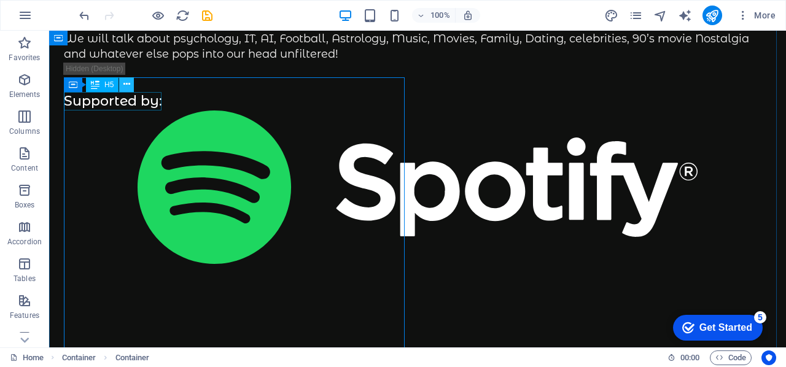
click at [125, 84] on icon at bounding box center [126, 84] width 7 height 13
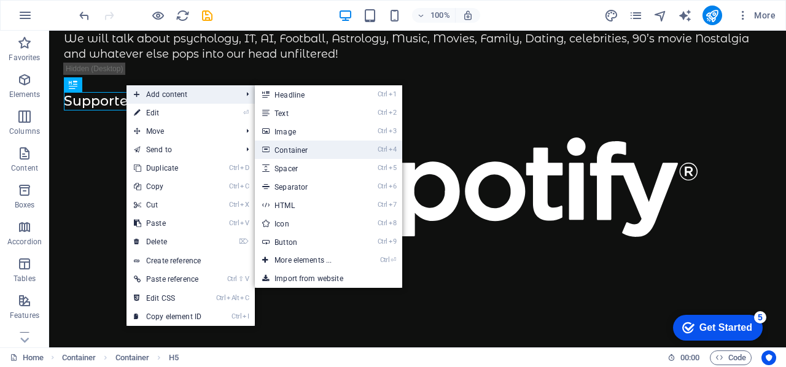
click at [285, 150] on link "Ctrl 4 Container" at bounding box center [305, 150] width 101 height 18
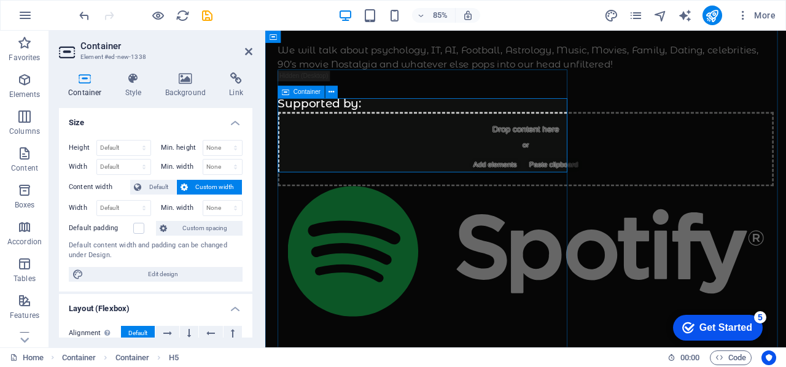
scroll to position [200, 0]
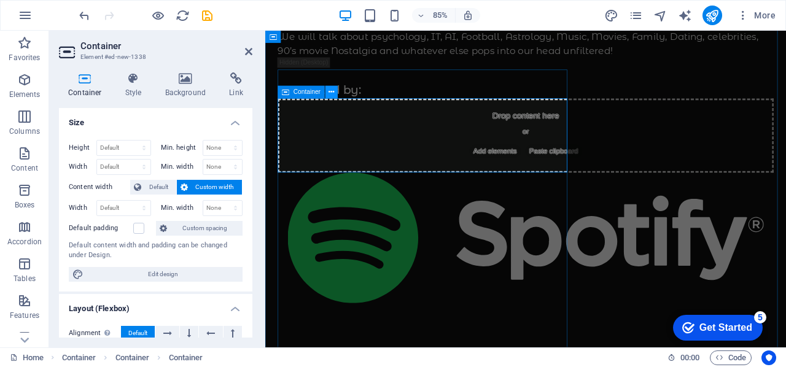
click at [333, 90] on icon at bounding box center [331, 92] width 6 height 11
click at [743, 155] on div "The Mid Life Renaissance Podcast The podcast is about mid life opportunities' a…" at bounding box center [571, 261] width 613 height 861
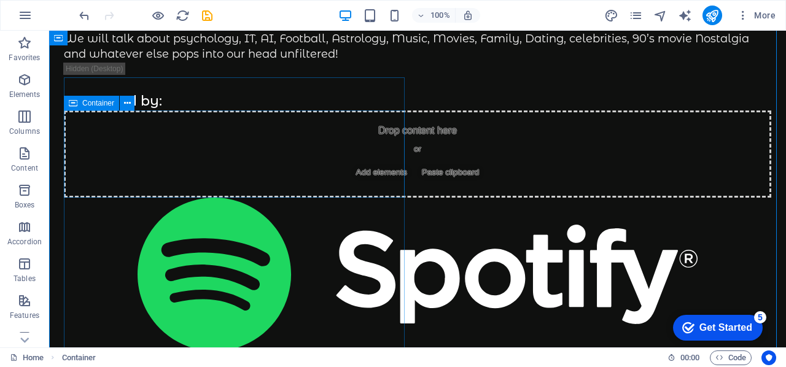
click at [220, 137] on div "Drop content here or Add elements Paste clipboard" at bounding box center [417, 154] width 707 height 87
click at [124, 103] on icon at bounding box center [127, 103] width 7 height 13
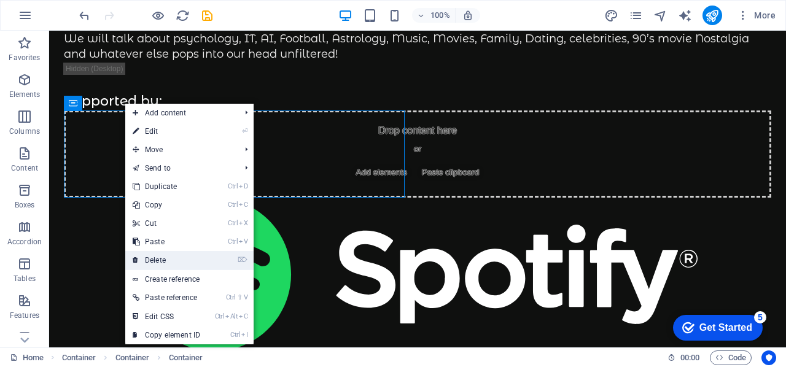
click at [152, 255] on link "⌦ Delete" at bounding box center [166, 260] width 82 height 18
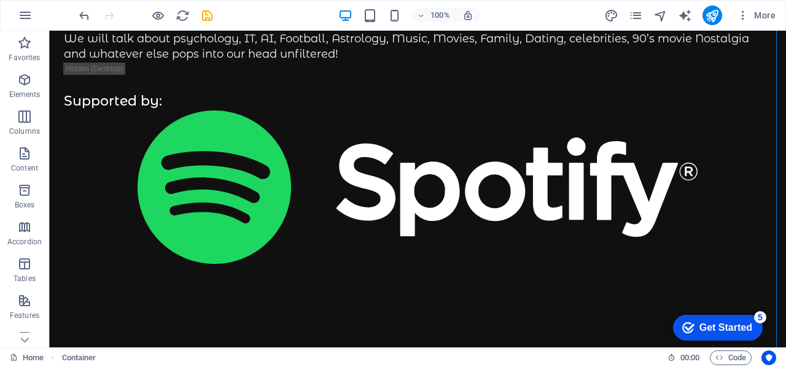
drag, startPoint x: 205, startPoint y: 165, endPoint x: 532, endPoint y: 166, distance: 326.6
click at [532, 166] on div "The Mid Life Renaissance Podcast The podcast is about mid life opportunities' a…" at bounding box center [417, 260] width 737 height 827
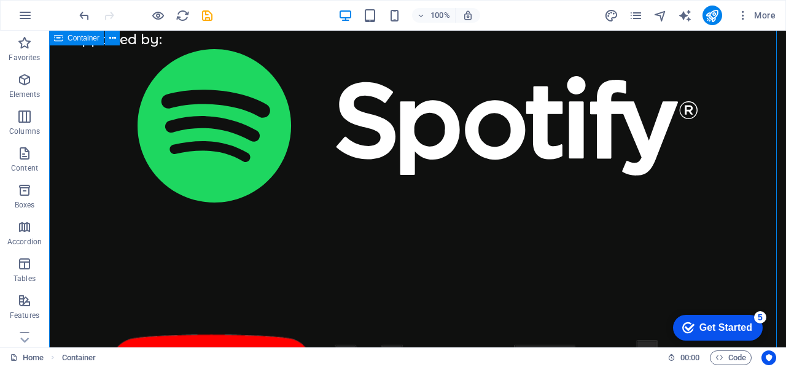
scroll to position [430, 0]
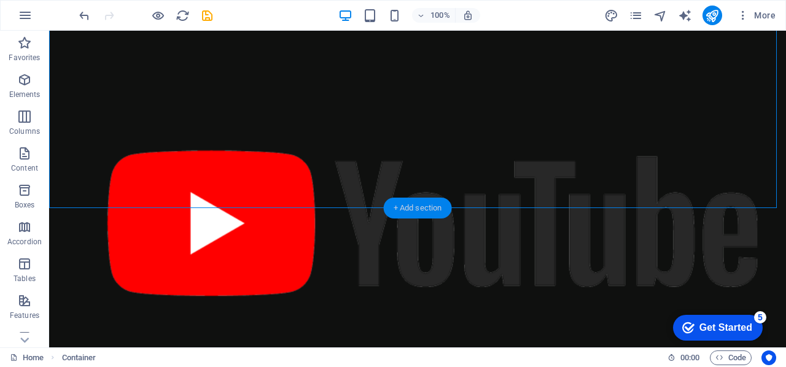
drag, startPoint x: 421, startPoint y: 204, endPoint x: 187, endPoint y: 182, distance: 235.6
click at [421, 204] on div "+ Add section" at bounding box center [418, 208] width 68 height 21
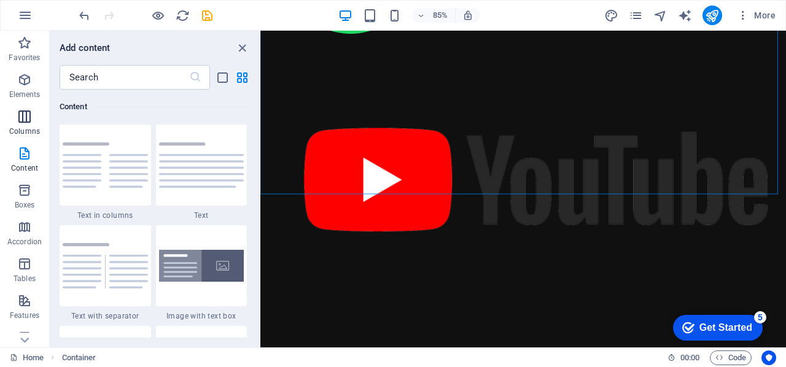
click at [29, 117] on icon "button" at bounding box center [24, 116] width 15 height 15
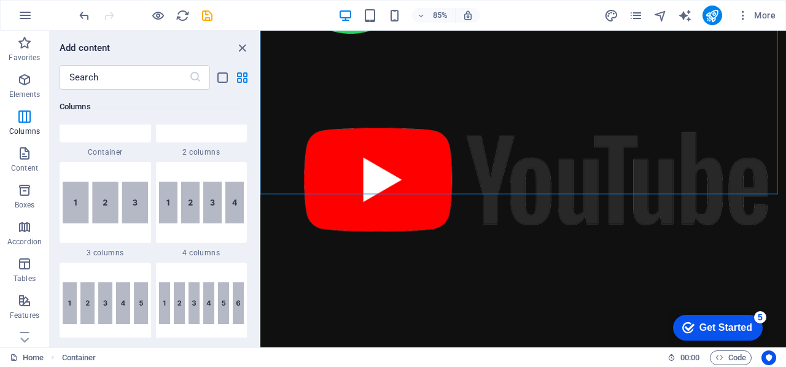
scroll to position [608, 0]
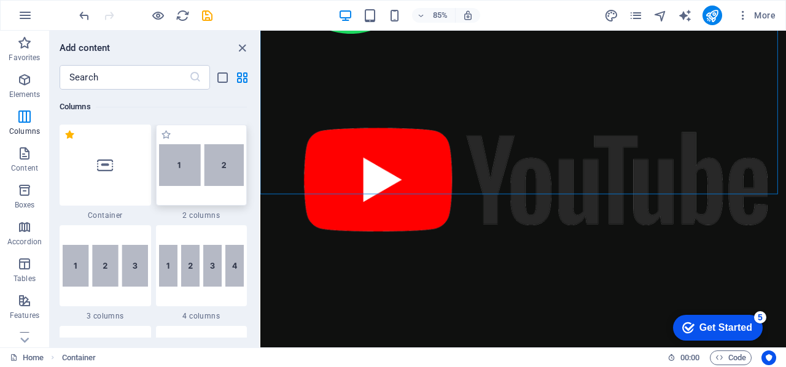
click at [189, 165] on img at bounding box center [201, 165] width 85 height 42
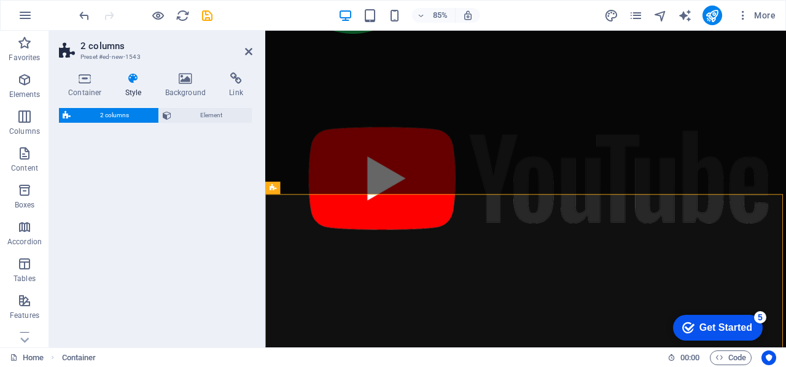
click at [208, 161] on div "2 columns Element" at bounding box center [155, 223] width 193 height 230
click at [207, 161] on div "2 columns Element" at bounding box center [155, 223] width 193 height 230
select select "rem"
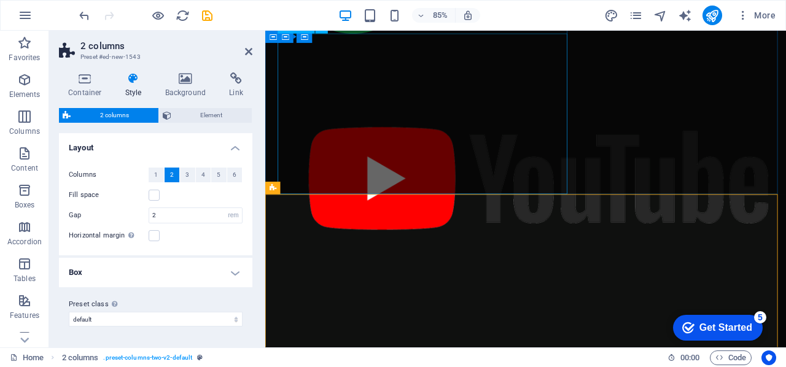
scroll to position [414, 0]
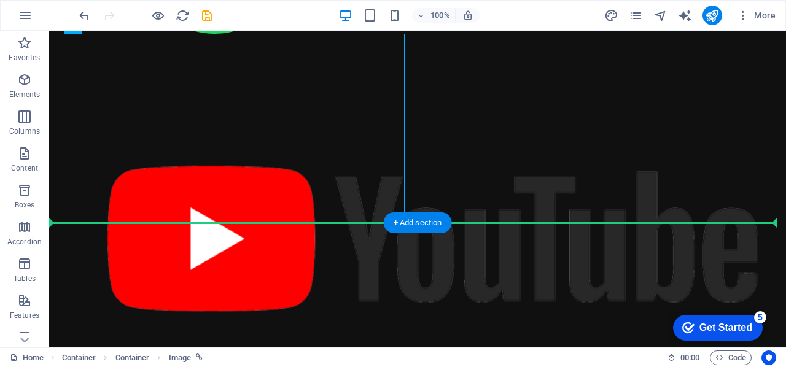
drag, startPoint x: 417, startPoint y: 160, endPoint x: 343, endPoint y: 200, distance: 84.0
click at [345, 212] on figure at bounding box center [417, 238] width 707 height 409
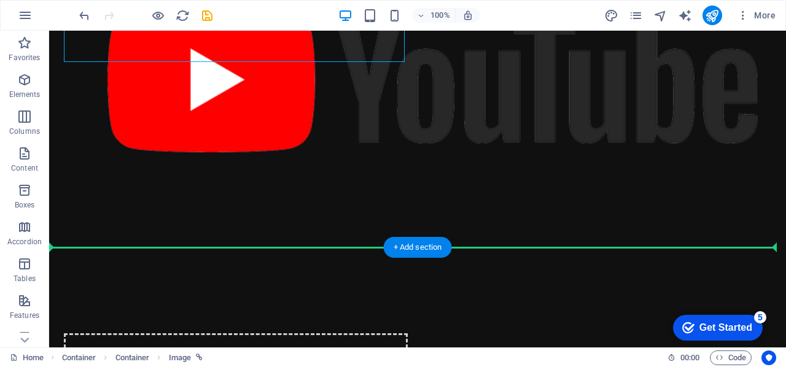
scroll to position [575, 0]
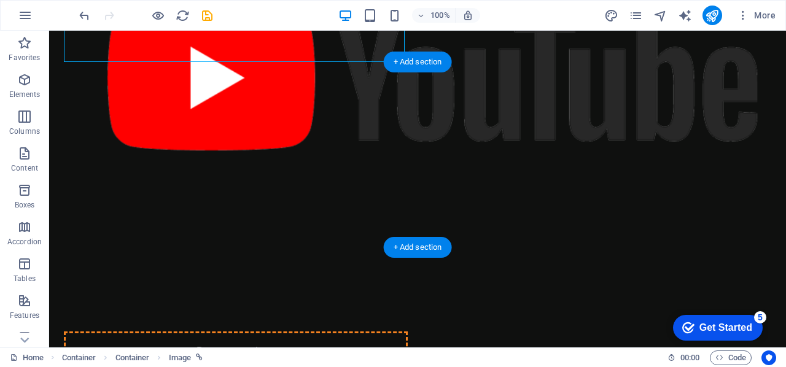
drag, startPoint x: 312, startPoint y: 150, endPoint x: 310, endPoint y: 169, distance: 18.6
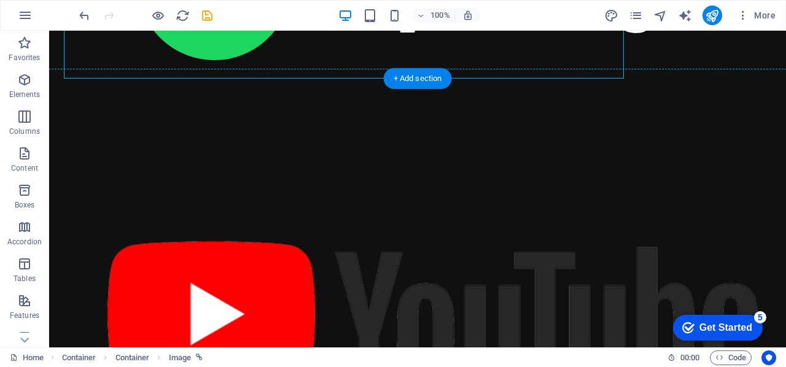
scroll to position [391, 0]
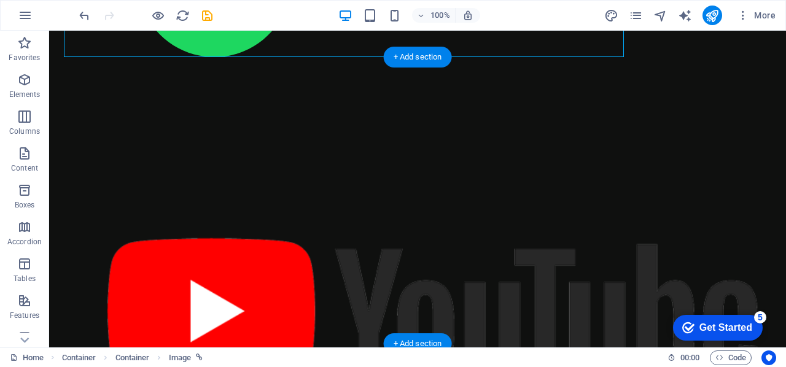
drag, startPoint x: 318, startPoint y: 153, endPoint x: 573, endPoint y: 169, distance: 255.9
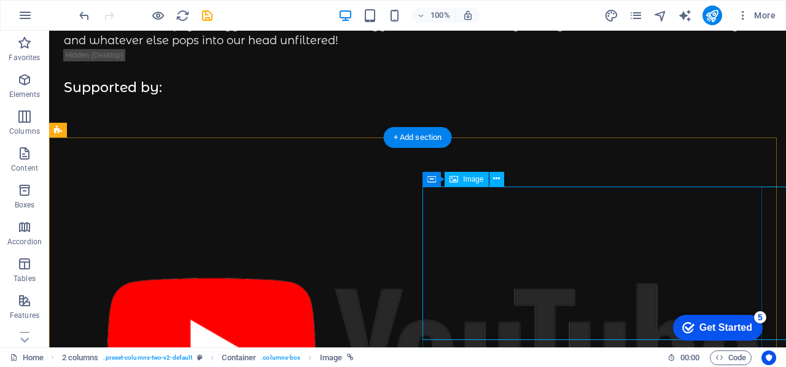
scroll to position [268, 0]
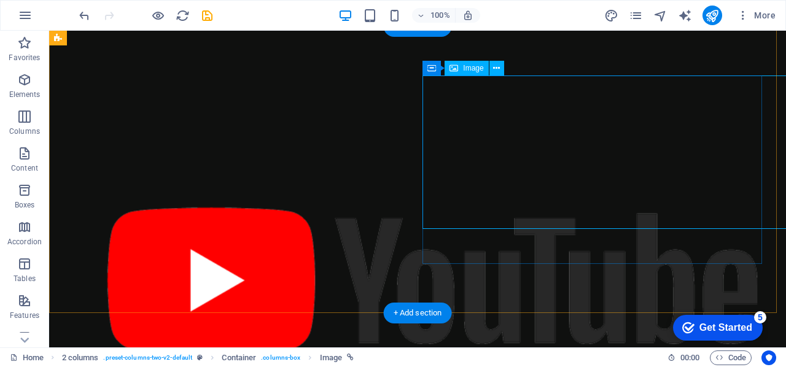
click at [499, 69] on icon at bounding box center [496, 68] width 7 height 13
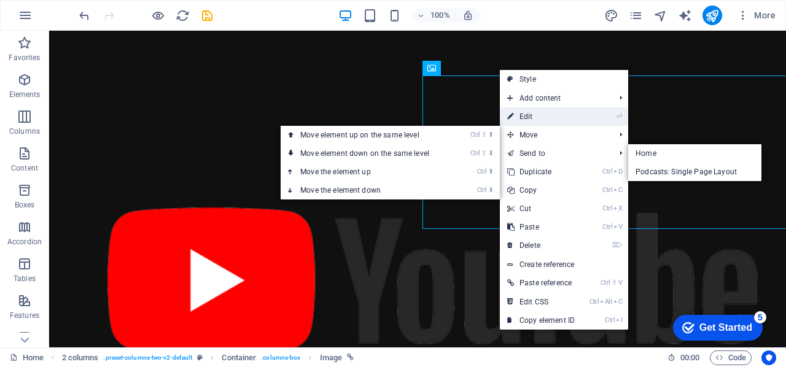
click at [529, 110] on link "⏎ Edit" at bounding box center [541, 116] width 82 height 18
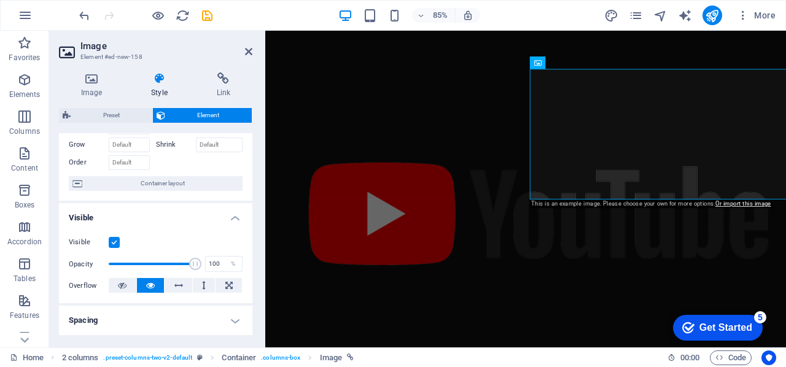
scroll to position [0, 0]
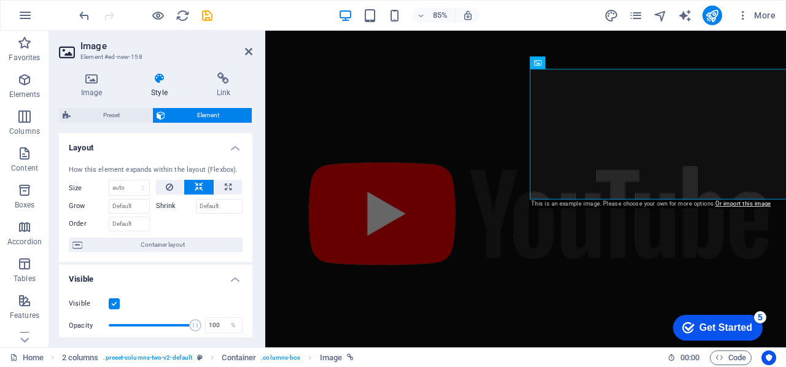
click at [241, 145] on h4 "Layout" at bounding box center [155, 144] width 193 height 22
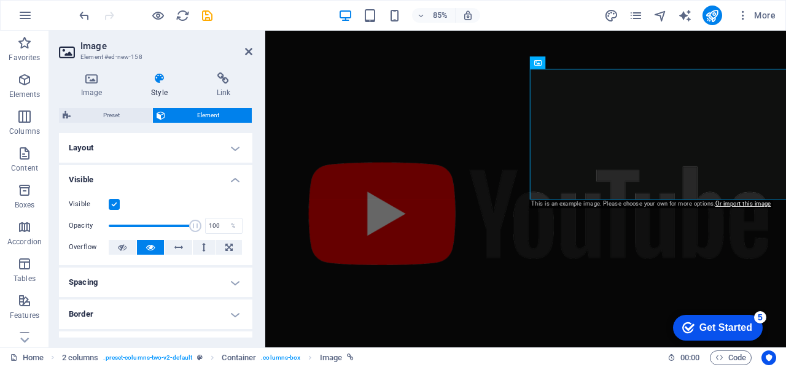
click at [232, 144] on h4 "Layout" at bounding box center [155, 147] width 193 height 29
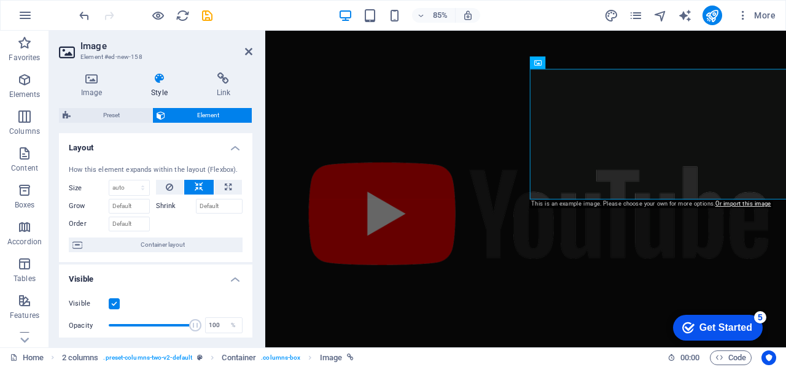
click at [236, 144] on h4 "Layout" at bounding box center [155, 144] width 193 height 22
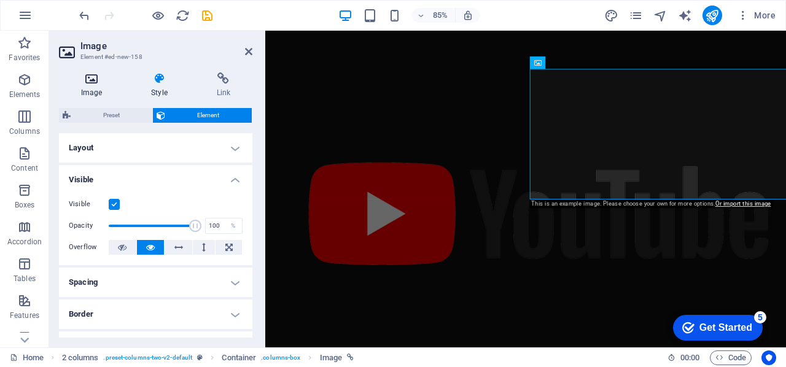
click at [95, 81] on icon at bounding box center [91, 78] width 65 height 12
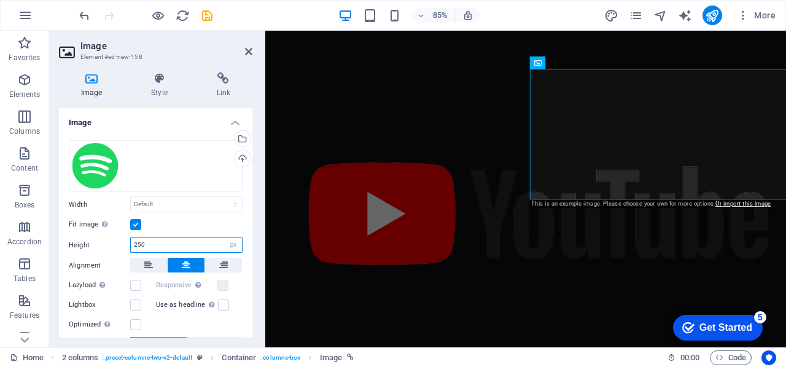
drag, startPoint x: 161, startPoint y: 240, endPoint x: 111, endPoint y: 233, distance: 51.5
click at [111, 233] on div "Drag files here, click to choose files or select files from Files or our free s…" at bounding box center [155, 267] width 193 height 274
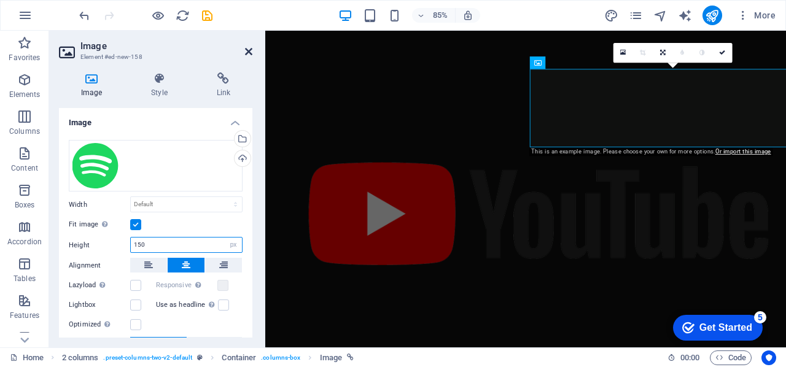
type input "150"
drag, startPoint x: 198, startPoint y: 16, endPoint x: 247, endPoint y: 47, distance: 57.9
click at [247, 47] on icon at bounding box center [248, 52] width 7 height 10
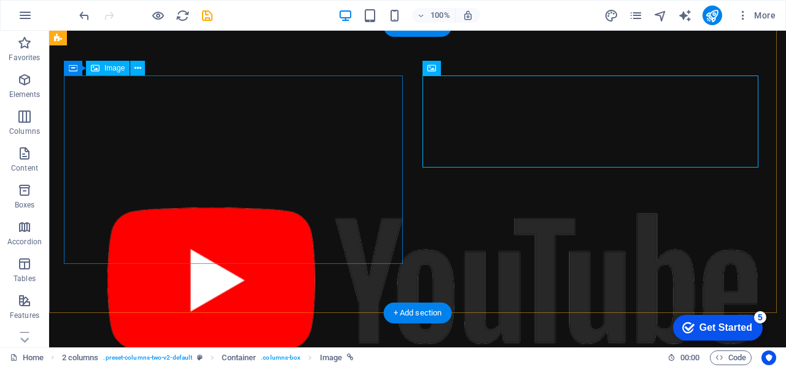
scroll to position [146, 0]
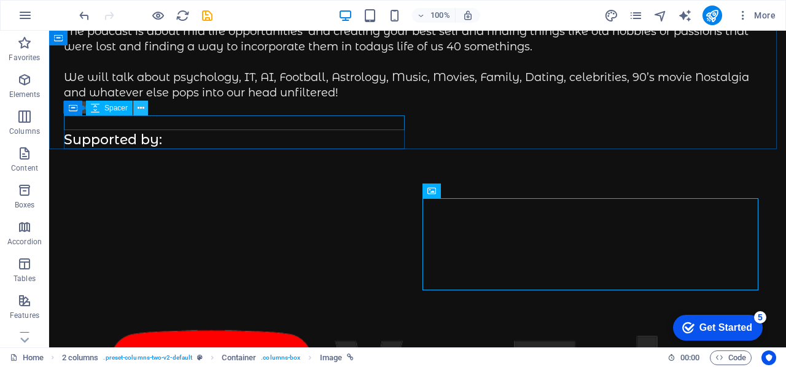
click at [144, 109] on icon at bounding box center [141, 108] width 7 height 13
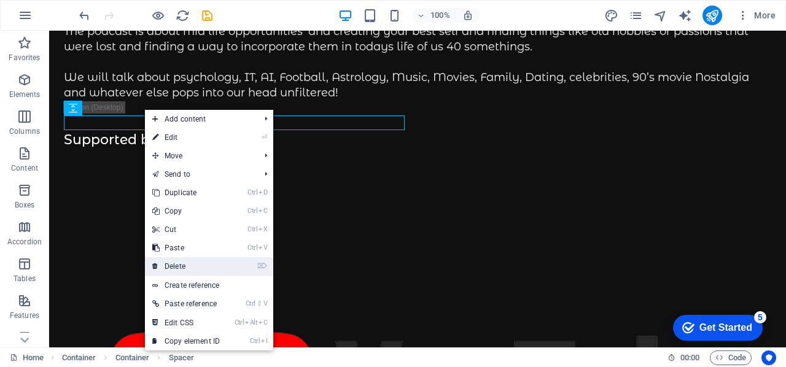
click at [185, 262] on link "⌦ Delete" at bounding box center [186, 266] width 82 height 18
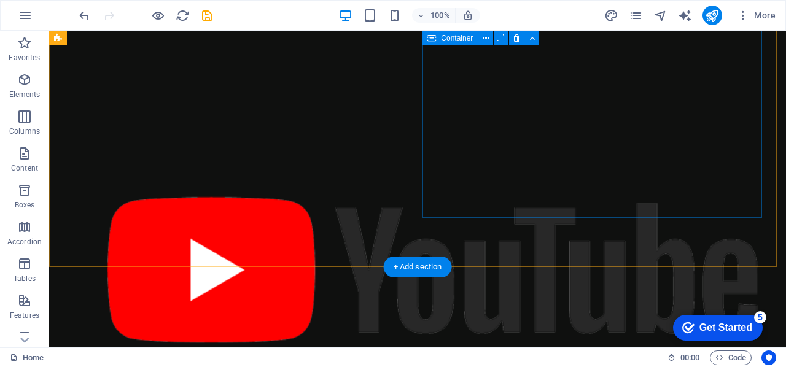
scroll to position [207, 0]
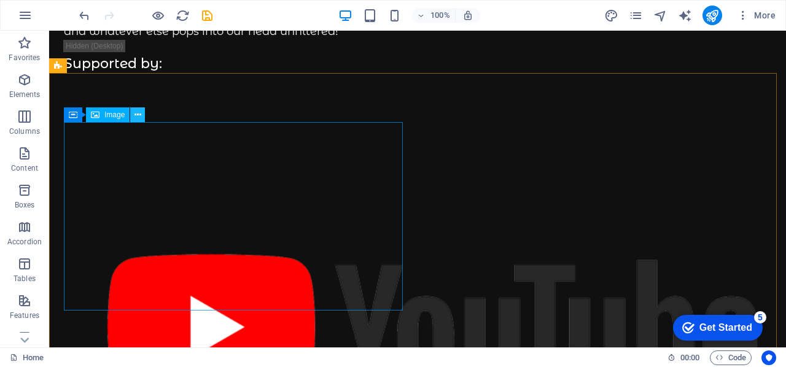
click at [140, 115] on icon at bounding box center [137, 115] width 7 height 13
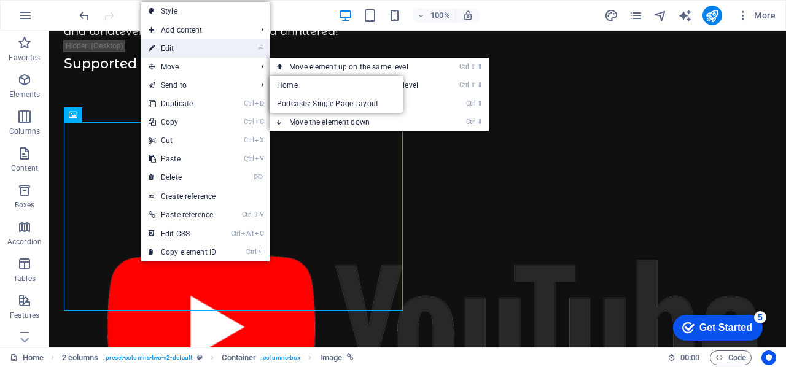
click at [177, 50] on link "⏎ Edit" at bounding box center [182, 48] width 82 height 18
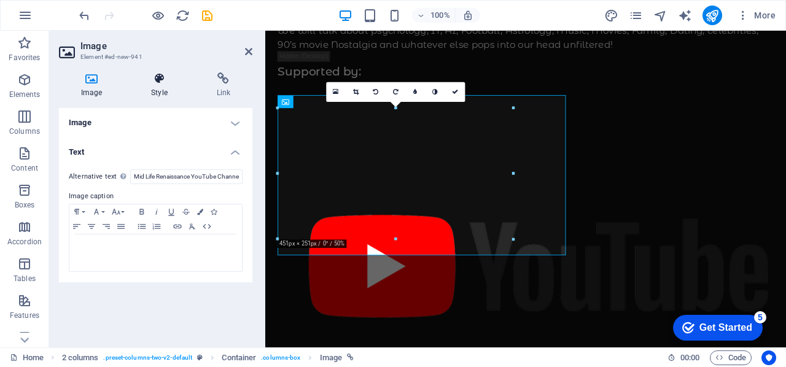
scroll to position [222, 0]
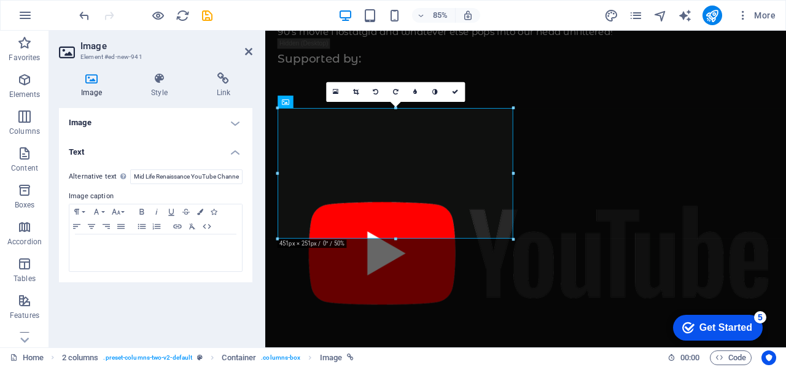
click at [92, 79] on icon at bounding box center [91, 78] width 65 height 12
click at [235, 122] on h4 "Image" at bounding box center [155, 122] width 193 height 29
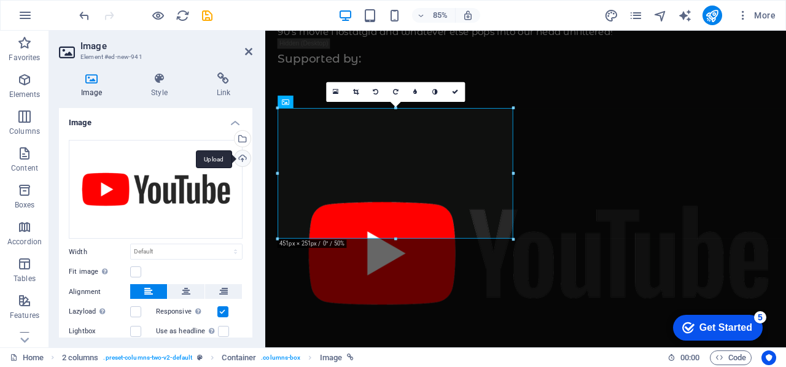
click at [239, 157] on div "Upload" at bounding box center [241, 159] width 18 height 18
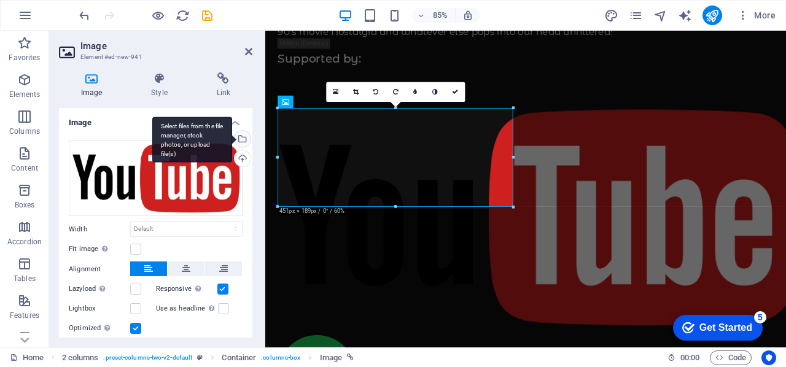
click at [239, 140] on div "Select files from the file manager, stock photos, or upload file(s)" at bounding box center [241, 140] width 18 height 18
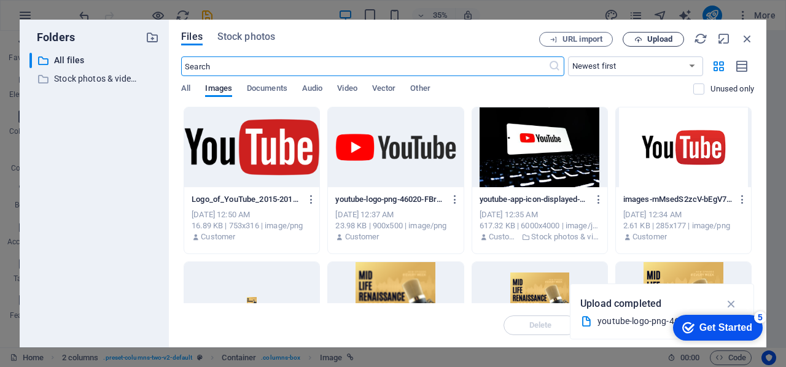
click at [658, 36] on span "Upload" at bounding box center [659, 39] width 25 height 7
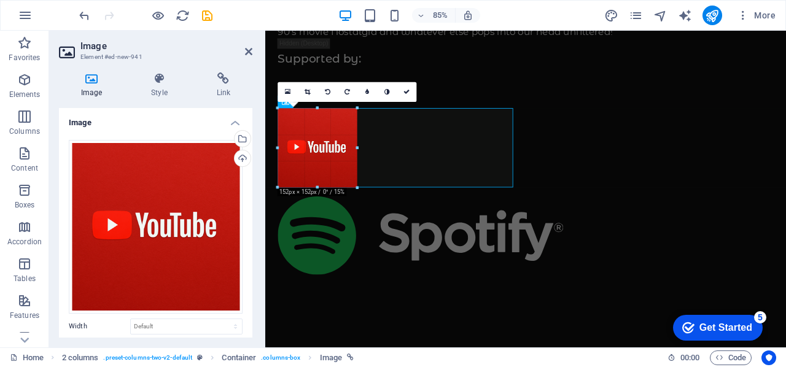
drag, startPoint x: 513, startPoint y: 344, endPoint x: 327, endPoint y: 114, distance: 295.6
type input "152"
select select "px"
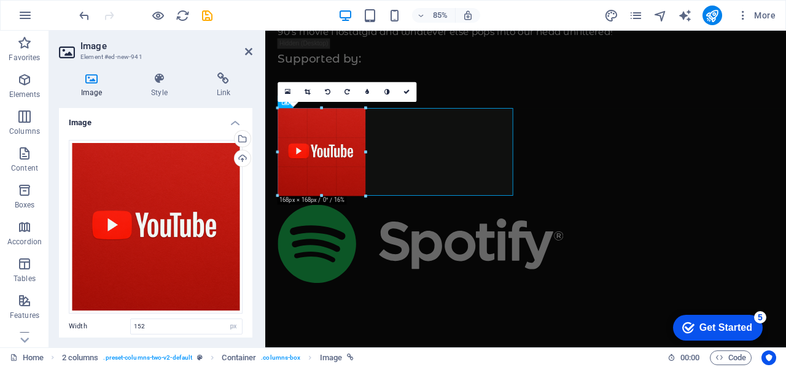
drag, startPoint x: 358, startPoint y: 148, endPoint x: 370, endPoint y: 146, distance: 12.4
type input "168"
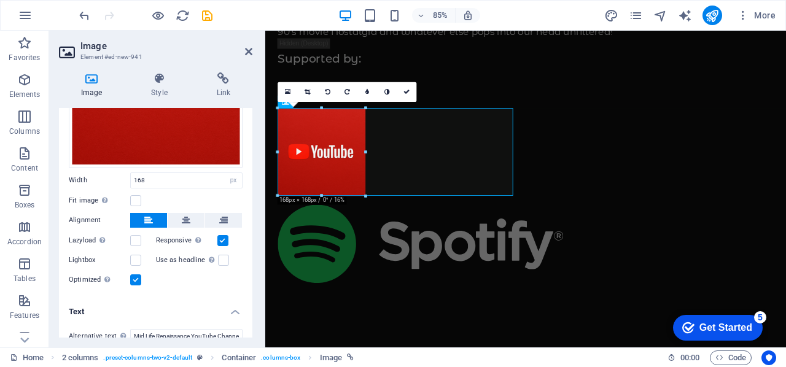
scroll to position [184, 0]
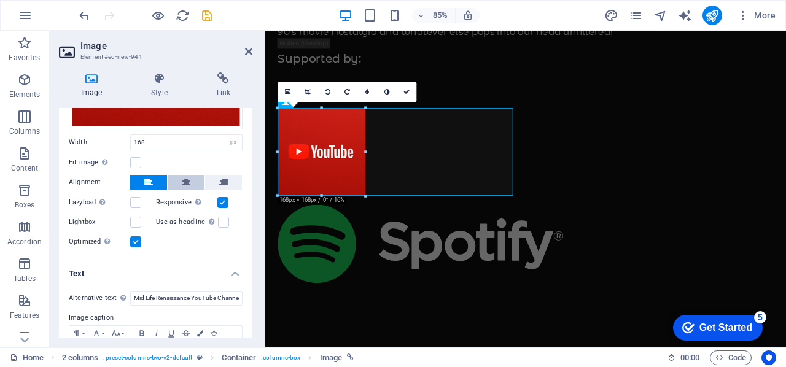
click at [185, 177] on icon at bounding box center [186, 182] width 9 height 15
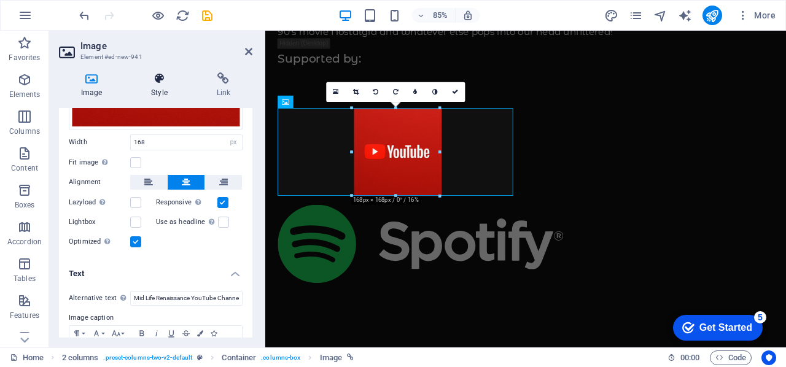
click at [160, 85] on h4 "Style" at bounding box center [161, 85] width 65 height 26
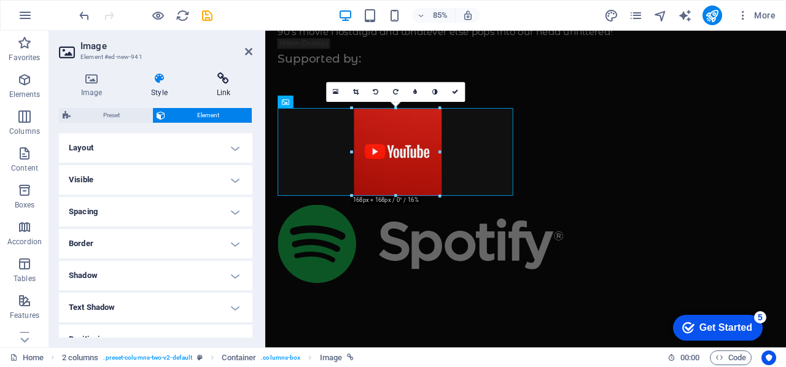
click at [226, 77] on icon at bounding box center [224, 78] width 58 height 12
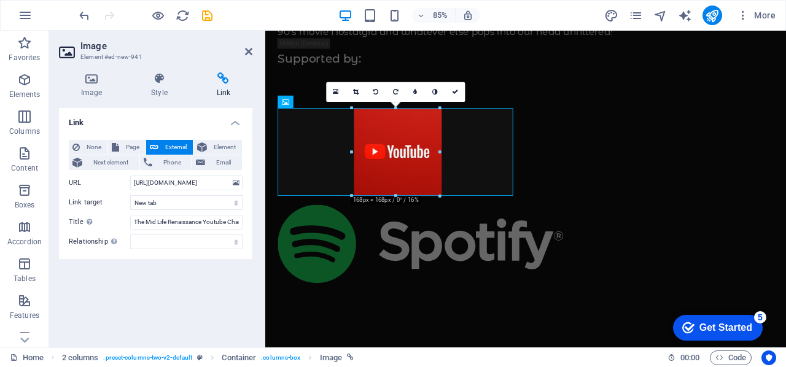
click at [241, 53] on header "Image Element #ed-new-941" at bounding box center [155, 47] width 193 height 32
click at [249, 49] on icon at bounding box center [248, 52] width 7 height 10
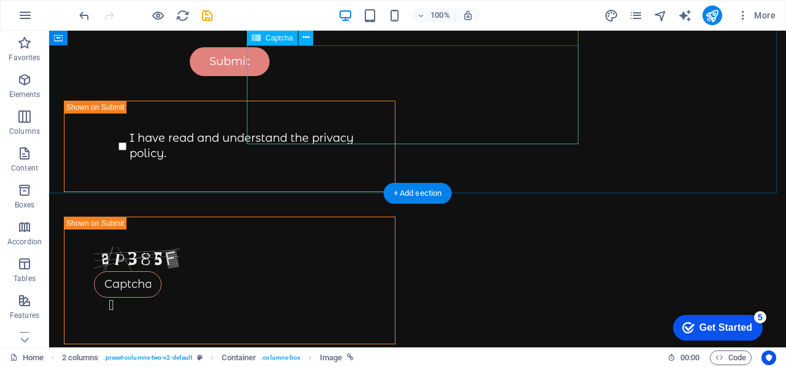
scroll to position [1063, 0]
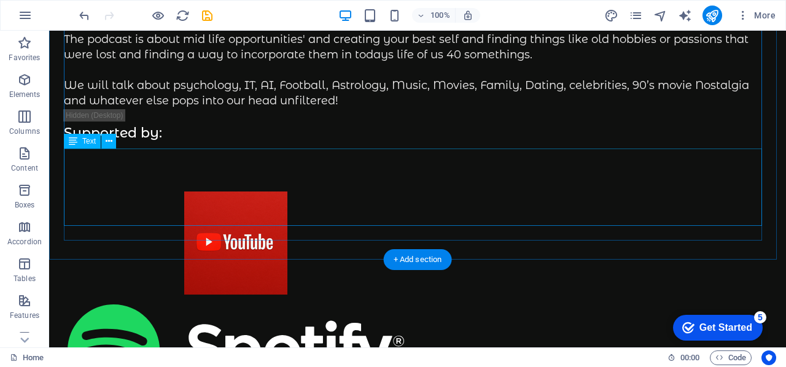
scroll to position [246, 0]
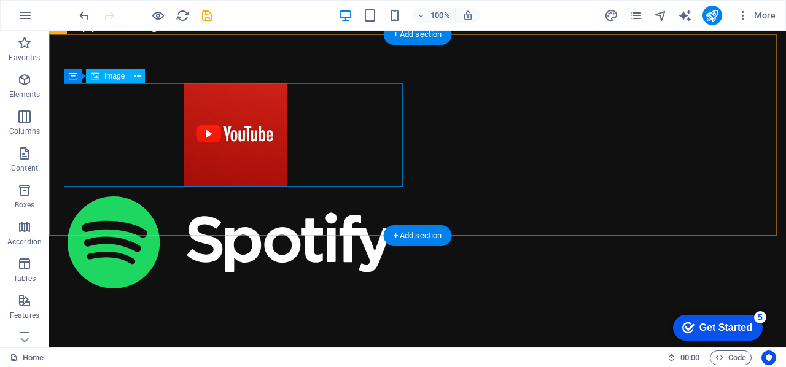
click at [272, 120] on figure at bounding box center [236, 134] width 344 height 103
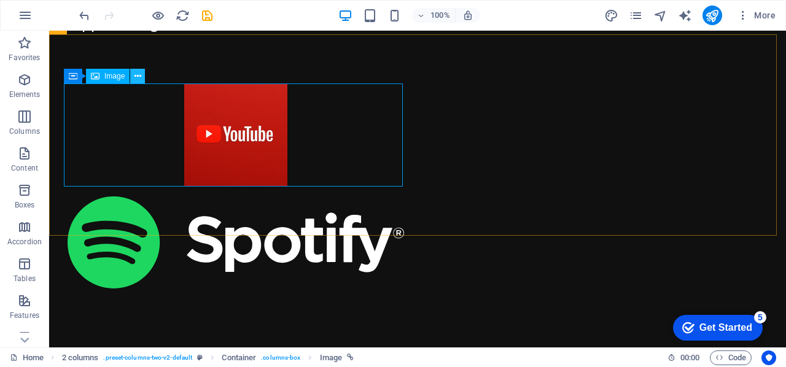
click at [141, 79] on icon at bounding box center [137, 76] width 7 height 13
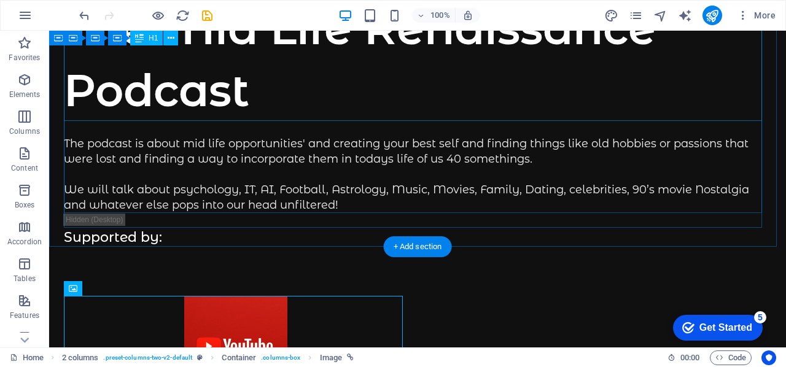
scroll to position [0, 0]
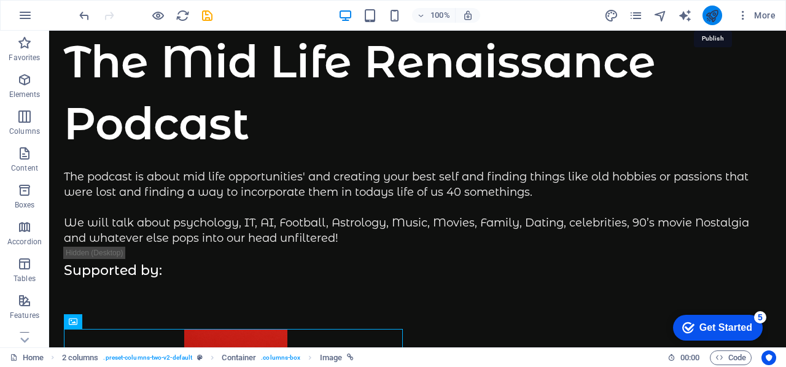
click at [708, 17] on icon "publish" at bounding box center [712, 16] width 14 height 14
